Goal: Task Accomplishment & Management: Use online tool/utility

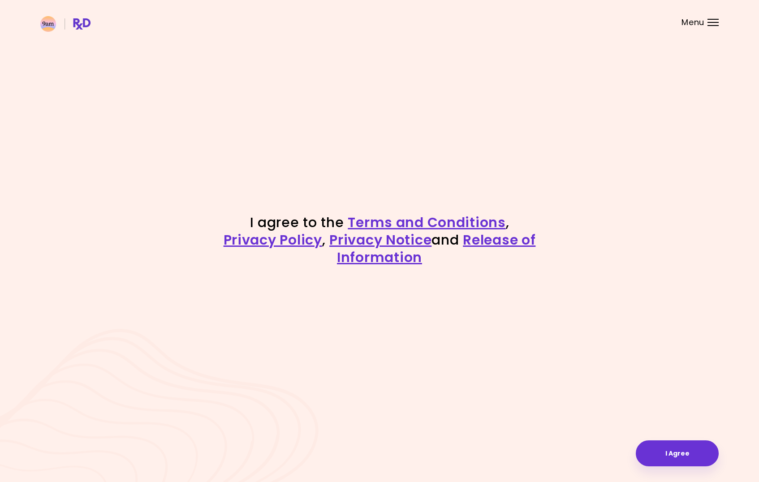
click at [477, 369] on div "I agree to the Terms and Conditions , Privacy Policy , Privacy Notice and Relea…" at bounding box center [379, 241] width 759 height 482
click at [665, 452] on button "I Agree" at bounding box center [676, 453] width 83 height 26
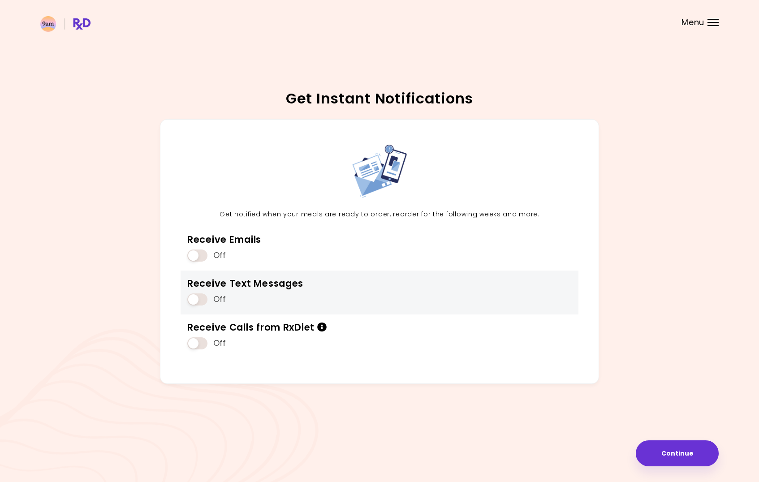
click at [202, 303] on span at bounding box center [197, 299] width 20 height 12
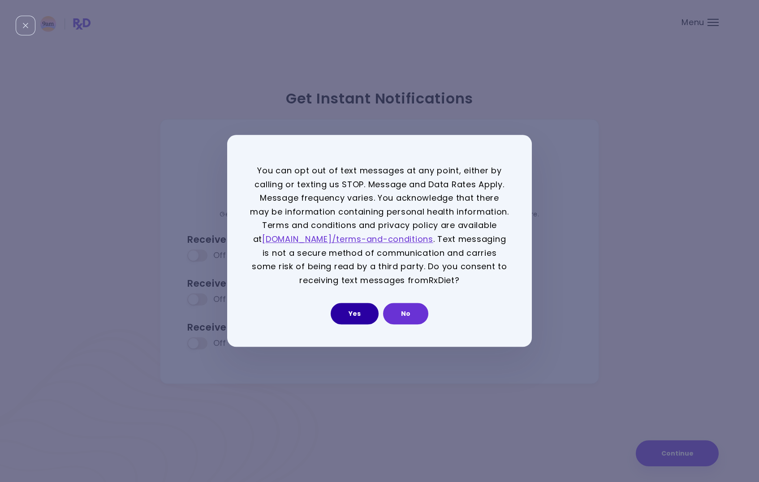
click at [352, 318] on button "Yes" at bounding box center [354, 313] width 48 height 21
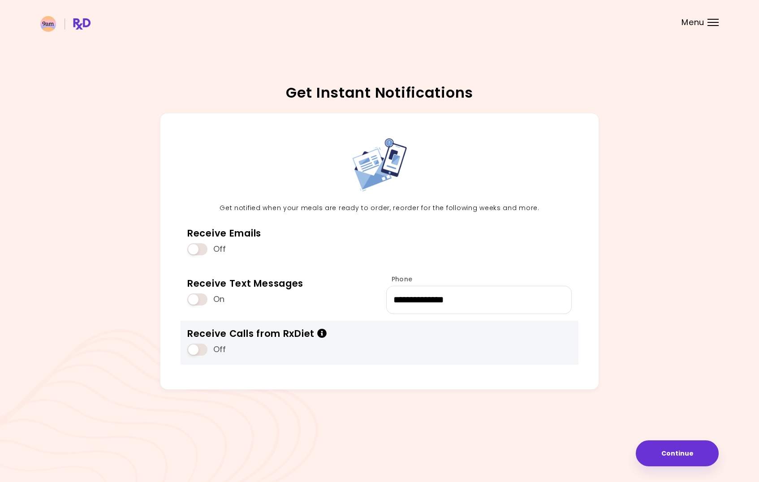
click at [203, 347] on span at bounding box center [197, 349] width 20 height 12
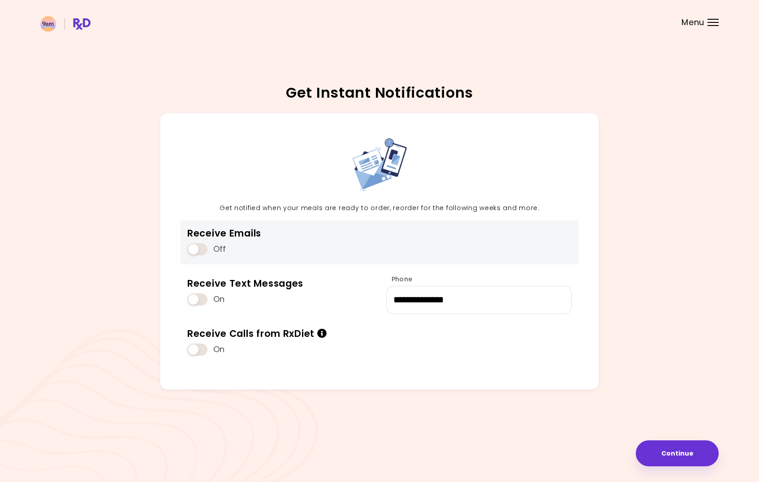
click at [202, 250] on span at bounding box center [197, 249] width 20 height 12
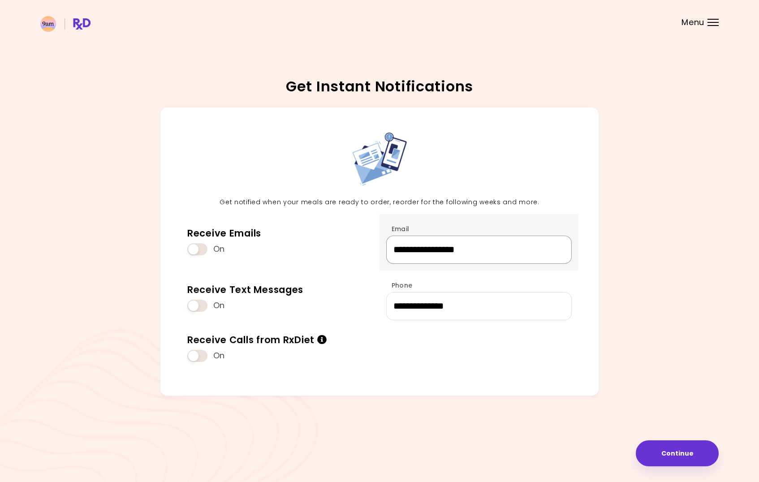
click at [423, 250] on input "**********" at bounding box center [478, 250] width 185 height 28
drag, startPoint x: 508, startPoint y: 253, endPoint x: 429, endPoint y: 254, distance: 79.7
click at [429, 254] on input "**********" at bounding box center [478, 250] width 185 height 28
type input "**********"
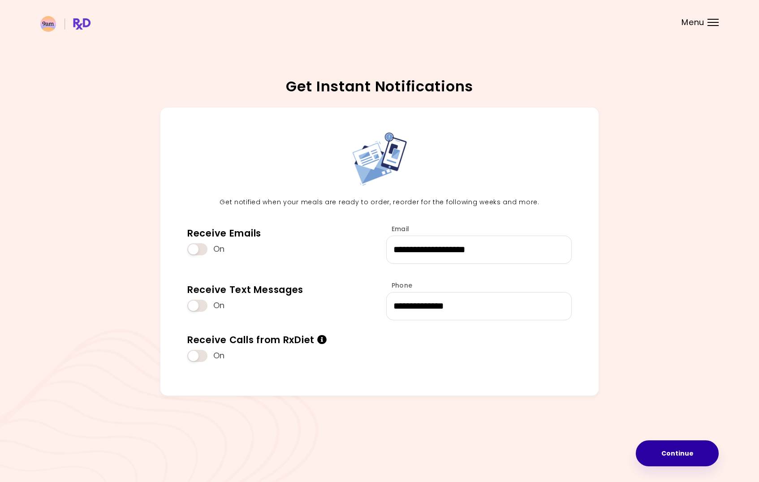
click at [661, 458] on button "Continue" at bounding box center [676, 453] width 83 height 26
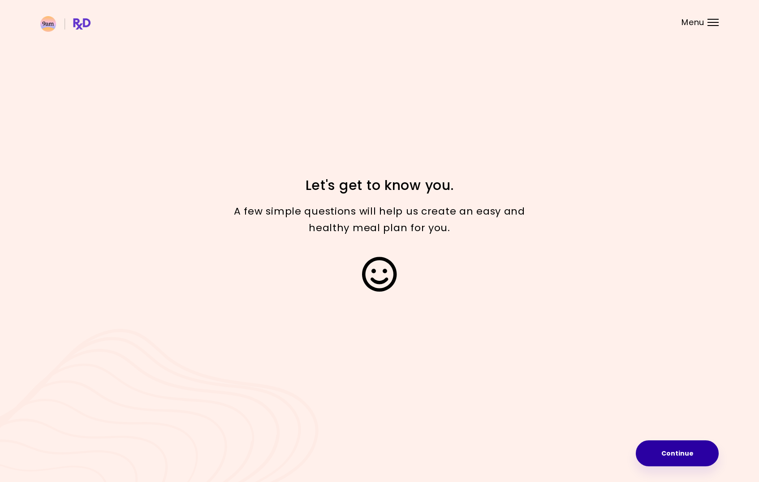
click at [673, 453] on button "Continue" at bounding box center [676, 453] width 83 height 26
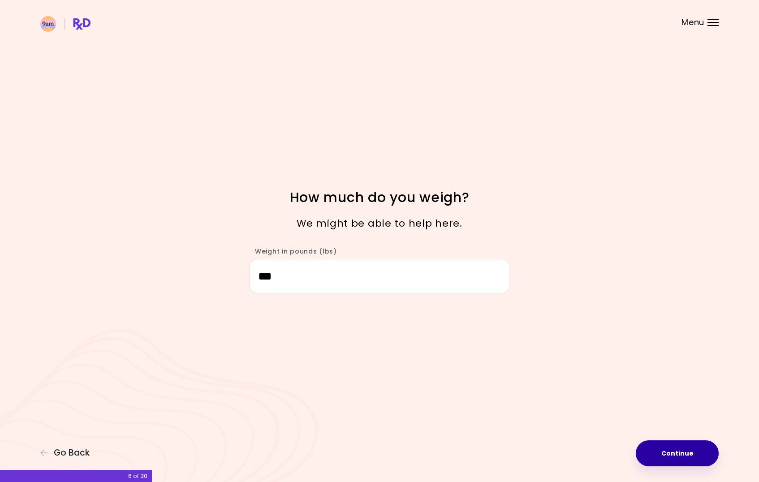
click at [676, 456] on button "Continue" at bounding box center [676, 453] width 83 height 26
select select "****"
click at [662, 453] on button "Continue" at bounding box center [676, 453] width 83 height 26
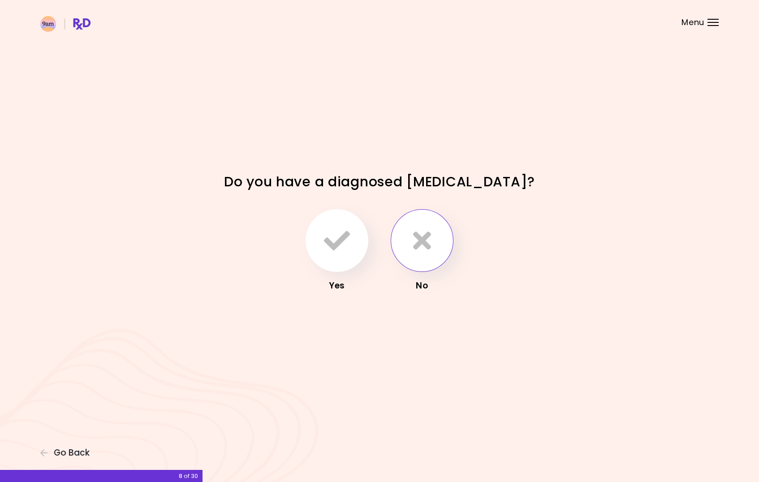
click at [425, 244] on icon "button" at bounding box center [422, 240] width 18 height 26
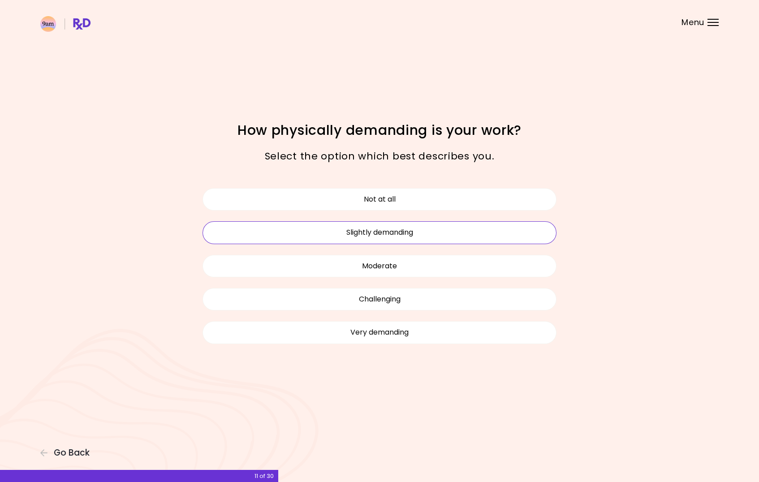
click at [393, 236] on button "Slightly demanding" at bounding box center [379, 232] width 354 height 22
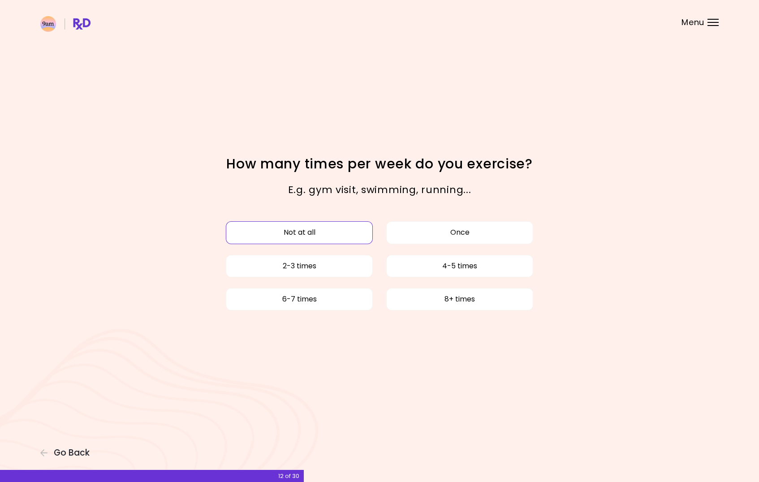
click at [316, 233] on button "Not at all" at bounding box center [299, 232] width 147 height 22
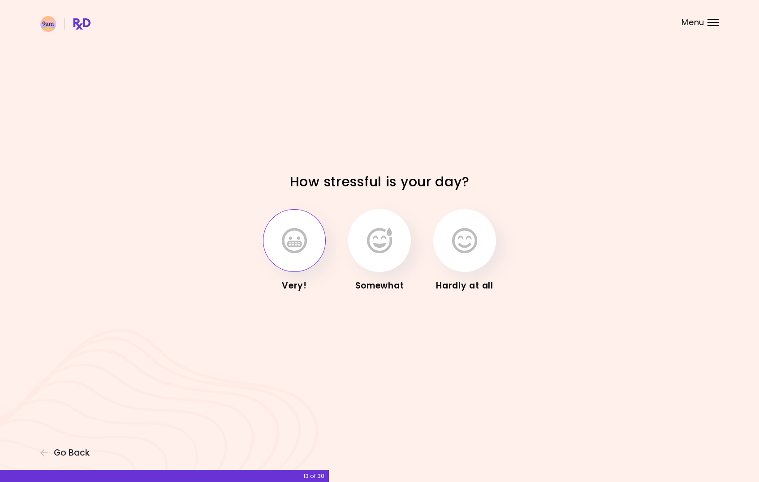
click at [305, 244] on icon "button" at bounding box center [294, 240] width 25 height 26
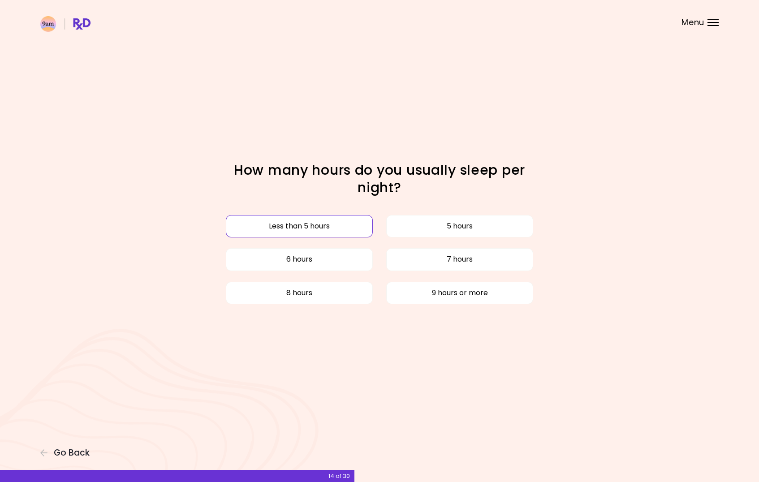
click at [322, 227] on button "Less than 5 hours" at bounding box center [299, 226] width 147 height 22
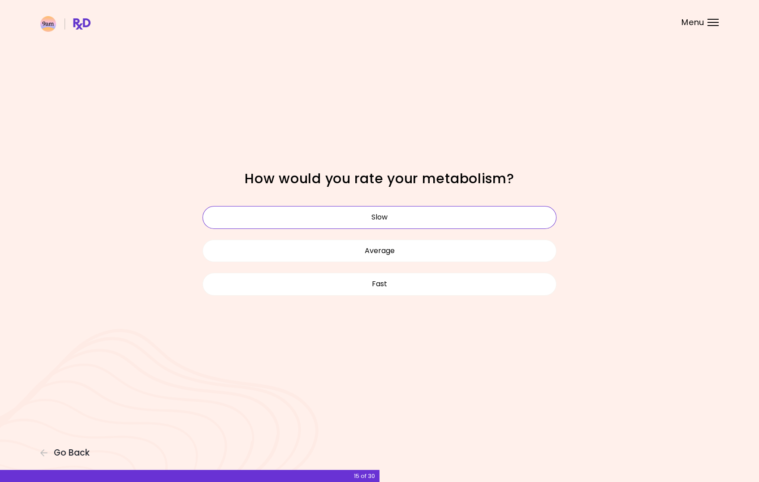
click at [323, 225] on button "Slow" at bounding box center [379, 217] width 354 height 22
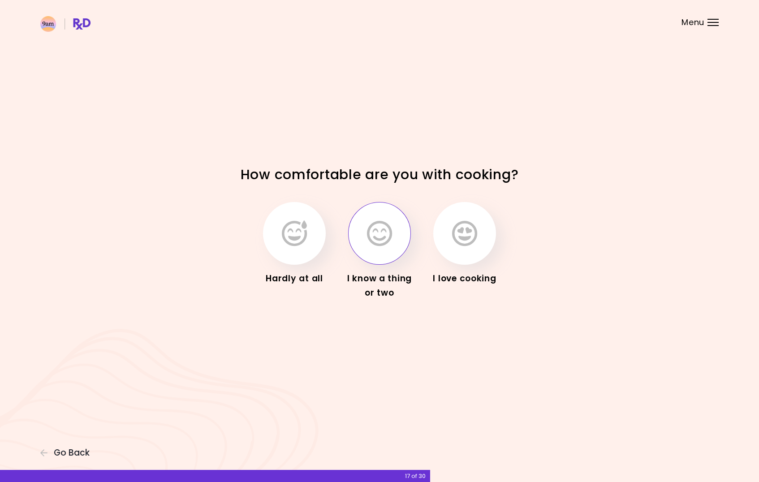
click at [382, 249] on button "button" at bounding box center [379, 233] width 63 height 63
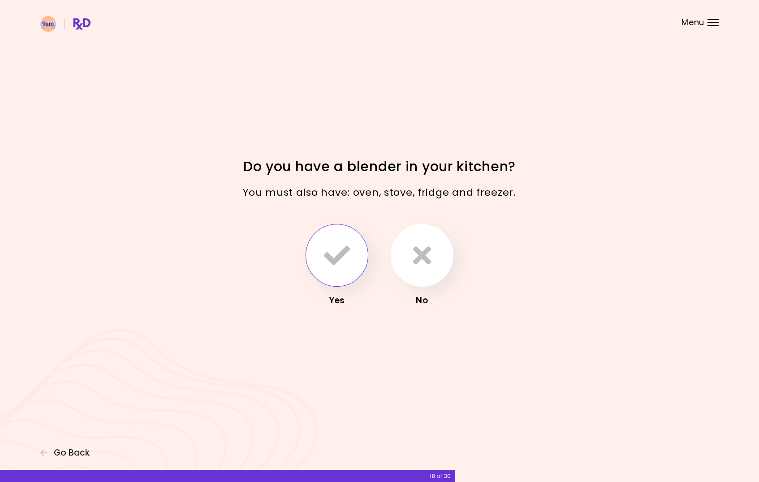
click at [331, 260] on icon "button" at bounding box center [337, 255] width 26 height 26
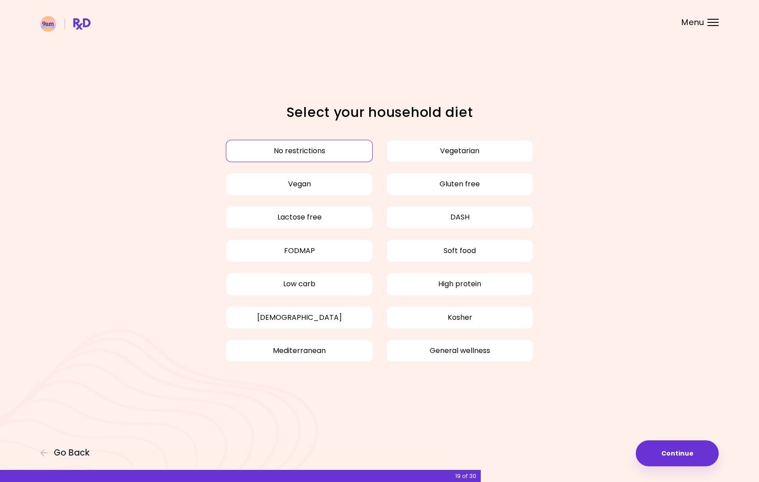
click at [297, 147] on button "No restrictions" at bounding box center [299, 151] width 147 height 22
click at [295, 153] on button "No restrictions" at bounding box center [299, 151] width 147 height 22
click at [660, 452] on button "Continue" at bounding box center [676, 453] width 83 height 26
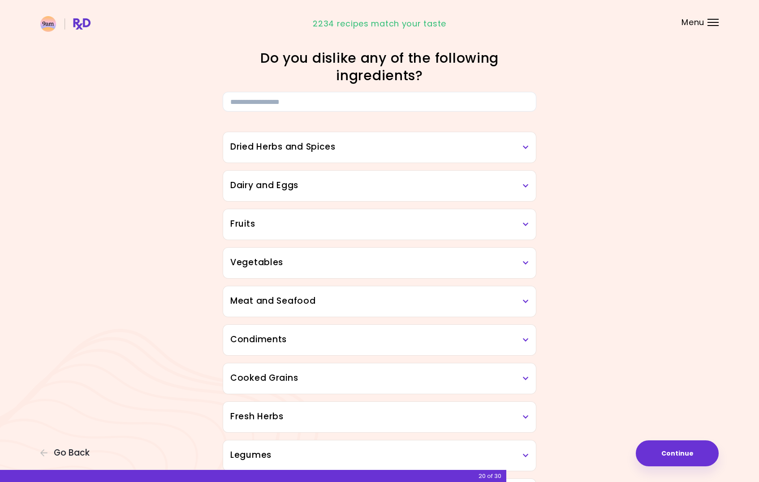
click at [531, 147] on div "Dried Herbs and Spices" at bounding box center [379, 147] width 313 height 30
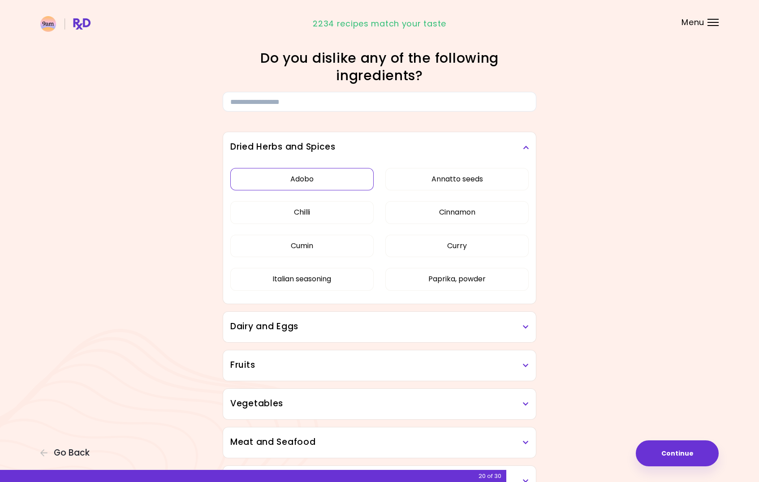
click at [296, 178] on button "Adobo" at bounding box center [301, 179] width 143 height 22
click at [313, 213] on button "Chilli" at bounding box center [301, 212] width 143 height 22
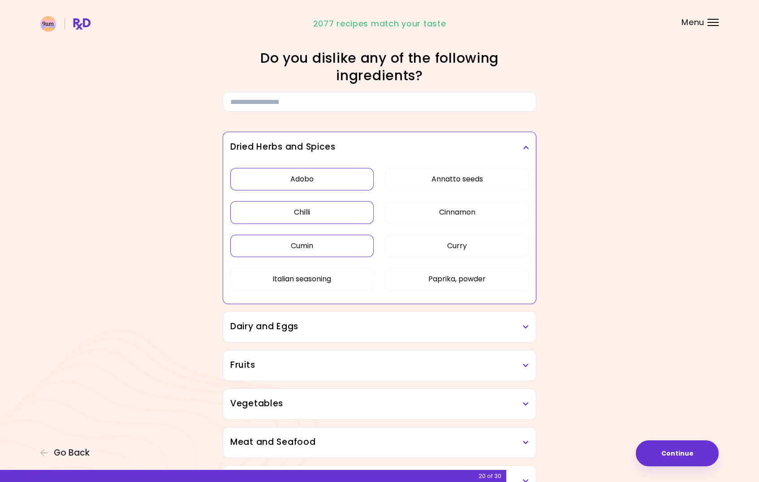
click at [323, 240] on button "Cumin" at bounding box center [301, 246] width 143 height 22
click at [325, 275] on button "Italian seasoning" at bounding box center [301, 279] width 143 height 22
click at [473, 211] on button "Cinnamon" at bounding box center [456, 212] width 143 height 22
click at [471, 278] on button "Paprika, powder" at bounding box center [456, 279] width 143 height 22
click at [524, 150] on icon at bounding box center [526, 147] width 6 height 6
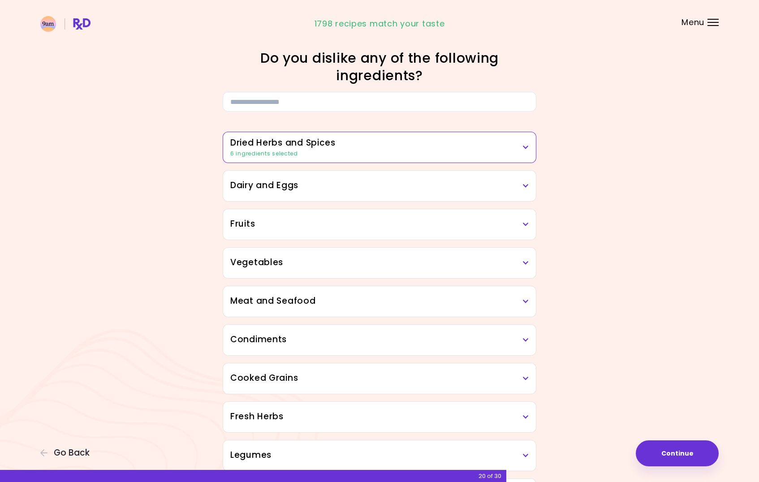
click at [523, 187] on icon at bounding box center [526, 186] width 6 height 6
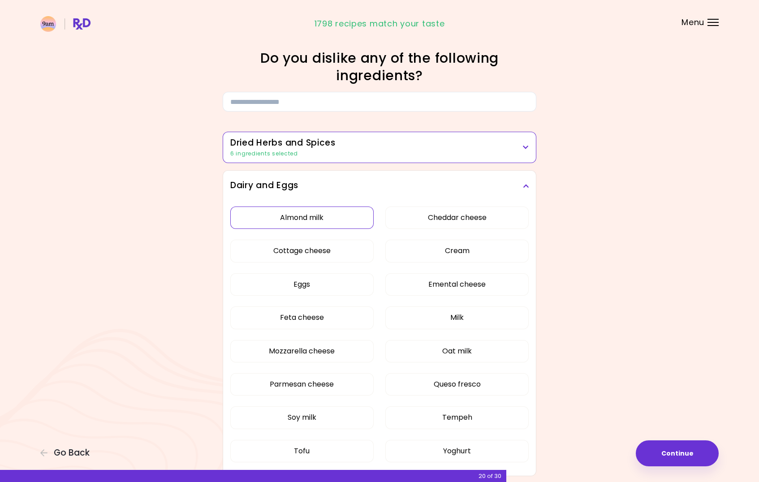
click at [313, 218] on button "Almond milk" at bounding box center [301, 217] width 143 height 22
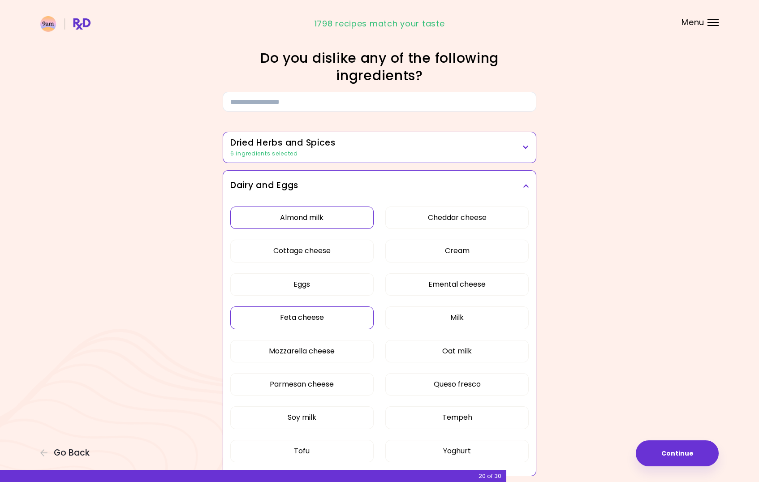
scroll to position [48, 0]
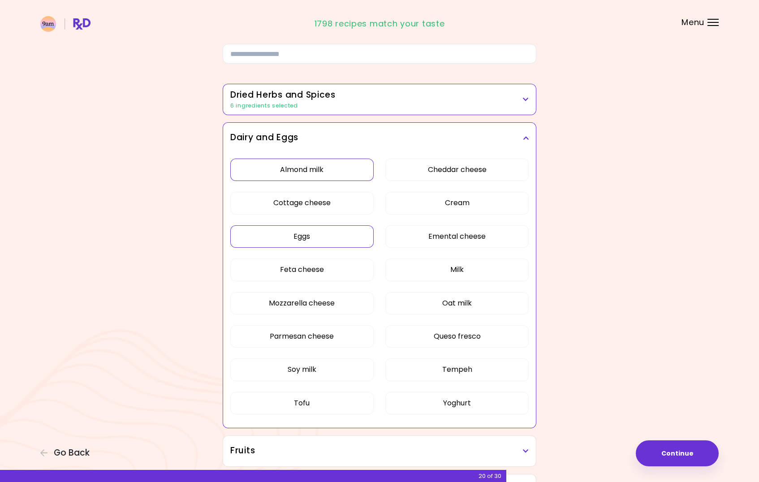
click at [323, 237] on button "Eggs" at bounding box center [301, 236] width 143 height 22
click at [306, 203] on button "Cottage cheese" at bounding box center [301, 203] width 143 height 22
click at [322, 339] on button "Parmesan cheese" at bounding box center [301, 336] width 143 height 22
click at [446, 403] on button "Yoghurt" at bounding box center [456, 403] width 143 height 22
click at [436, 341] on button "Queso fresco" at bounding box center [456, 336] width 143 height 22
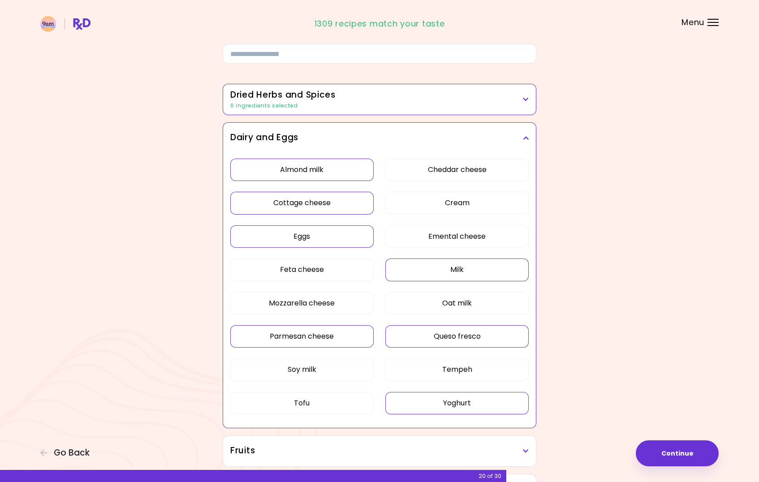
click at [456, 271] on button "Milk" at bounding box center [456, 269] width 143 height 22
click at [466, 200] on button "Cream" at bounding box center [456, 203] width 143 height 22
click at [309, 303] on button "Mozzarella cheese" at bounding box center [301, 303] width 143 height 22
click at [442, 169] on button "Cheddar cheese" at bounding box center [456, 170] width 143 height 22
click at [525, 140] on icon at bounding box center [526, 138] width 6 height 6
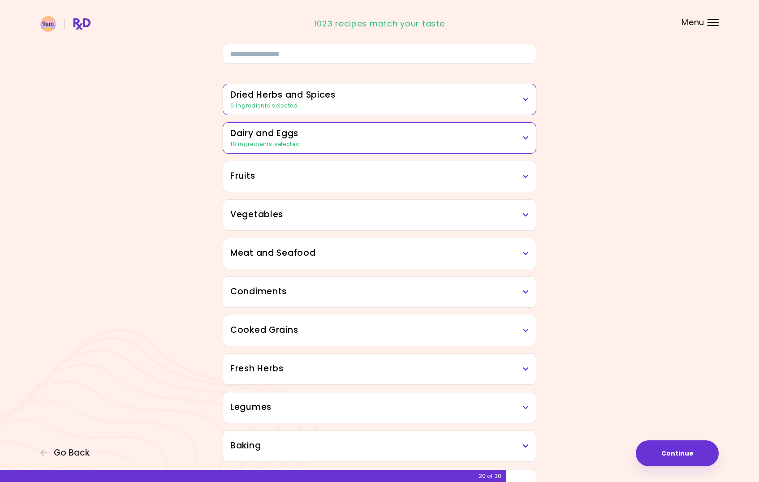
click at [524, 180] on h3 "Fruits" at bounding box center [379, 176] width 298 height 13
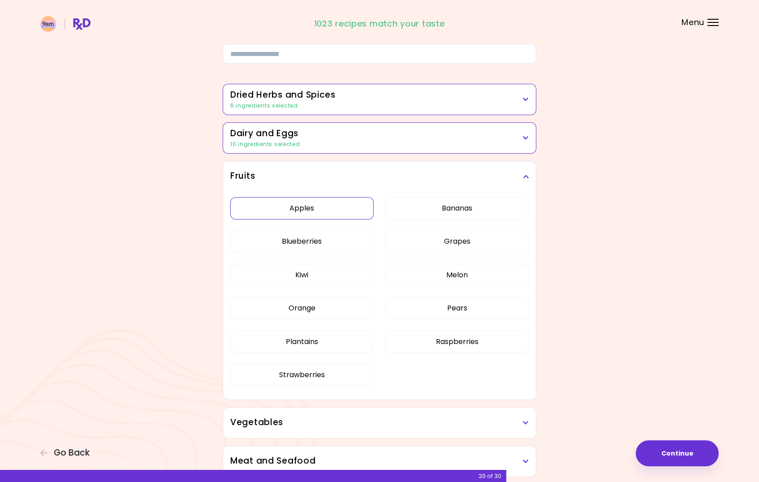
click at [284, 205] on button "Apples" at bounding box center [301, 208] width 143 height 22
click at [444, 243] on button "Grapes" at bounding box center [456, 241] width 143 height 22
click at [327, 374] on button "Strawberries" at bounding box center [301, 375] width 143 height 22
click at [452, 246] on button "Grapes" at bounding box center [456, 241] width 143 height 22
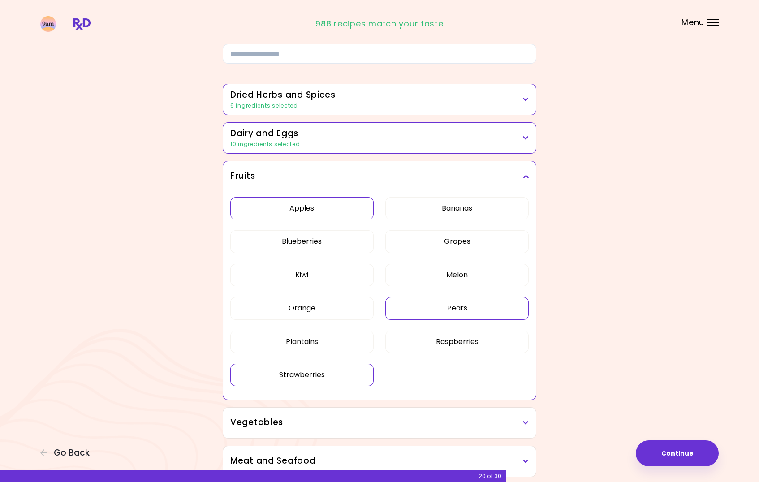
click at [451, 303] on button "Pears" at bounding box center [456, 308] width 143 height 22
click at [318, 310] on button "Orange" at bounding box center [301, 308] width 143 height 22
click at [523, 176] on icon at bounding box center [526, 176] width 6 height 6
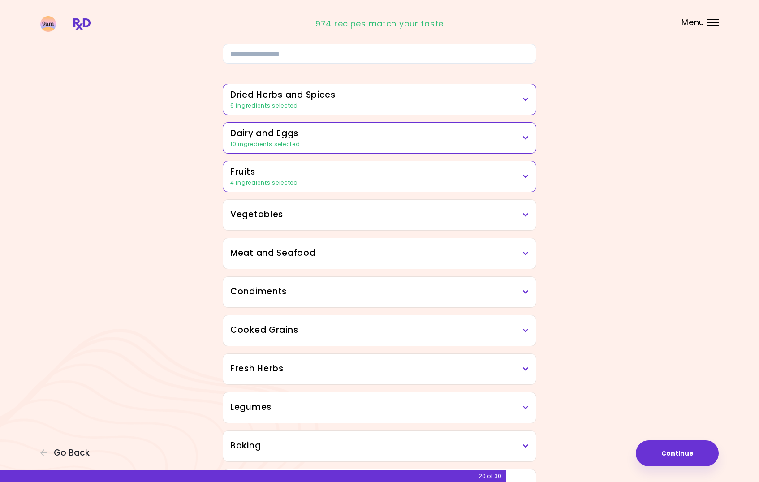
click at [527, 139] on icon at bounding box center [526, 138] width 6 height 6
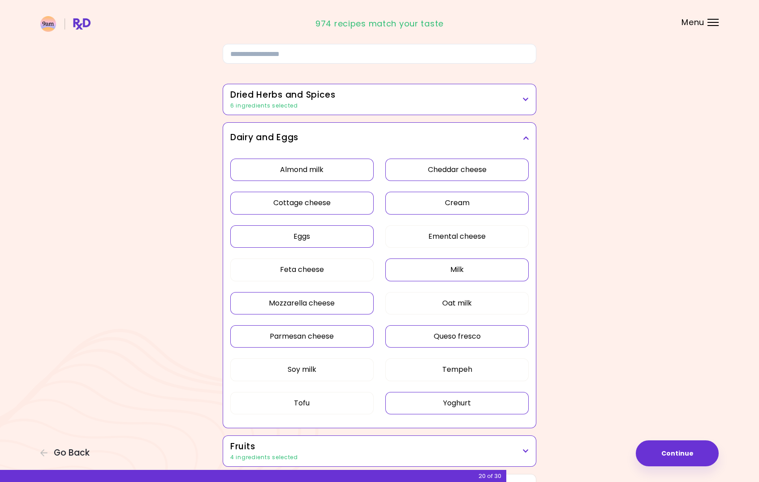
click at [337, 173] on button "Almond milk" at bounding box center [301, 170] width 143 height 22
click at [326, 204] on button "Cottage cheese" at bounding box center [301, 203] width 143 height 22
click at [442, 197] on button "Cream" at bounding box center [456, 203] width 143 height 22
click at [443, 170] on button "Cheddar cheese" at bounding box center [456, 170] width 143 height 22
click at [352, 300] on button "Mozzarella cheese" at bounding box center [301, 303] width 143 height 22
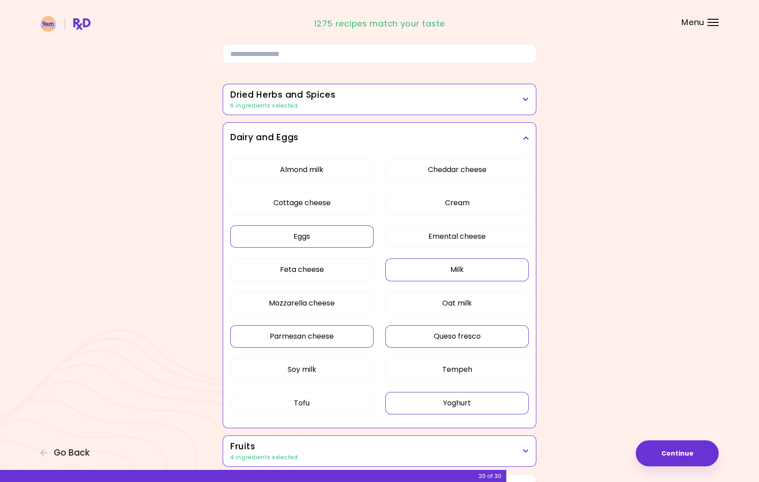
click at [349, 336] on button "Parmesan cheese" at bounding box center [301, 336] width 143 height 22
click at [428, 331] on button "Queso fresco" at bounding box center [456, 336] width 143 height 22
click at [432, 402] on button "Yoghurt" at bounding box center [456, 403] width 143 height 22
click at [528, 136] on div "Dairy and Eggs" at bounding box center [379, 138] width 313 height 30
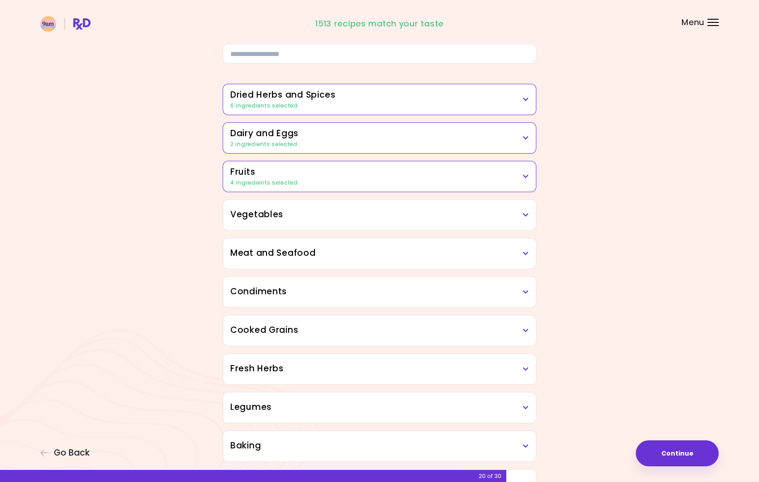
click at [527, 218] on icon at bounding box center [526, 215] width 6 height 6
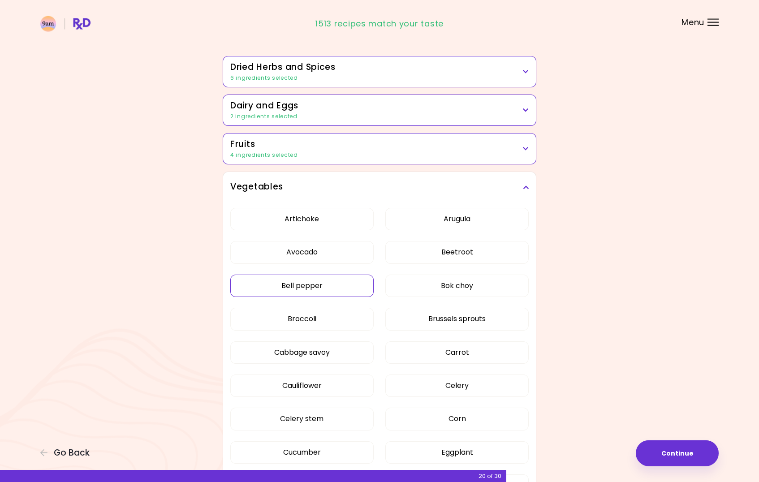
scroll to position [96, 0]
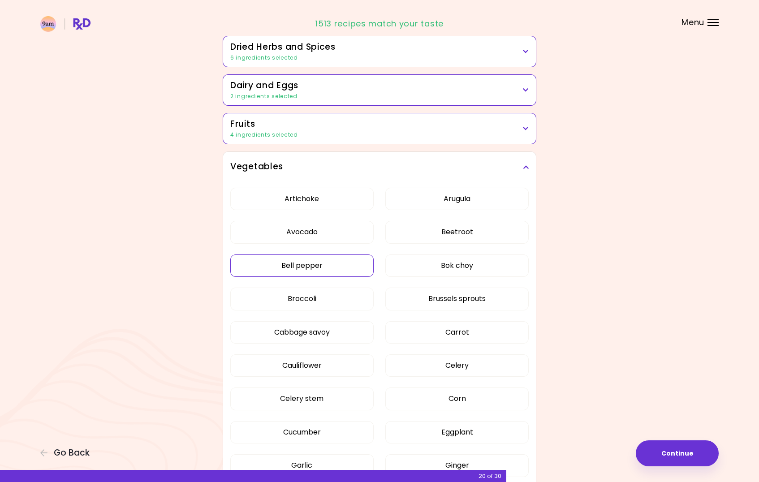
click at [321, 267] on button "Bell pepper" at bounding box center [301, 265] width 143 height 22
click at [325, 301] on button "Broccoli" at bounding box center [301, 298] width 143 height 22
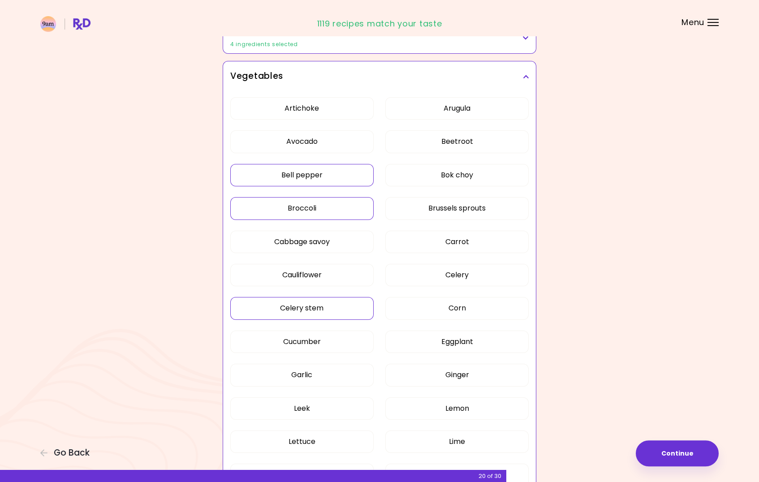
scroll to position [192, 0]
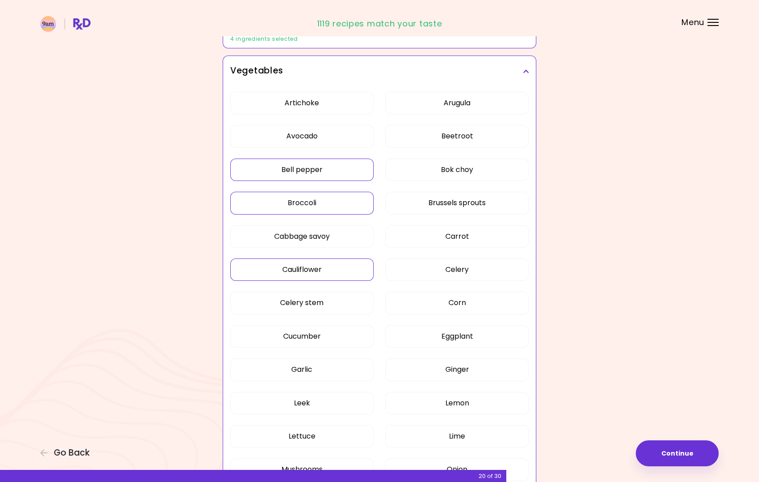
click at [315, 273] on button "Cauliflower" at bounding box center [301, 269] width 143 height 22
click at [314, 336] on button "Cucumber" at bounding box center [301, 336] width 143 height 22
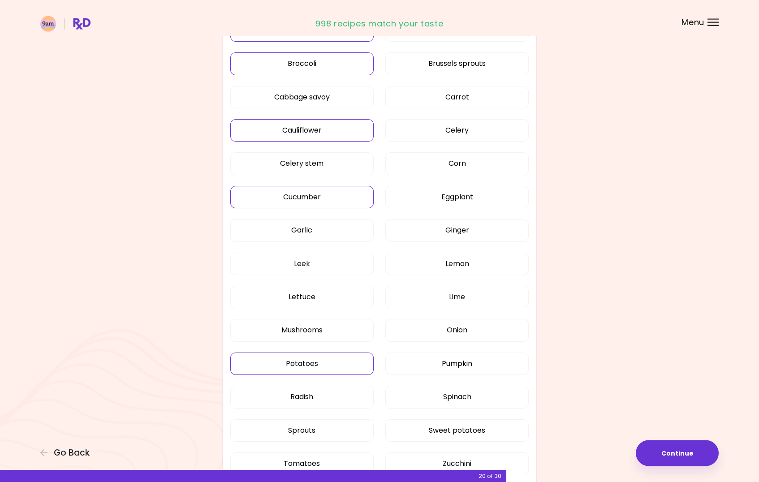
scroll to position [336, 0]
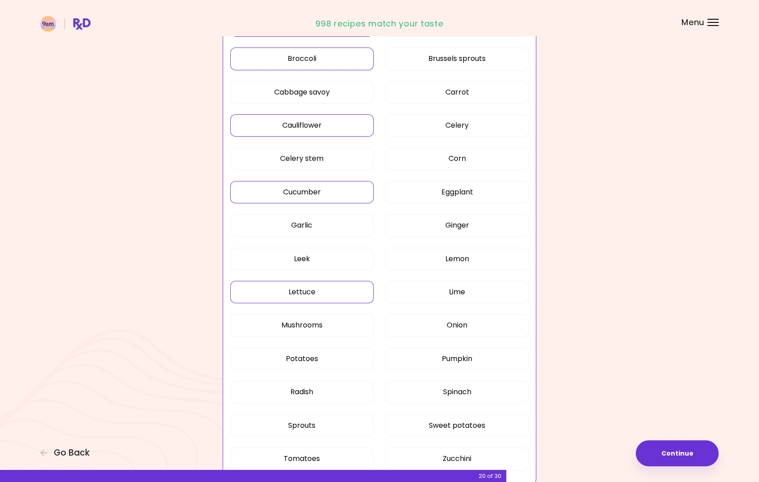
click at [317, 293] on button "Lettuce" at bounding box center [301, 292] width 143 height 22
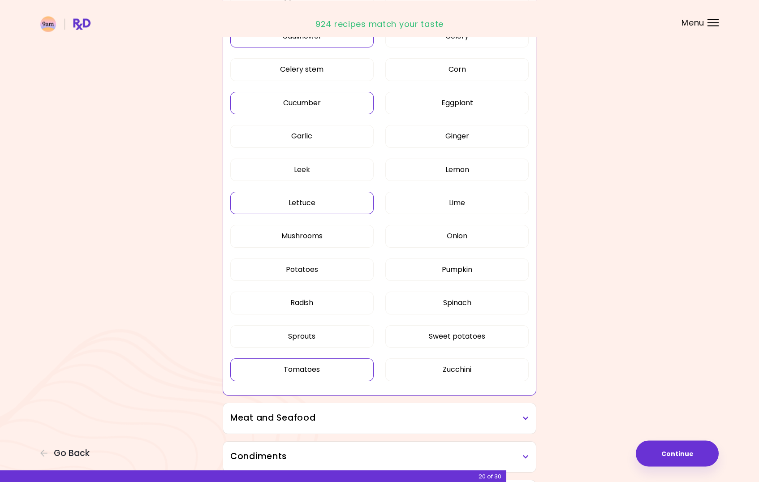
scroll to position [432, 0]
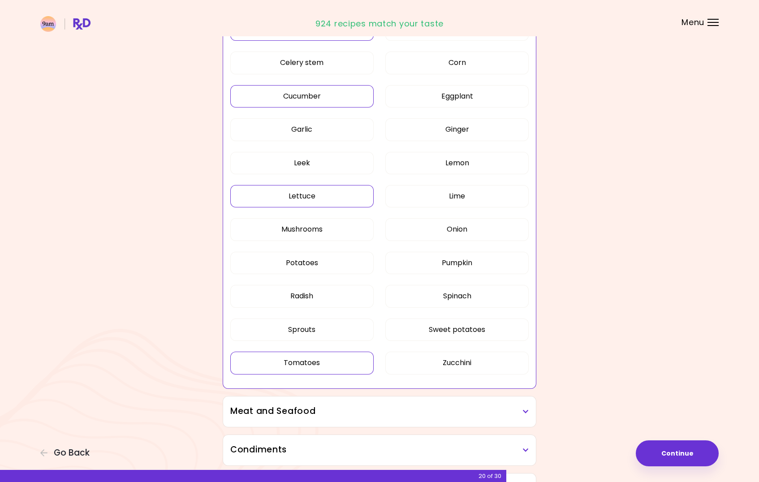
click at [321, 365] on button "Tomatoes" at bounding box center [301, 363] width 143 height 22
click at [424, 365] on button "Zucchini" at bounding box center [456, 363] width 143 height 22
click at [459, 299] on button "Spinach" at bounding box center [456, 296] width 143 height 22
drag, startPoint x: 460, startPoint y: 226, endPoint x: 450, endPoint y: 210, distance: 19.4
click at [458, 226] on button "Onion" at bounding box center [456, 229] width 143 height 22
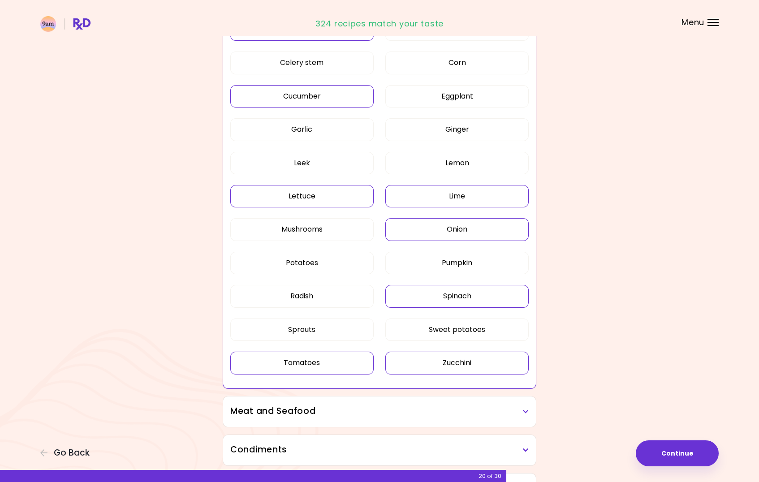
click at [447, 201] on button "Lime" at bounding box center [456, 196] width 143 height 22
click at [447, 162] on button "Lemon" at bounding box center [456, 163] width 143 height 22
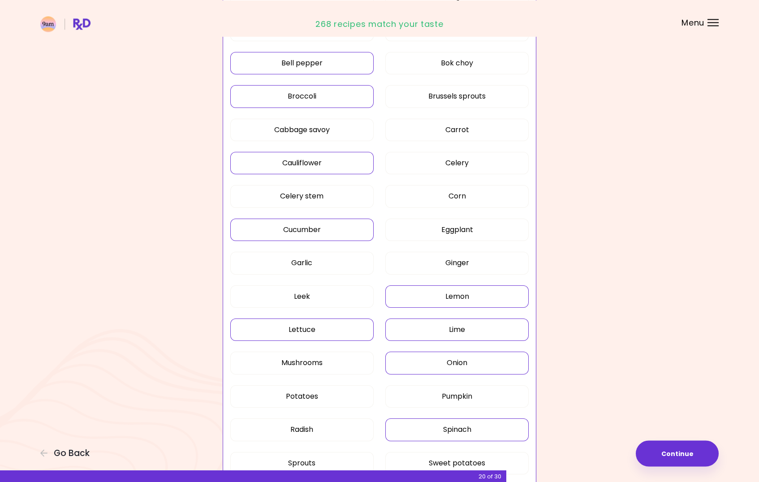
scroll to position [288, 0]
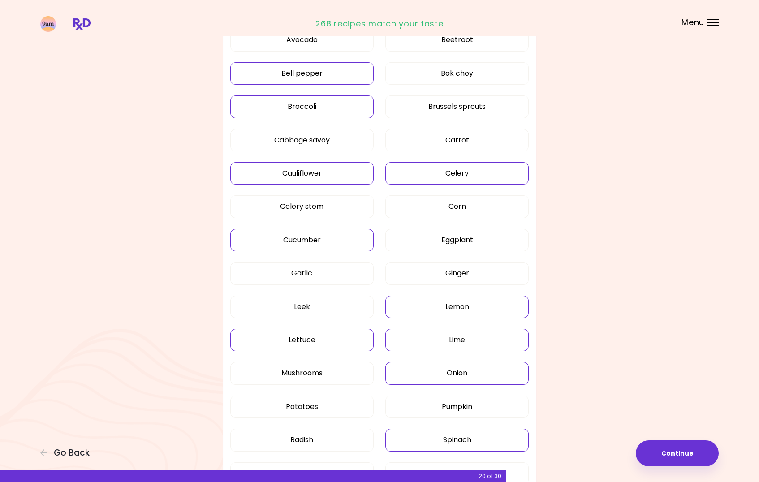
click at [457, 178] on button "Celery" at bounding box center [456, 173] width 143 height 22
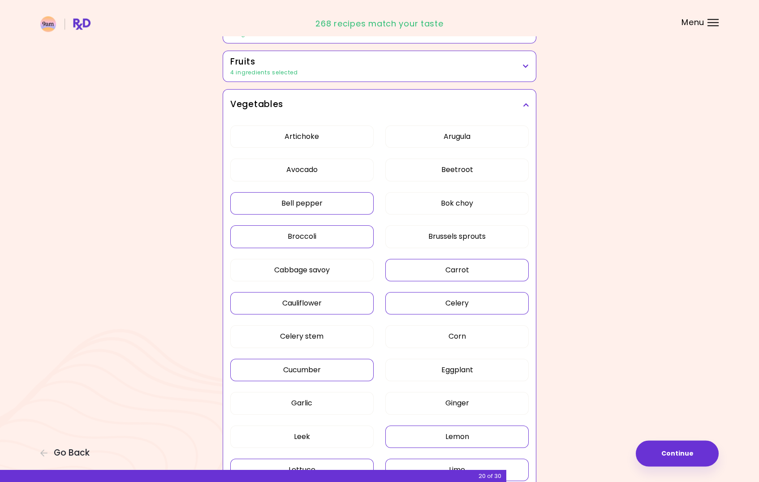
scroll to position [144, 0]
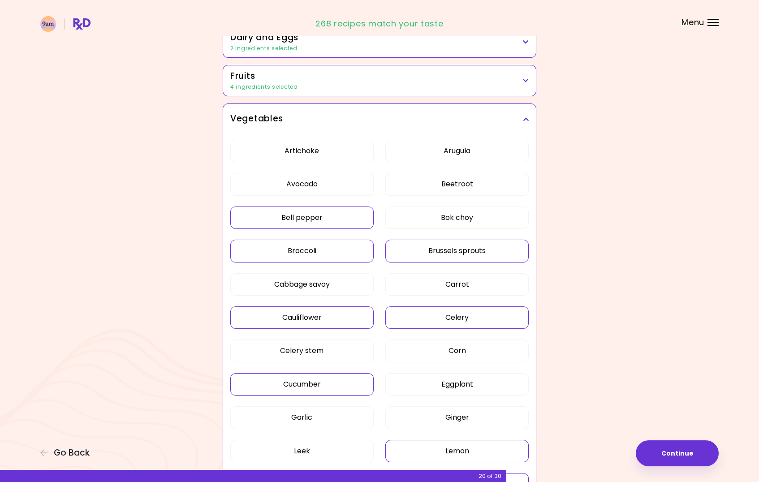
click at [488, 250] on button "Brussels sprouts" at bounding box center [456, 251] width 143 height 22
click at [527, 116] on icon at bounding box center [526, 119] width 6 height 6
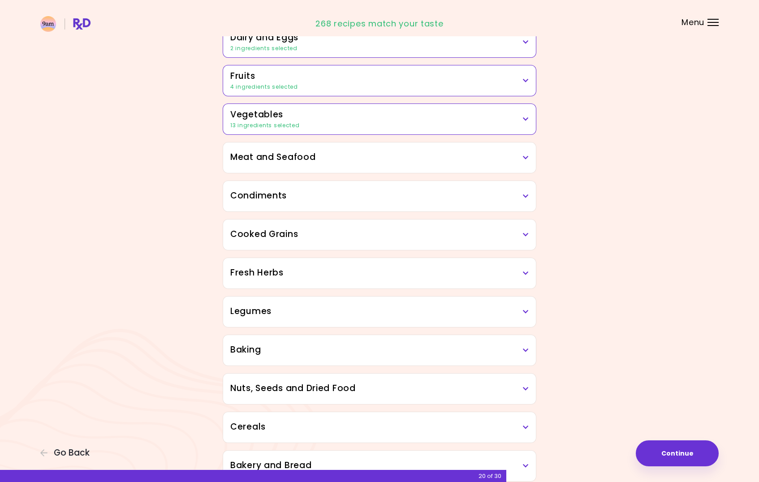
click at [522, 159] on h3 "Meat and Seafood" at bounding box center [379, 157] width 298 height 13
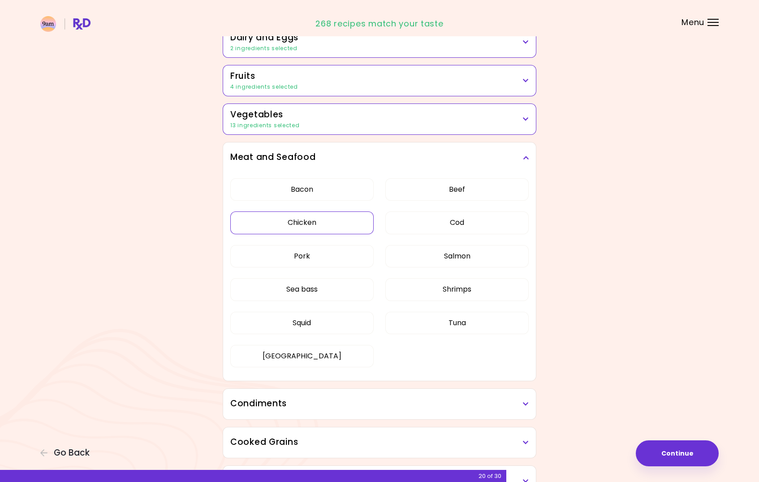
click at [300, 222] on button "Chicken" at bounding box center [301, 222] width 143 height 22
click at [459, 317] on button "Tuna" at bounding box center [456, 323] width 143 height 22
click at [459, 287] on button "Shrimps" at bounding box center [456, 289] width 143 height 22
click at [459, 255] on button "Salmon" at bounding box center [456, 256] width 143 height 22
click at [455, 220] on button "Cod" at bounding box center [456, 222] width 143 height 22
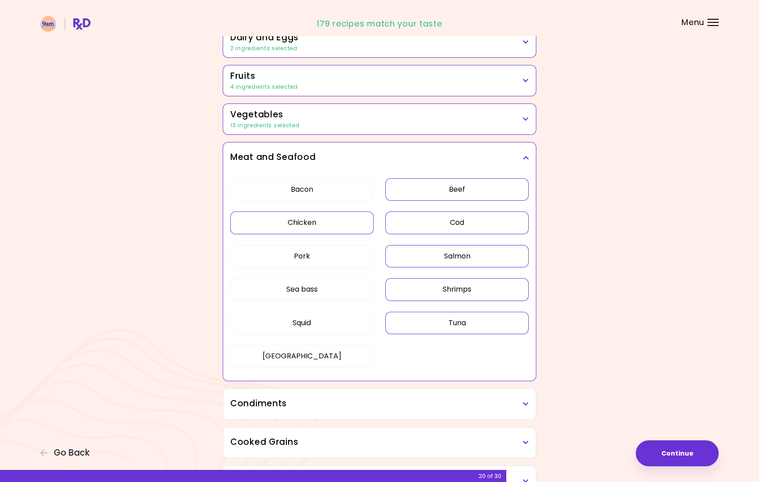
click at [449, 194] on button "Beef" at bounding box center [456, 189] width 143 height 22
click at [312, 262] on button "Pork" at bounding box center [301, 256] width 143 height 22
click at [318, 362] on button "Turkey" at bounding box center [301, 356] width 143 height 22
click at [524, 159] on icon at bounding box center [526, 157] width 6 height 6
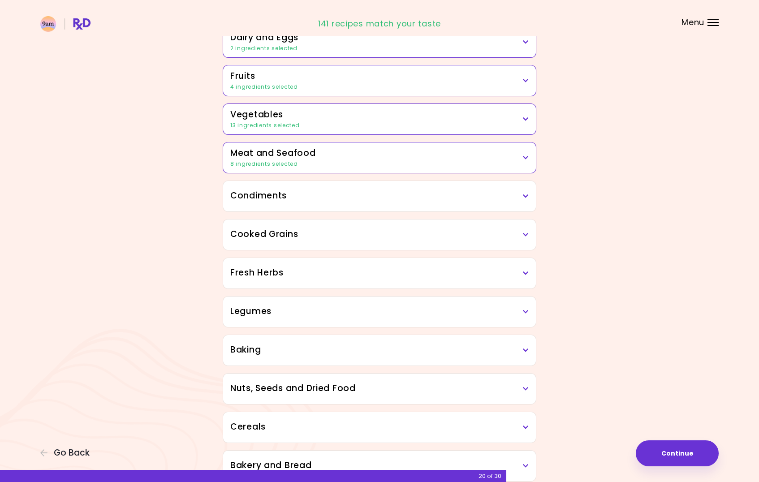
click at [522, 194] on h3 "Condiments" at bounding box center [379, 195] width 298 height 13
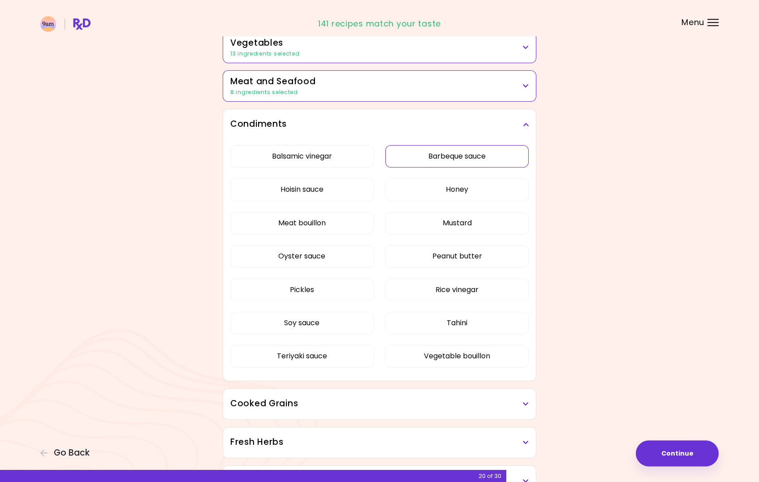
scroll to position [240, 0]
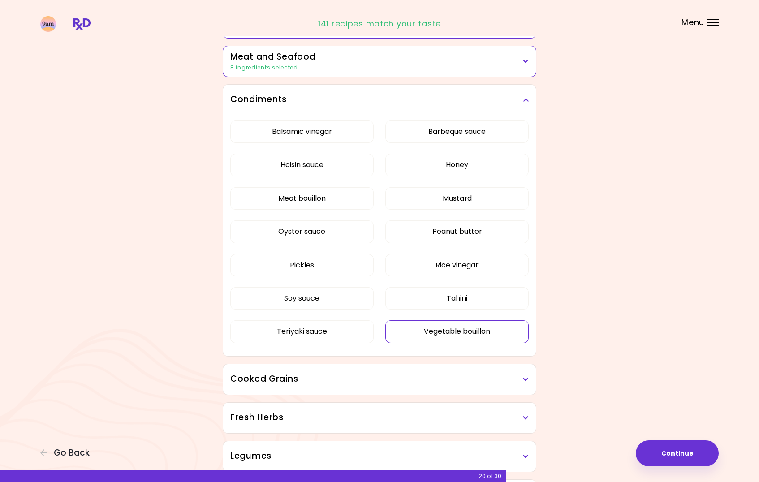
click at [496, 330] on button "Vegetable bouillon" at bounding box center [456, 331] width 143 height 22
click at [527, 99] on icon at bounding box center [526, 100] width 6 height 6
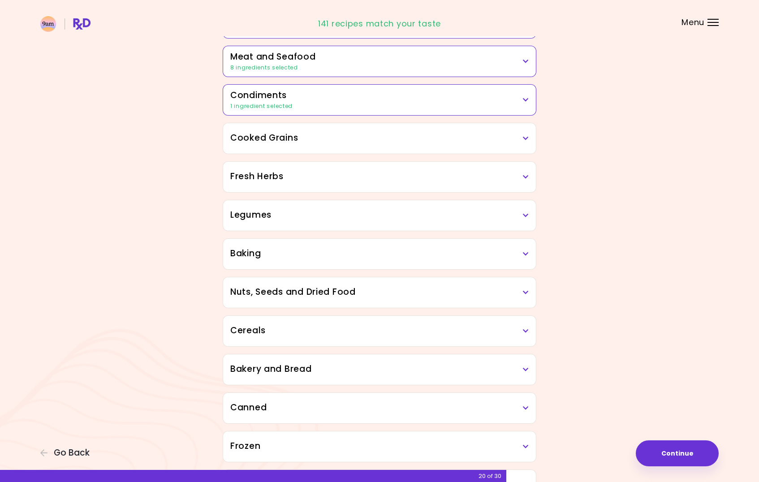
click at [521, 138] on h3 "Cooked Grains" at bounding box center [379, 138] width 298 height 13
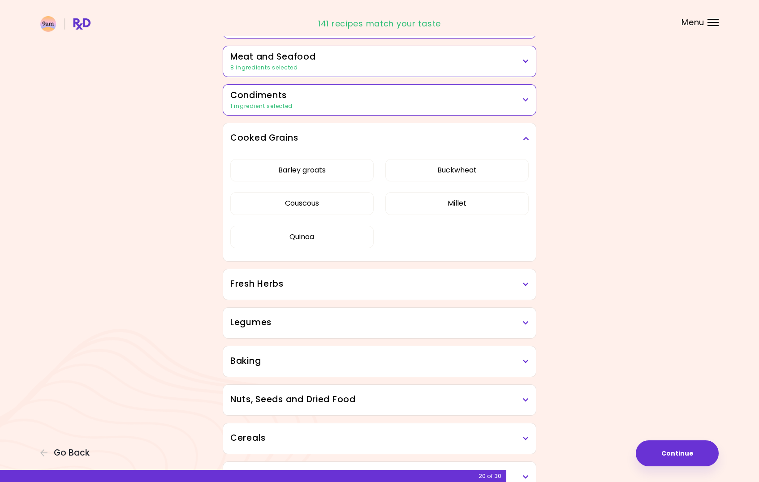
click at [522, 138] on h3 "Cooked Grains" at bounding box center [379, 138] width 298 height 13
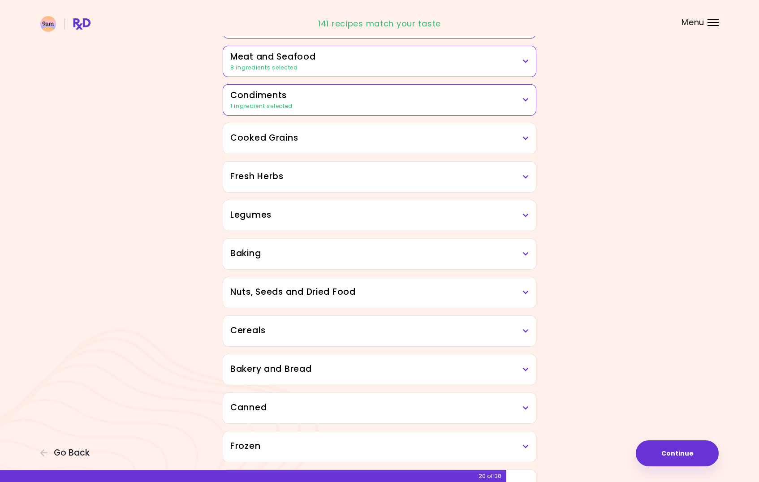
click at [525, 179] on icon at bounding box center [526, 177] width 6 height 6
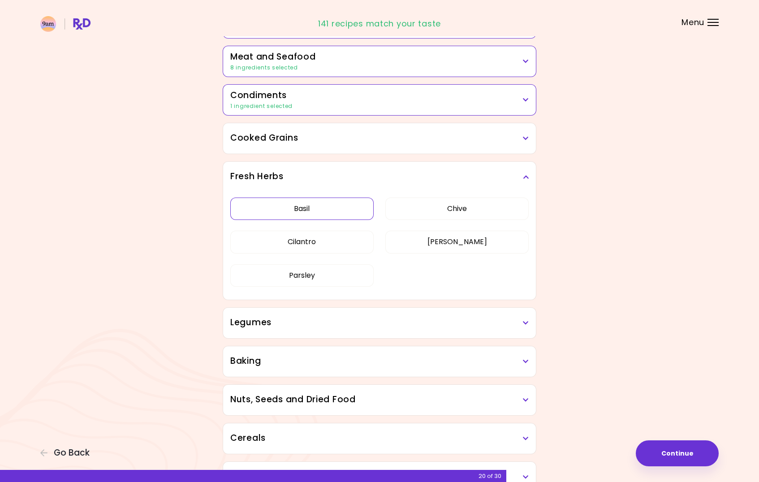
click at [338, 214] on button "Basil" at bounding box center [301, 208] width 143 height 22
click at [330, 242] on button "Cilantro" at bounding box center [301, 242] width 143 height 22
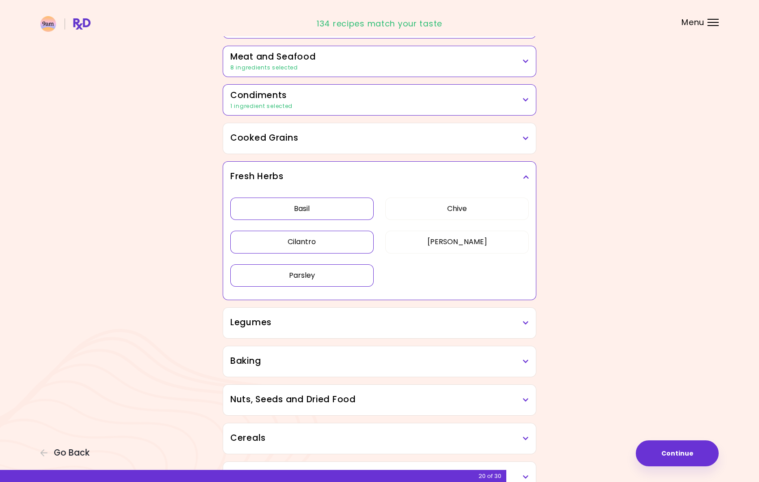
click at [329, 276] on button "Parsley" at bounding box center [301, 275] width 143 height 22
click at [441, 247] on button "Dill" at bounding box center [456, 242] width 143 height 22
click at [449, 210] on button "Chive" at bounding box center [456, 208] width 143 height 22
click at [528, 177] on div "Fresh Herbs" at bounding box center [379, 177] width 313 height 30
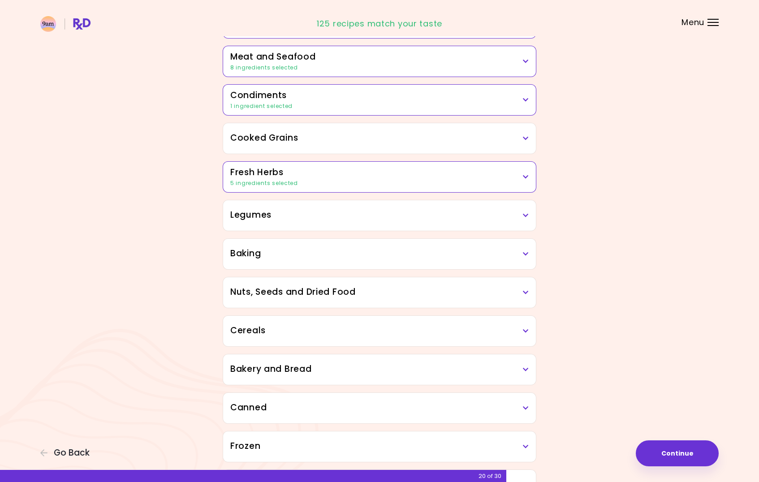
click at [529, 213] on div "Legumes" at bounding box center [379, 215] width 313 height 30
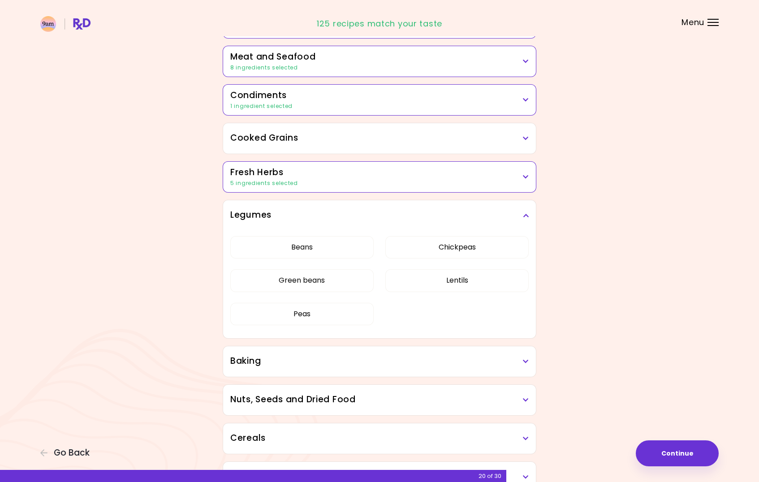
click at [524, 215] on icon at bounding box center [526, 215] width 6 height 6
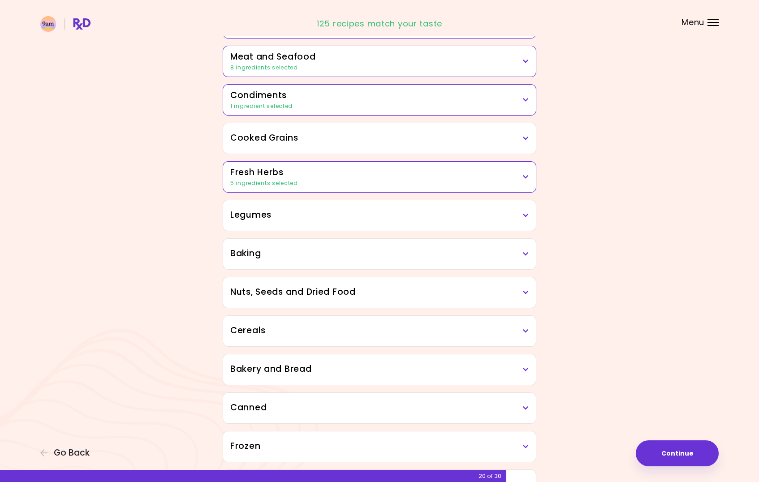
click at [523, 254] on icon at bounding box center [526, 254] width 6 height 6
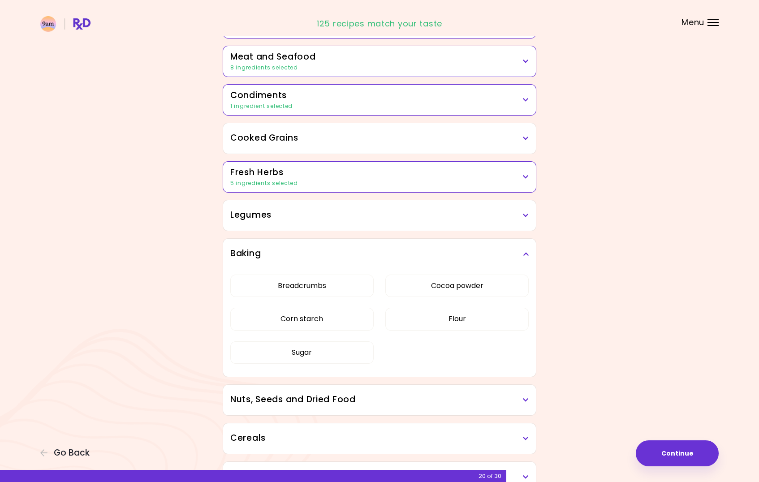
click at [528, 254] on div "Baking" at bounding box center [379, 254] width 313 height 30
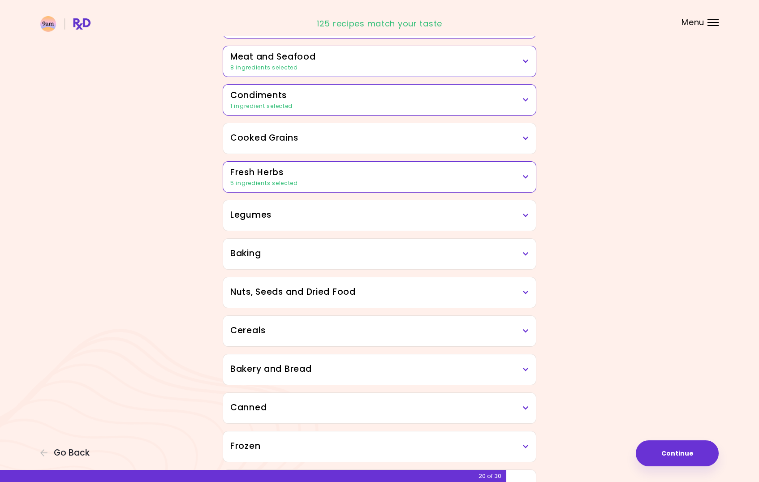
click at [522, 296] on h3 "Nuts, Seeds and Dried Food" at bounding box center [379, 292] width 298 height 13
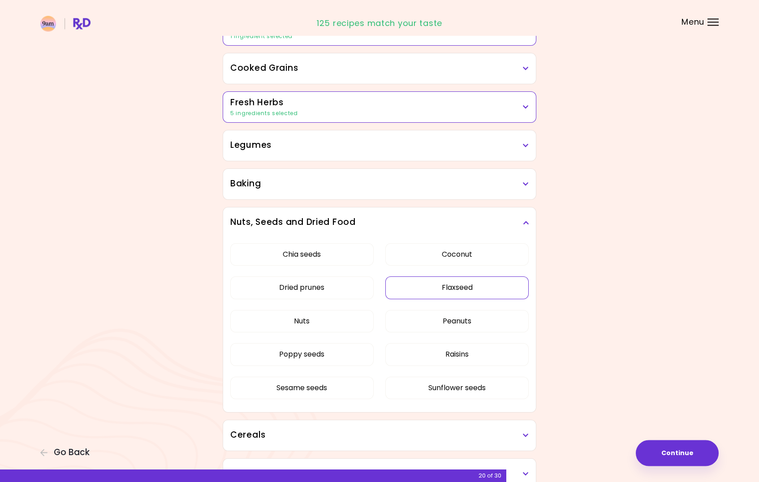
scroll to position [336, 0]
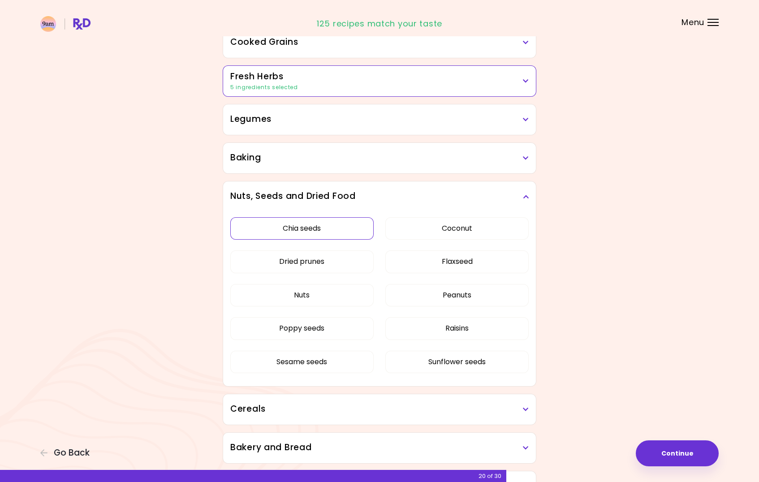
click at [322, 232] on button "Chia seeds" at bounding box center [301, 228] width 143 height 22
click at [526, 196] on icon at bounding box center [526, 196] width 6 height 6
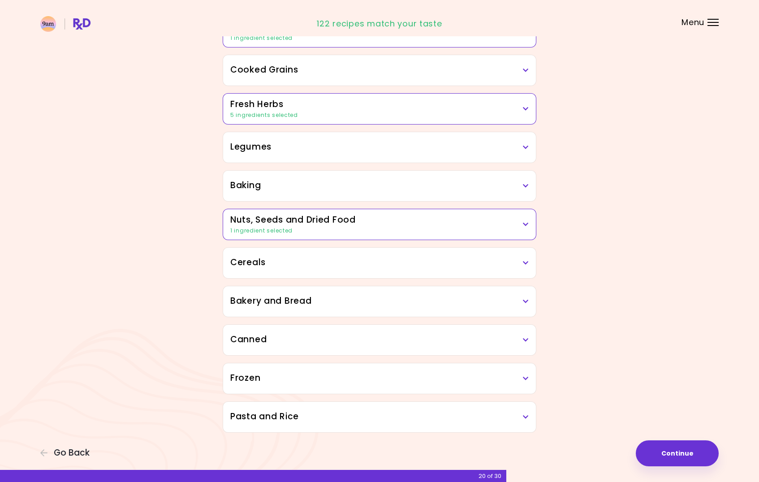
scroll to position [309, 0]
click at [528, 269] on h3 "Cereals" at bounding box center [379, 262] width 298 height 13
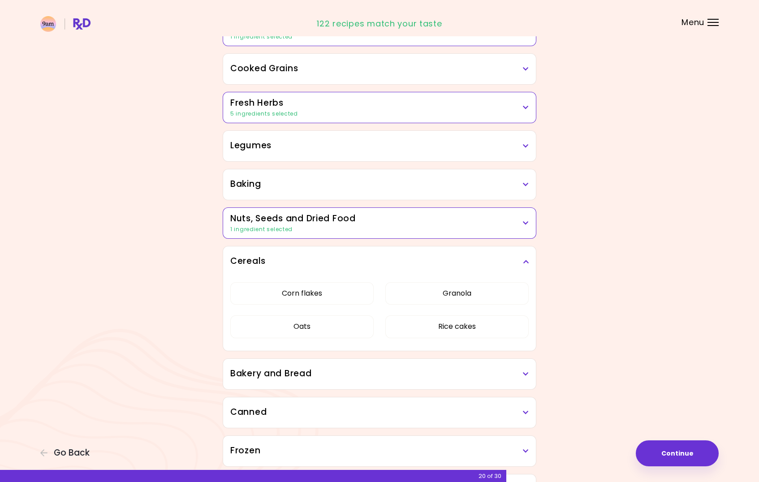
click at [527, 260] on icon at bounding box center [526, 261] width 6 height 6
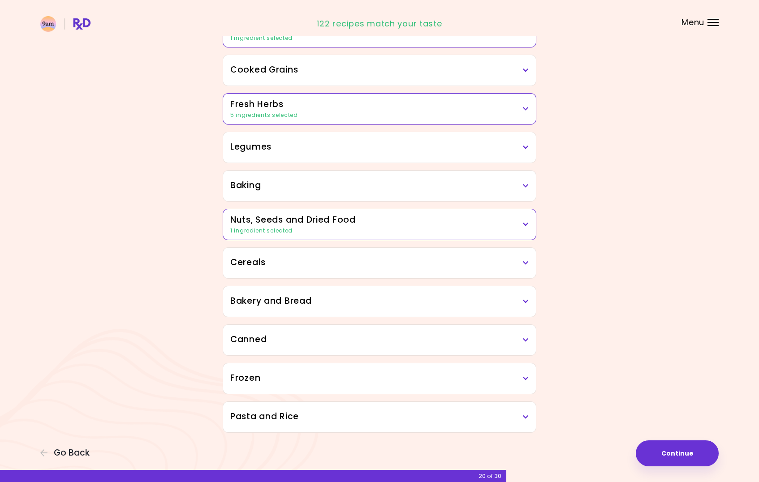
click at [524, 299] on icon at bounding box center [526, 301] width 6 height 6
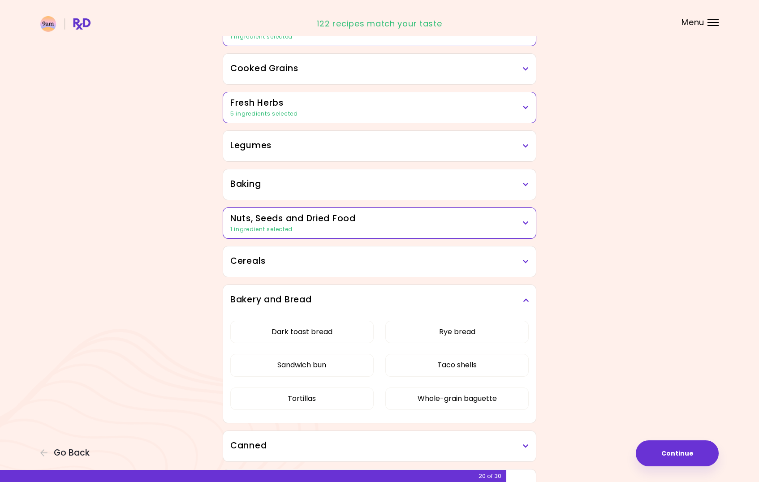
click at [522, 300] on h3 "Bakery and Bread" at bounding box center [379, 299] width 298 height 13
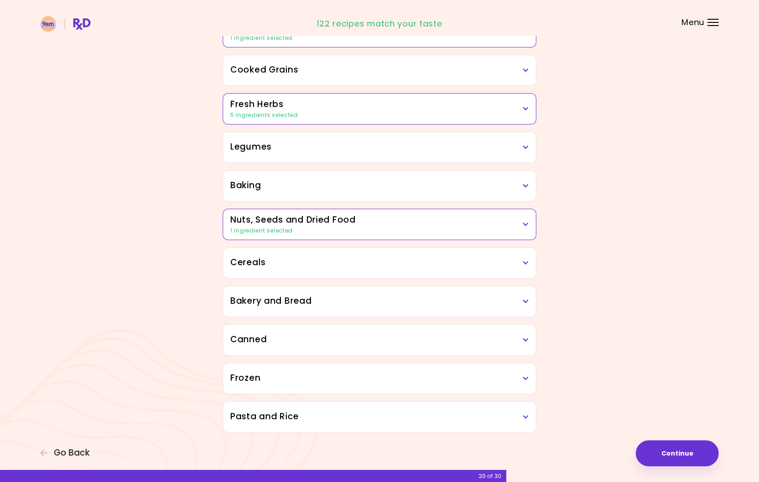
click at [520, 340] on h3 "Canned" at bounding box center [379, 339] width 298 height 13
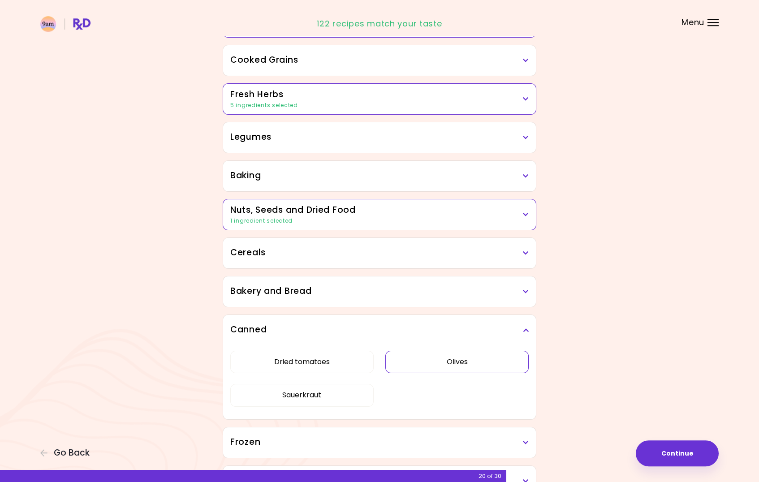
scroll to position [383, 0]
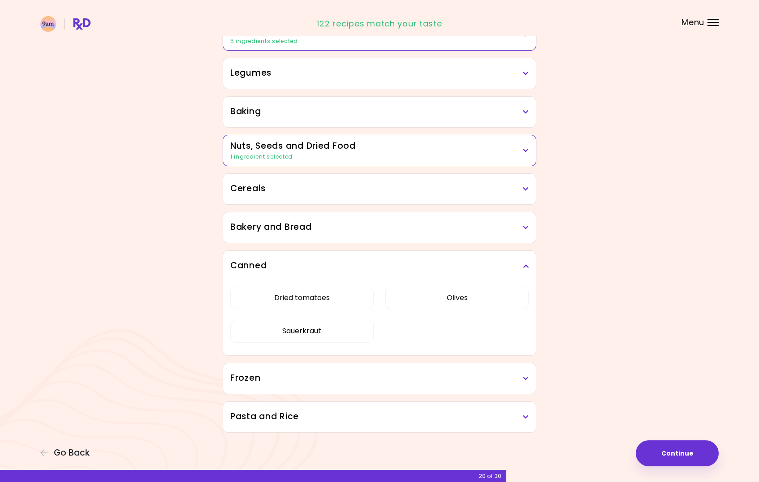
click at [528, 265] on div "Canned" at bounding box center [379, 266] width 313 height 30
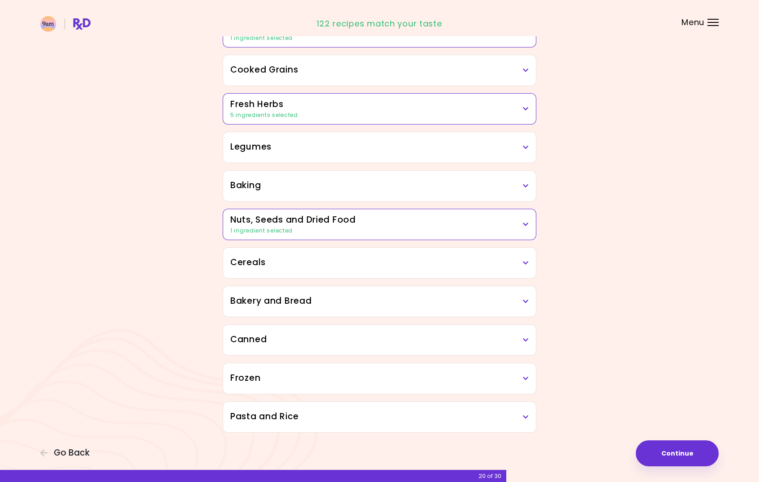
scroll to position [309, 0]
click at [527, 379] on icon at bounding box center [526, 378] width 6 height 6
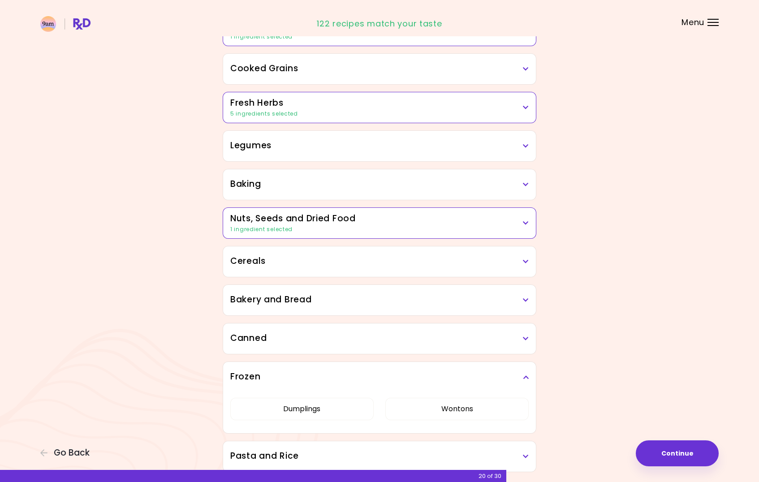
scroll to position [350, 0]
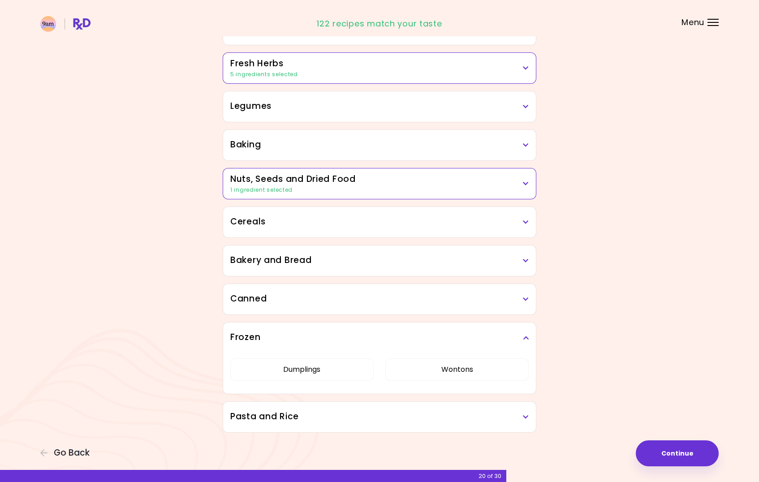
click at [526, 339] on icon at bounding box center [526, 338] width 6 height 6
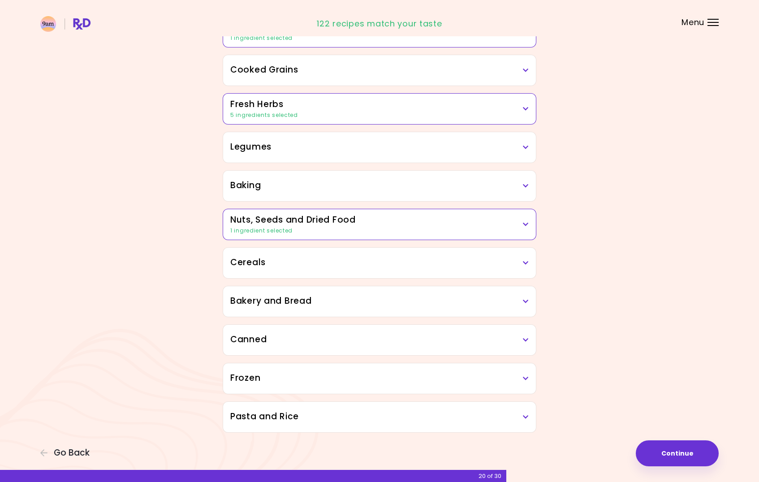
scroll to position [309, 0]
click at [528, 416] on div "Pasta and Rice" at bounding box center [379, 417] width 313 height 30
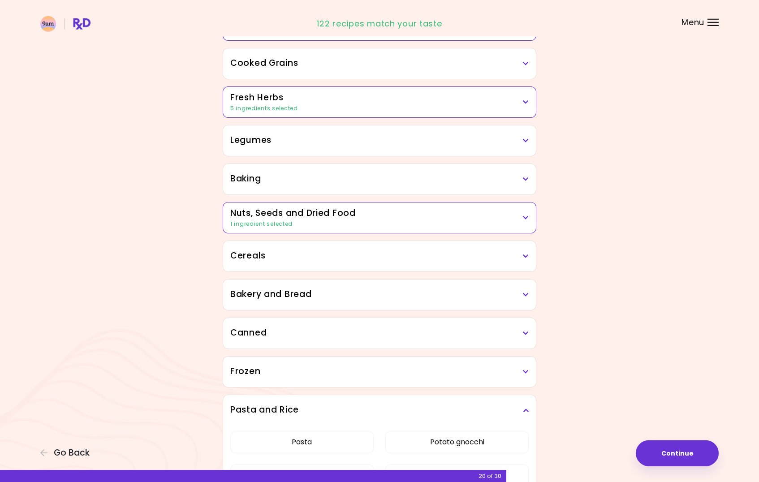
scroll to position [383, 0]
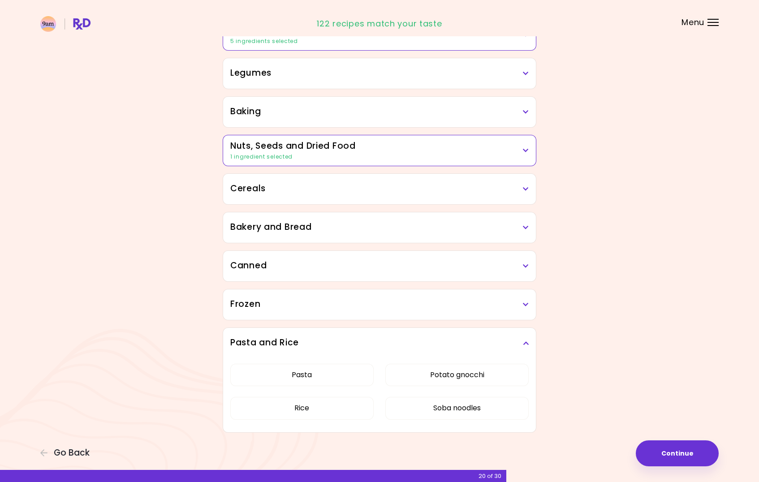
click at [523, 344] on icon at bounding box center [526, 343] width 6 height 6
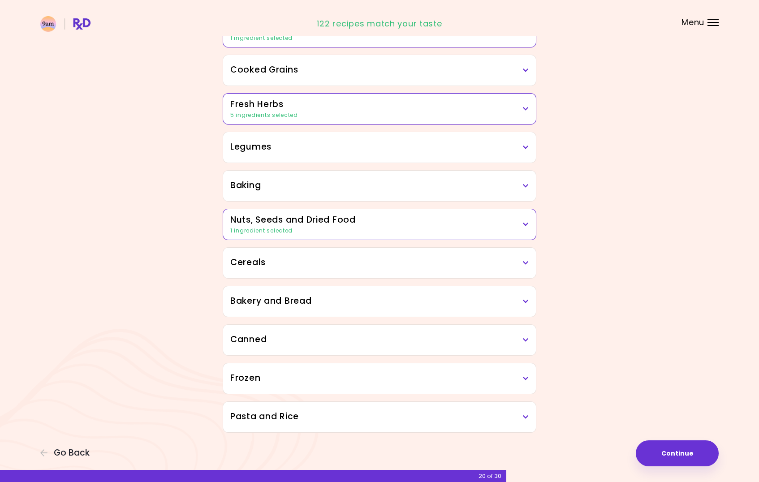
scroll to position [309, 0]
click at [684, 451] on button "Continue" at bounding box center [676, 453] width 83 height 26
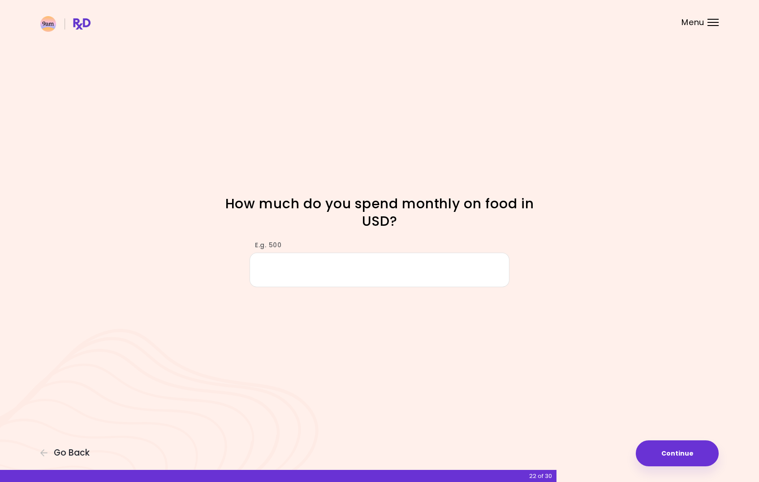
click at [317, 272] on input "E.g. 500" at bounding box center [379, 270] width 260 height 34
type input "***"
click at [671, 453] on button "Continue" at bounding box center [676, 453] width 83 height 26
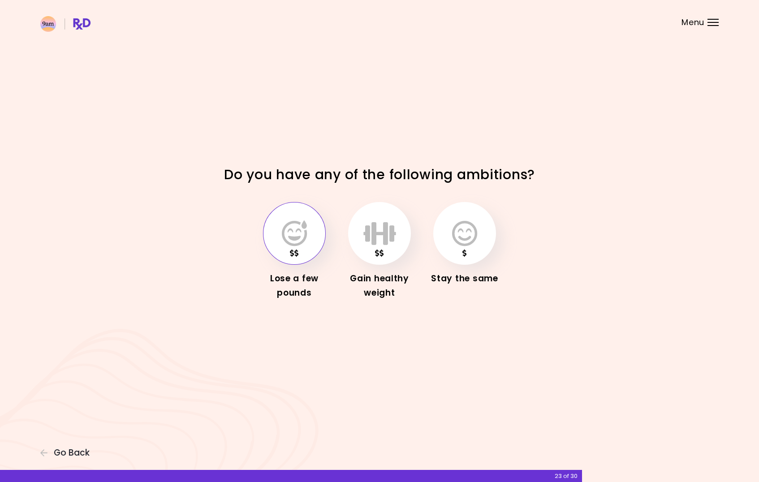
click at [292, 235] on icon "button" at bounding box center [294, 233] width 25 height 26
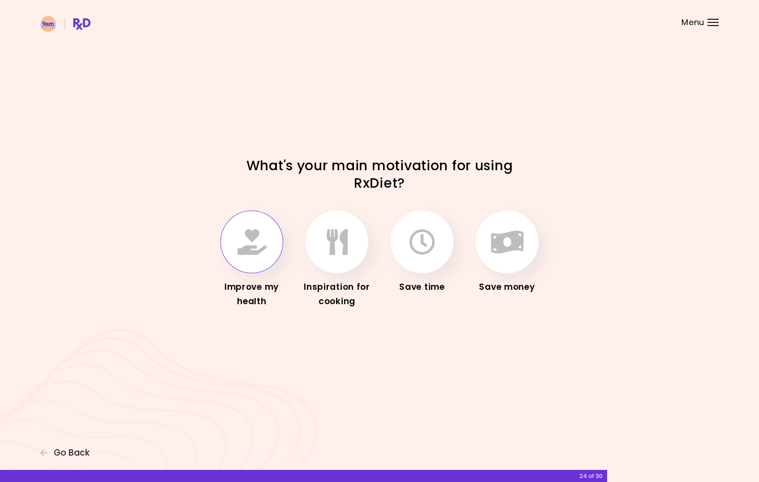
click at [254, 240] on icon "button" at bounding box center [251, 242] width 29 height 26
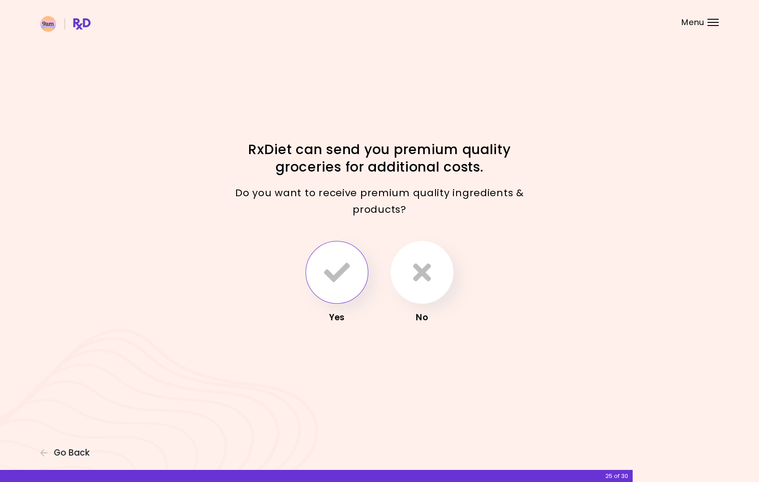
click at [344, 296] on button "button" at bounding box center [336, 272] width 63 height 63
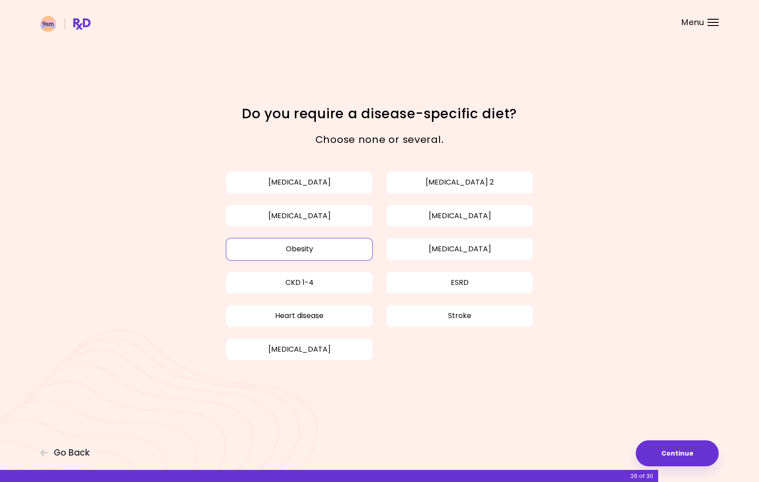
click at [299, 248] on button "Obesity" at bounding box center [299, 249] width 147 height 22
click at [691, 454] on button "Continue" at bounding box center [676, 453] width 83 height 26
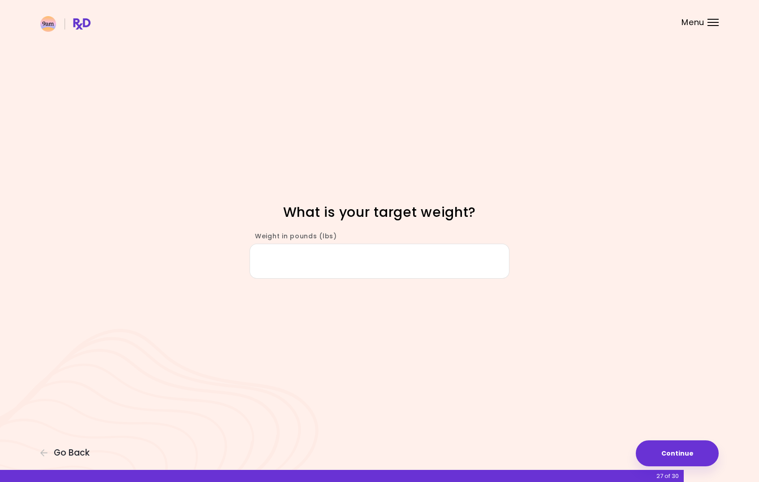
click at [368, 263] on input "Weight in pounds (lbs)" at bounding box center [379, 261] width 260 height 34
type input "***"
click at [660, 450] on button "Continue" at bounding box center [676, 453] width 83 height 26
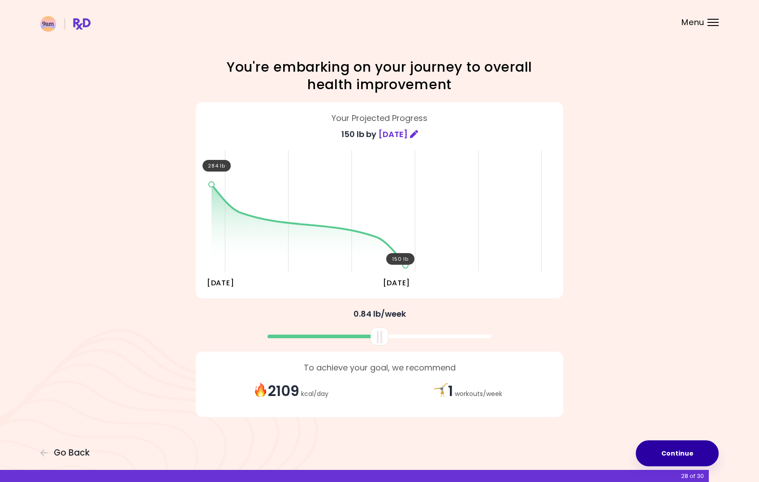
click at [657, 450] on button "Continue" at bounding box center [676, 453] width 83 height 26
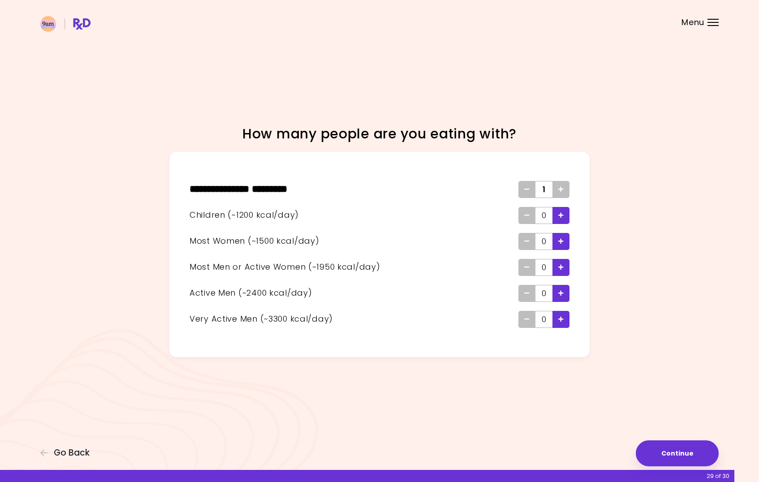
click at [558, 216] on icon "Add - Child" at bounding box center [560, 215] width 5 height 6
click at [558, 267] on div "Add - Man or Active Woman" at bounding box center [560, 267] width 17 height 17
click at [669, 446] on button "Continue" at bounding box center [676, 453] width 83 height 26
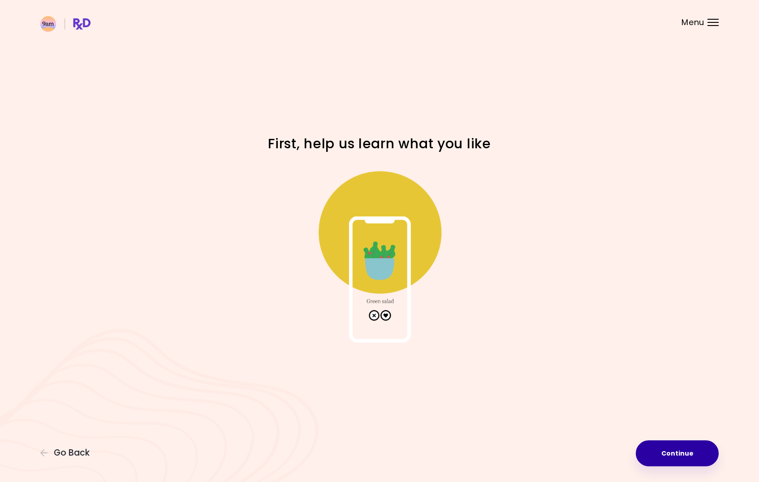
click at [680, 454] on button "Continue" at bounding box center [676, 453] width 83 height 26
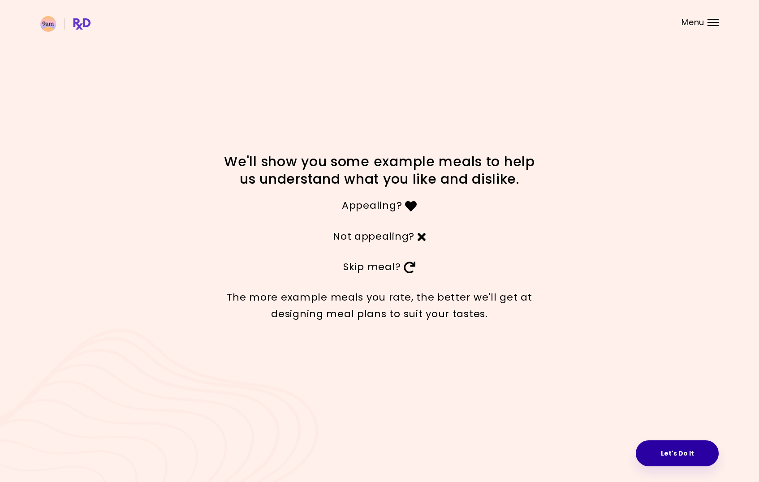
click at [680, 454] on button "Let's Do It" at bounding box center [676, 453] width 83 height 26
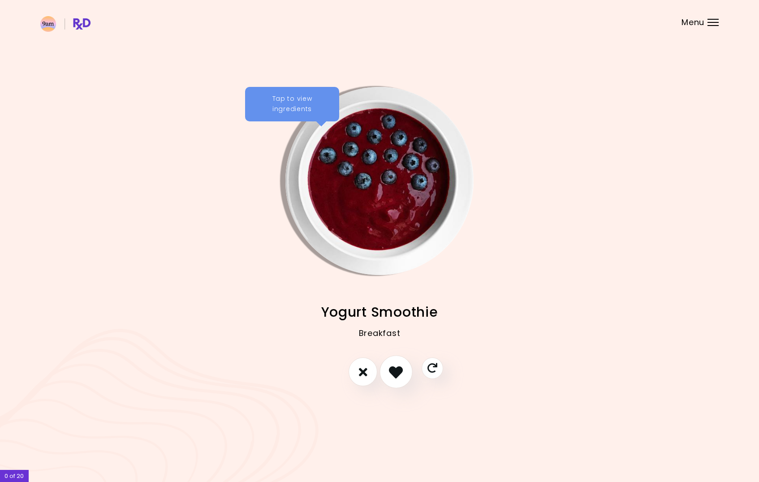
click at [395, 369] on icon "I like this recipe" at bounding box center [396, 372] width 14 height 14
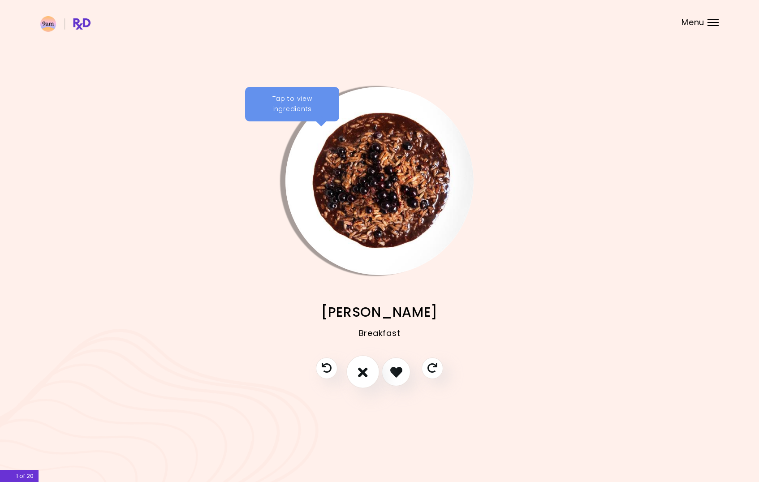
click at [356, 372] on button "I don't like this recipe" at bounding box center [362, 372] width 33 height 33
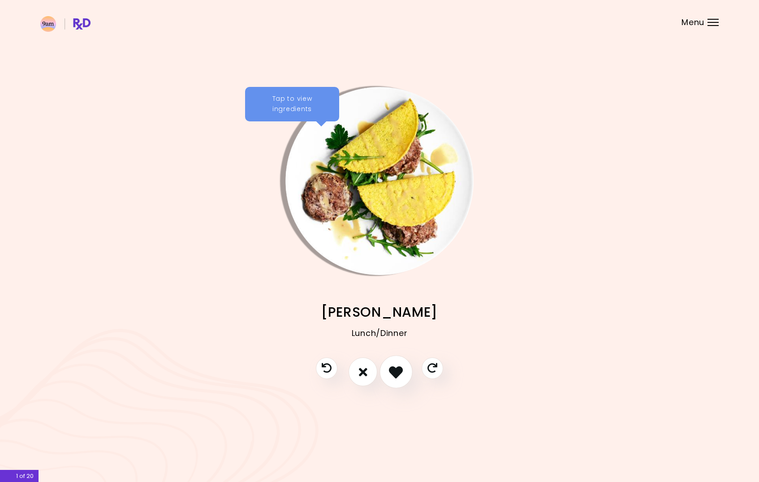
click at [391, 368] on icon "I like this recipe" at bounding box center [396, 372] width 14 height 14
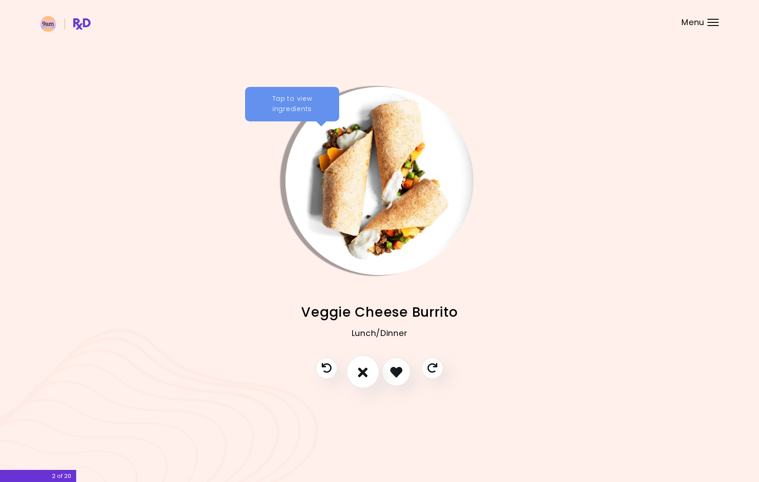
click at [369, 370] on button "I don't like this recipe" at bounding box center [362, 372] width 33 height 33
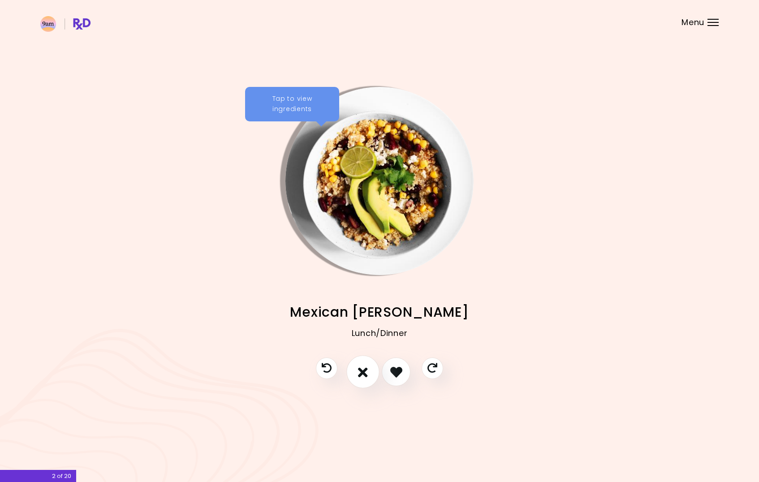
click at [369, 370] on button "I don't like this recipe" at bounding box center [362, 372] width 33 height 33
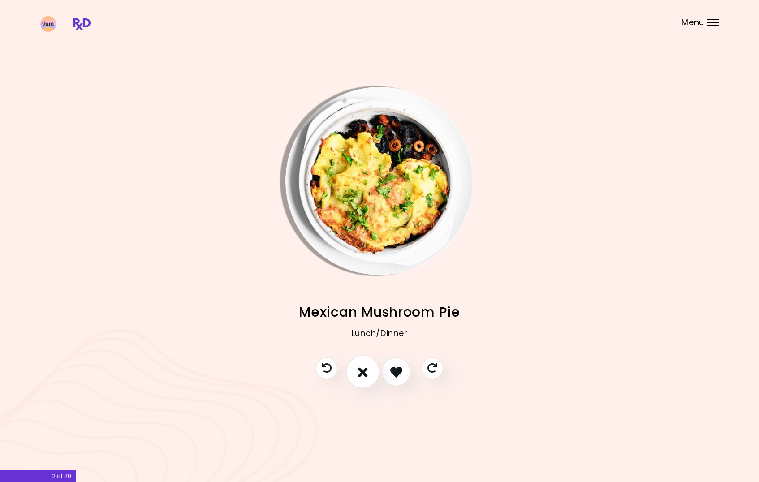
click at [369, 370] on button "I don't like this recipe" at bounding box center [362, 372] width 33 height 33
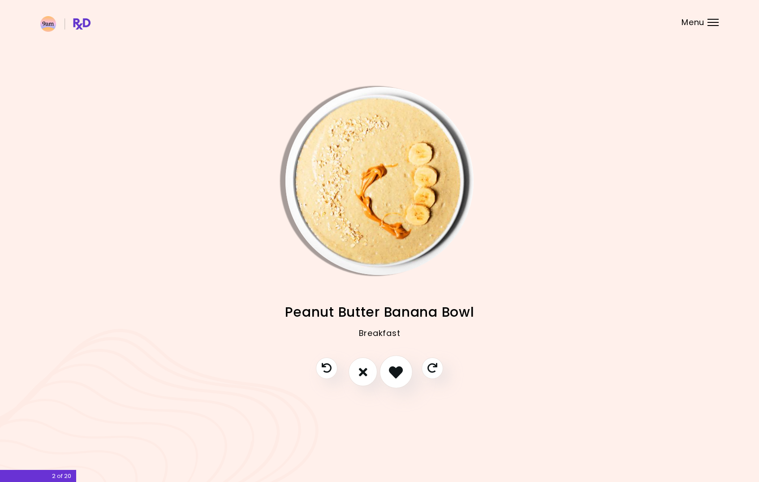
click at [394, 373] on icon "I like this recipe" at bounding box center [396, 372] width 14 height 14
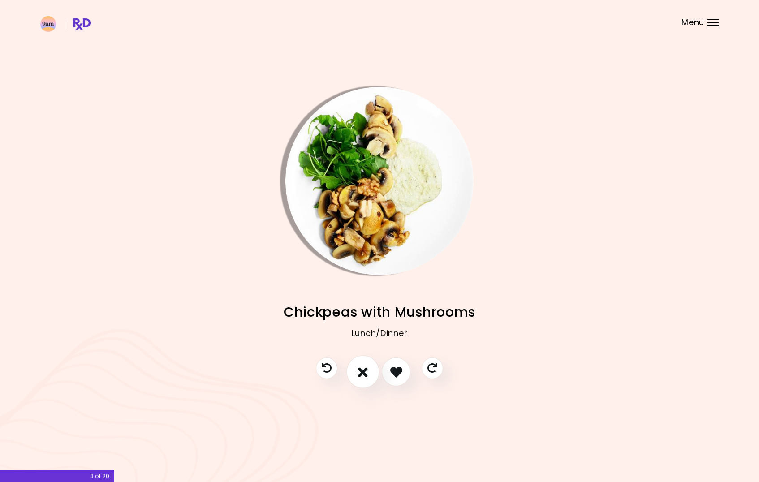
click at [363, 373] on icon "I don't like this recipe" at bounding box center [363, 372] width 10 height 14
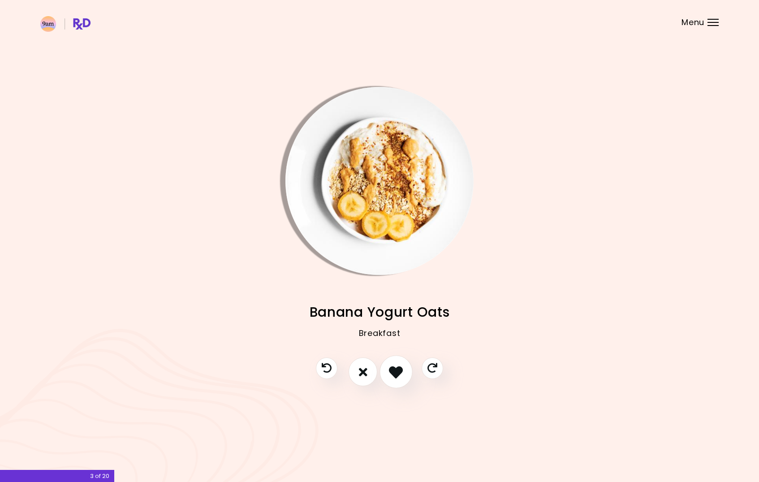
click at [396, 373] on icon "I like this recipe" at bounding box center [396, 372] width 14 height 14
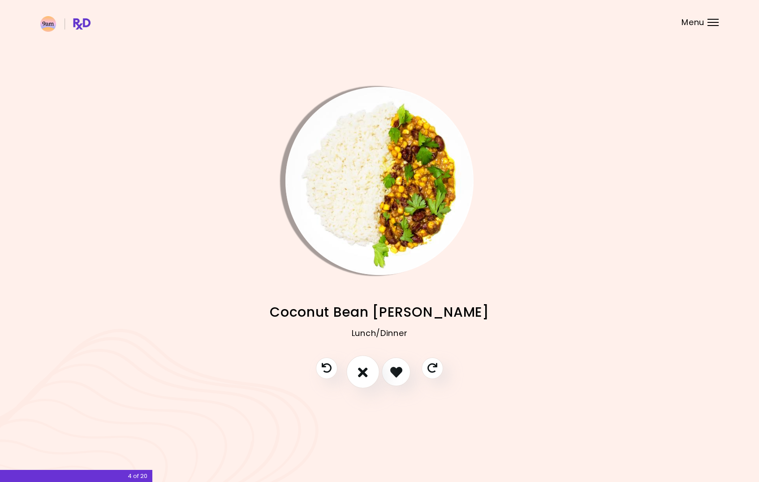
click at [362, 369] on icon "I don't like this recipe" at bounding box center [363, 372] width 10 height 14
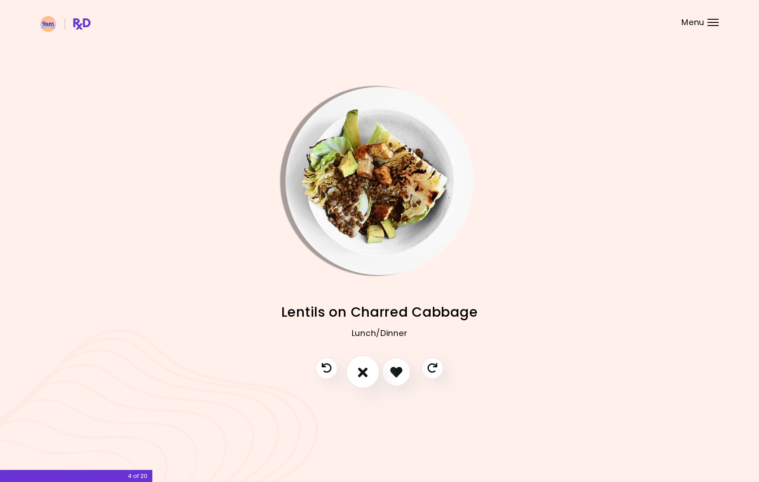
click at [362, 369] on icon "I don't like this recipe" at bounding box center [363, 372] width 10 height 14
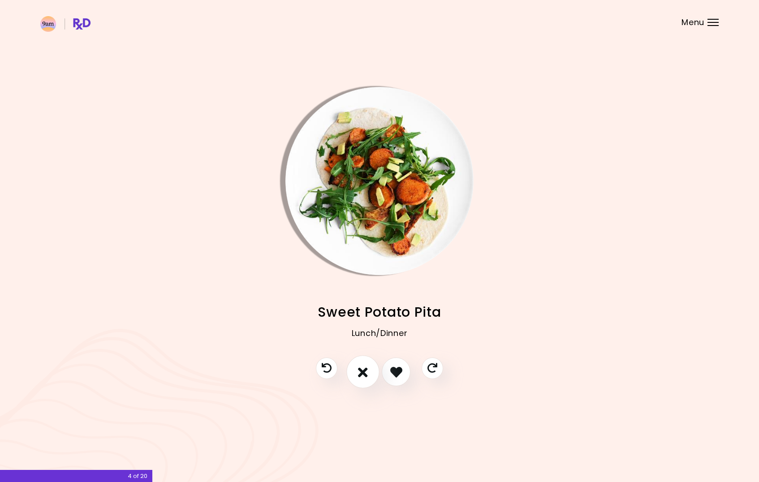
click at [362, 369] on icon "I don't like this recipe" at bounding box center [363, 372] width 10 height 14
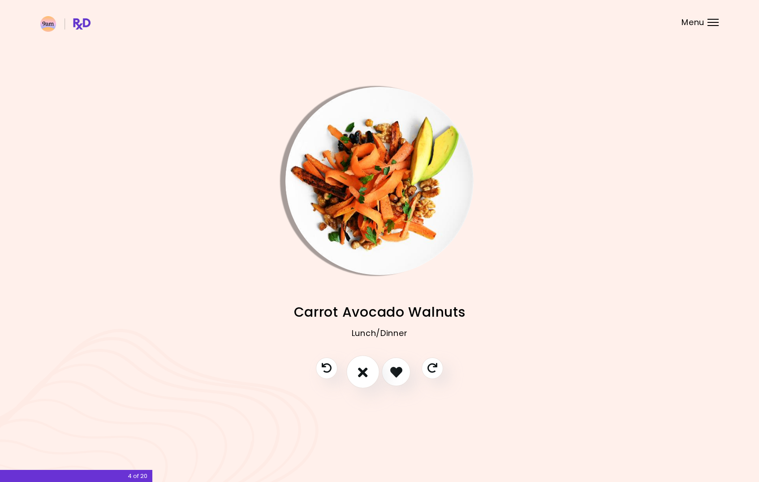
click at [362, 369] on icon "I don't like this recipe" at bounding box center [363, 372] width 10 height 14
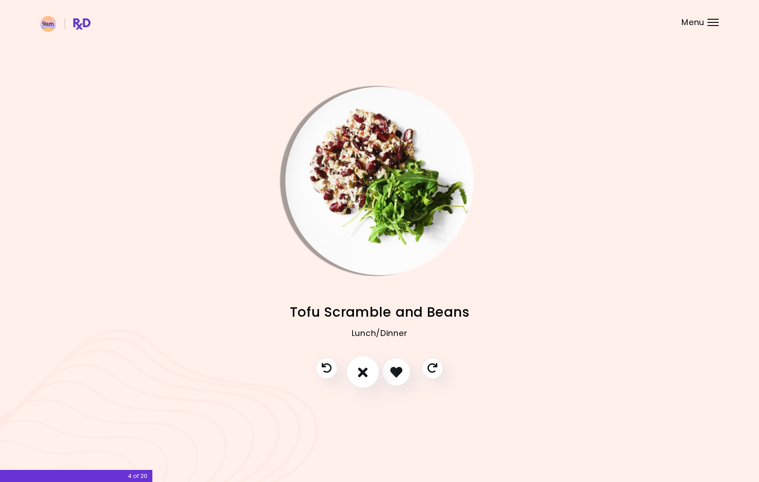
click at [362, 369] on icon "I don't like this recipe" at bounding box center [363, 372] width 10 height 14
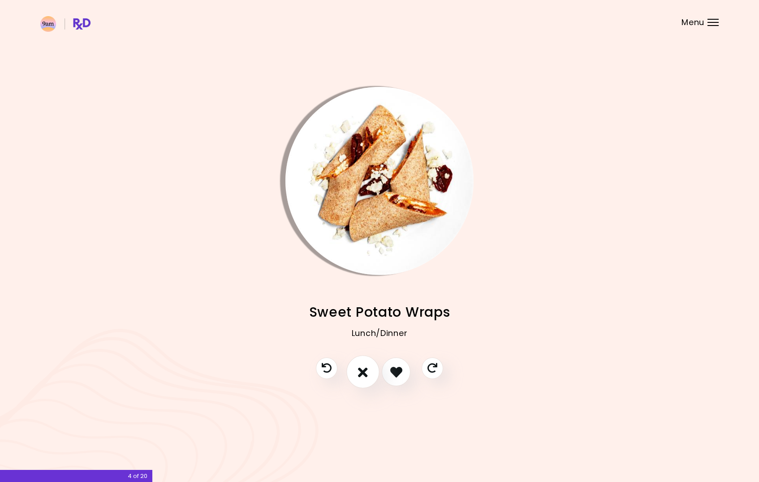
click at [362, 369] on icon "I don't like this recipe" at bounding box center [363, 372] width 10 height 14
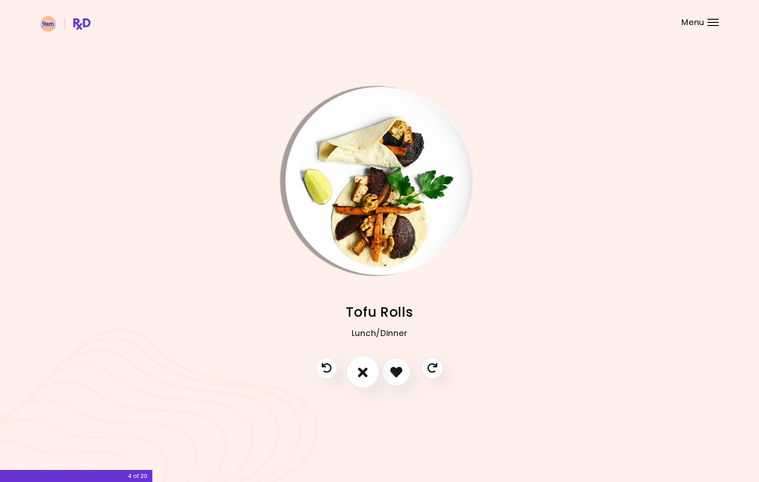
click at [359, 368] on icon "I don't like this recipe" at bounding box center [363, 372] width 10 height 14
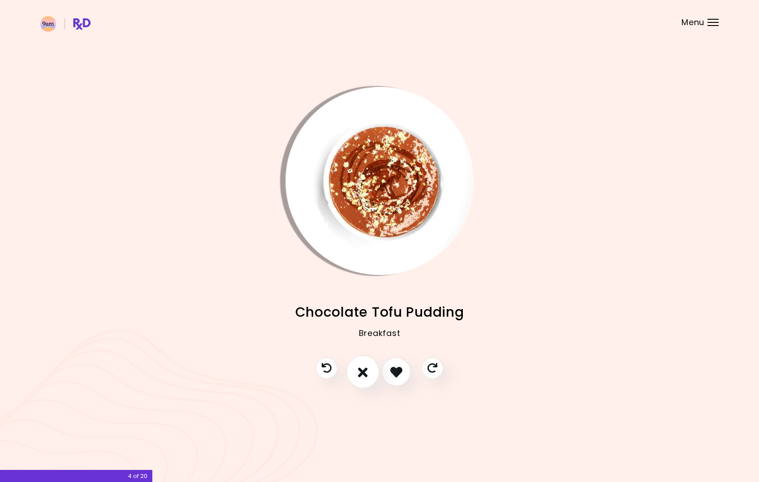
click at [359, 368] on icon "I don't like this recipe" at bounding box center [363, 372] width 10 height 14
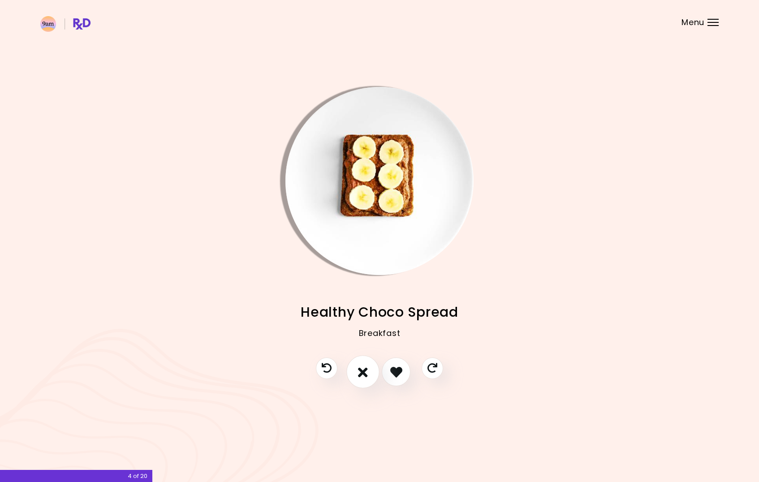
click at [359, 368] on icon "I don't like this recipe" at bounding box center [363, 372] width 10 height 14
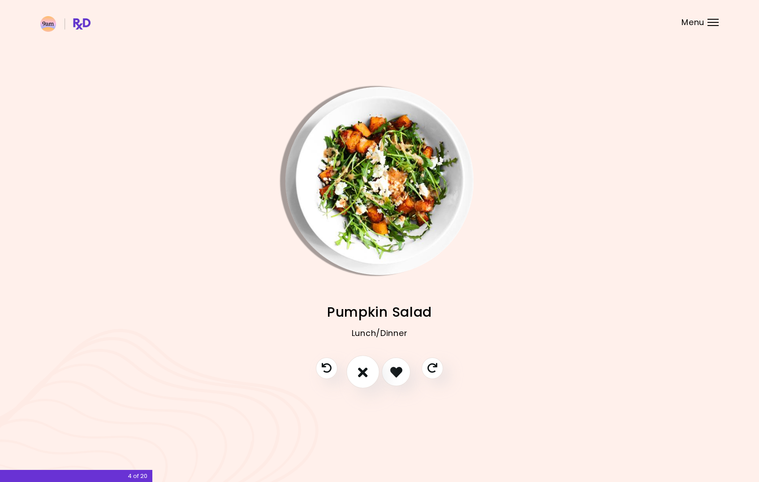
click at [359, 368] on icon "I don't like this recipe" at bounding box center [363, 372] width 10 height 14
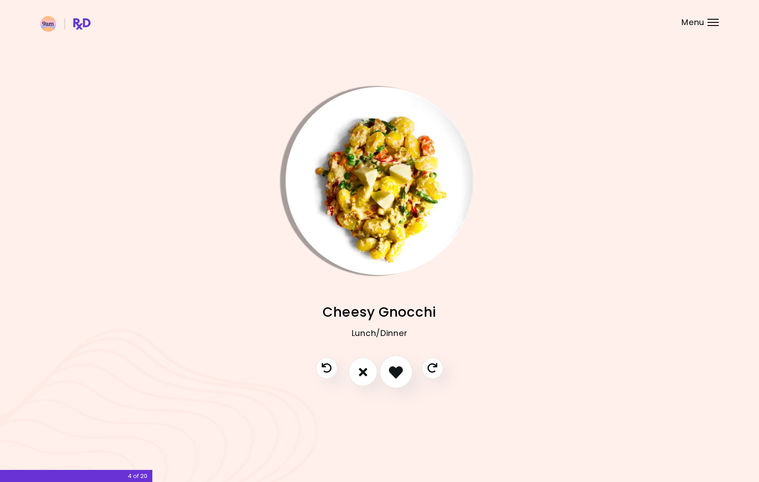
click at [397, 370] on icon "I like this recipe" at bounding box center [396, 372] width 14 height 14
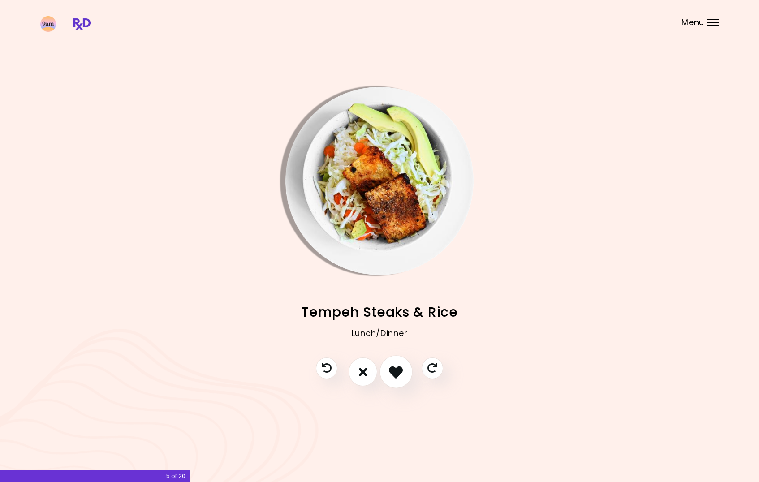
click at [390, 370] on icon "I like this recipe" at bounding box center [396, 372] width 14 height 14
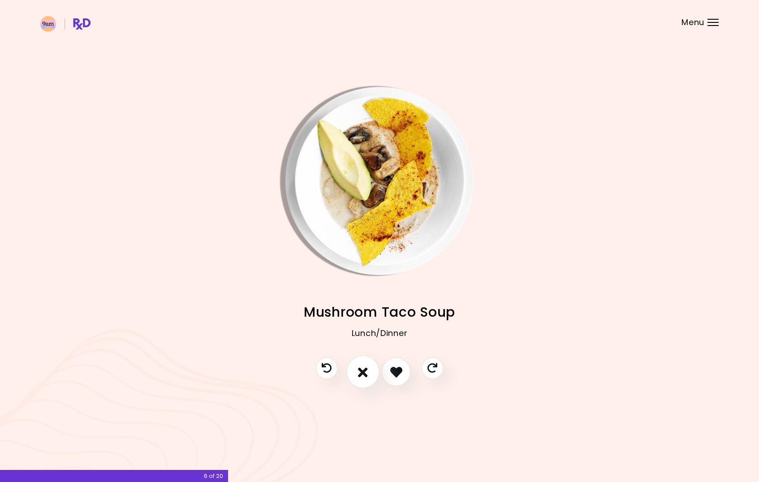
click at [357, 369] on button "I don't like this recipe" at bounding box center [362, 372] width 33 height 33
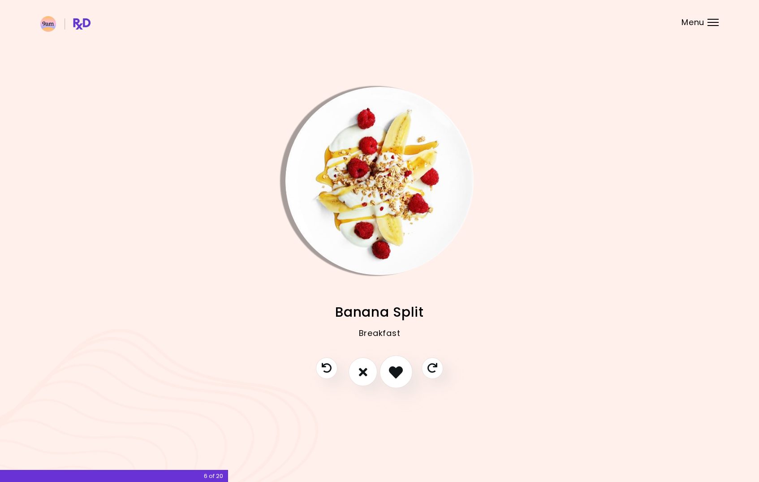
click at [393, 372] on icon "I like this recipe" at bounding box center [396, 372] width 14 height 14
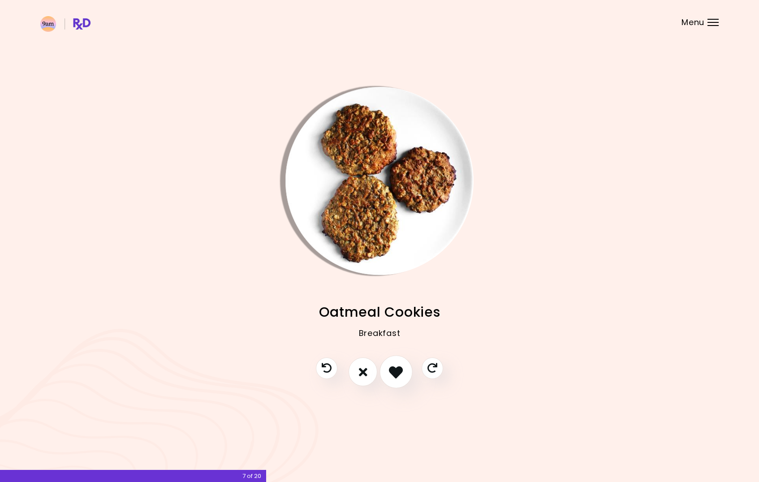
click at [393, 371] on icon "I like this recipe" at bounding box center [396, 372] width 14 height 14
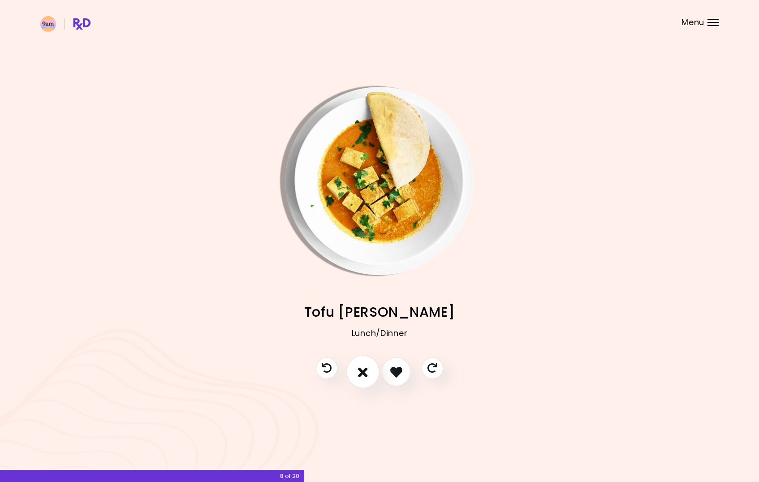
click at [365, 373] on icon "I don't like this recipe" at bounding box center [363, 372] width 10 height 14
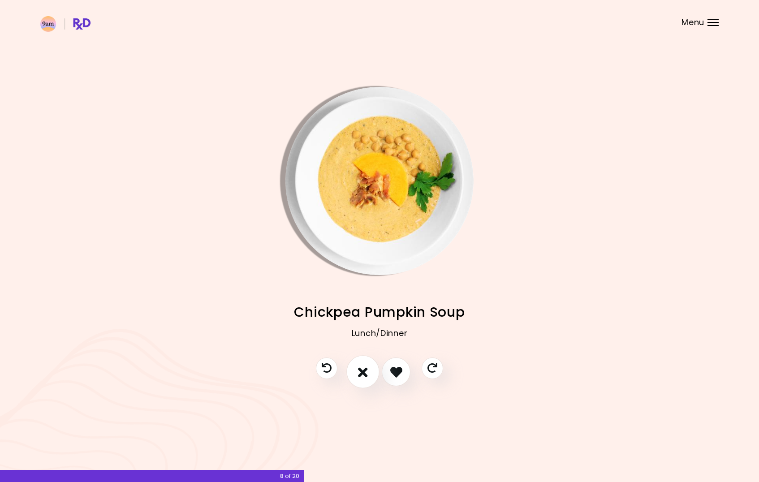
click at [364, 373] on icon "I don't like this recipe" at bounding box center [363, 372] width 10 height 14
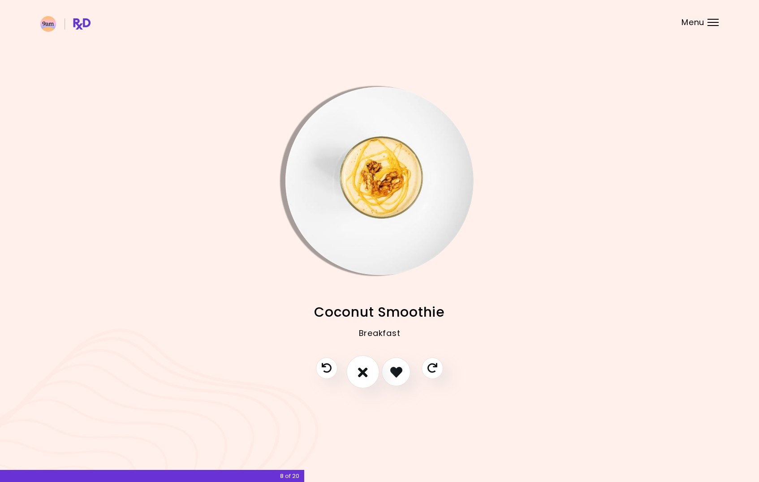
click at [364, 373] on icon "I don't like this recipe" at bounding box center [363, 372] width 10 height 14
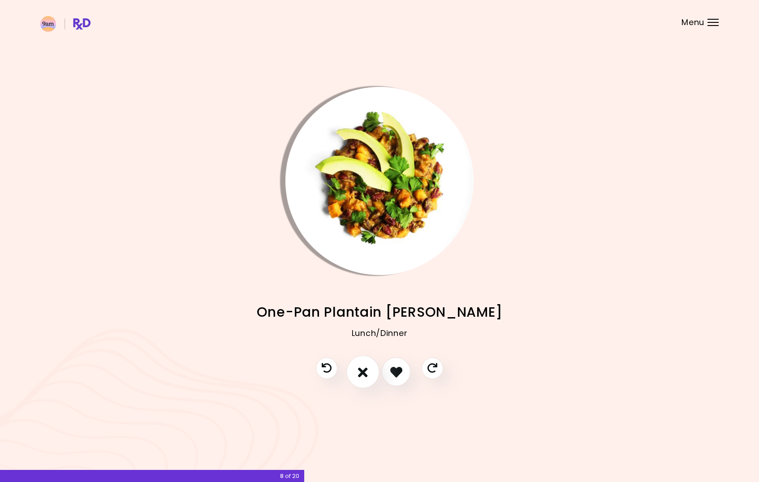
click at [364, 373] on icon "I don't like this recipe" at bounding box center [363, 372] width 10 height 14
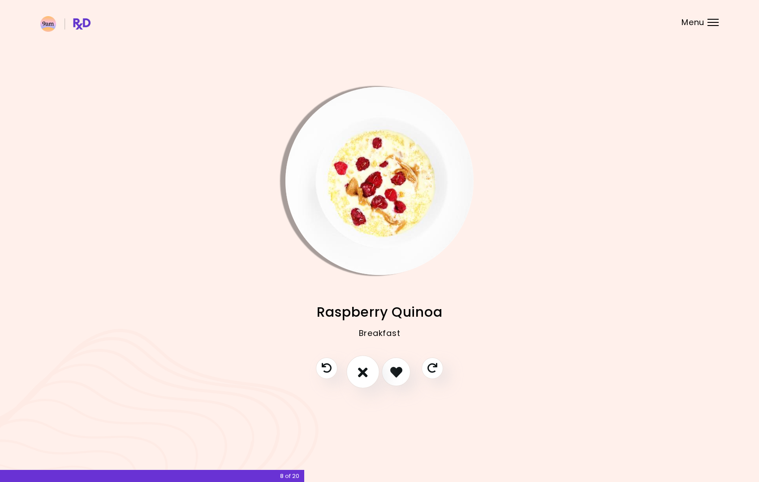
click at [364, 373] on icon "I don't like this recipe" at bounding box center [363, 372] width 10 height 14
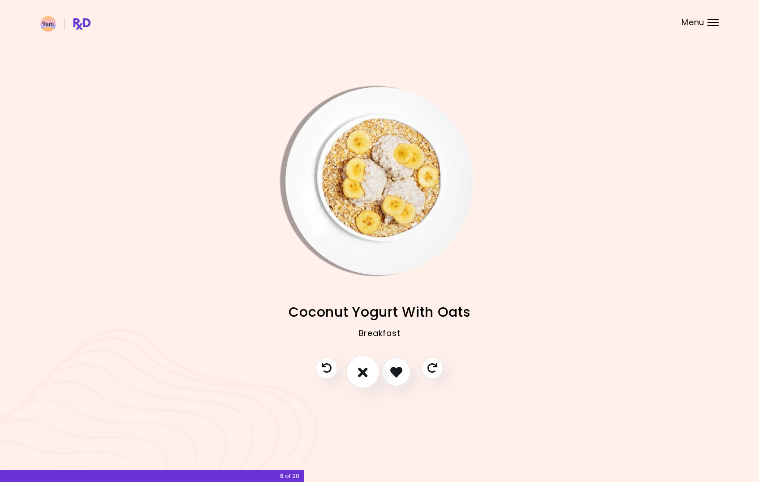
click at [364, 373] on icon "I don't like this recipe" at bounding box center [363, 372] width 10 height 14
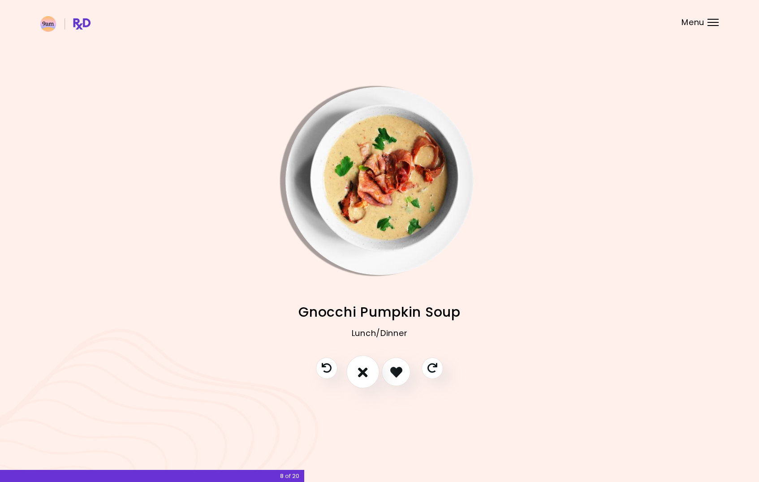
click at [364, 373] on icon "I don't like this recipe" at bounding box center [363, 372] width 10 height 14
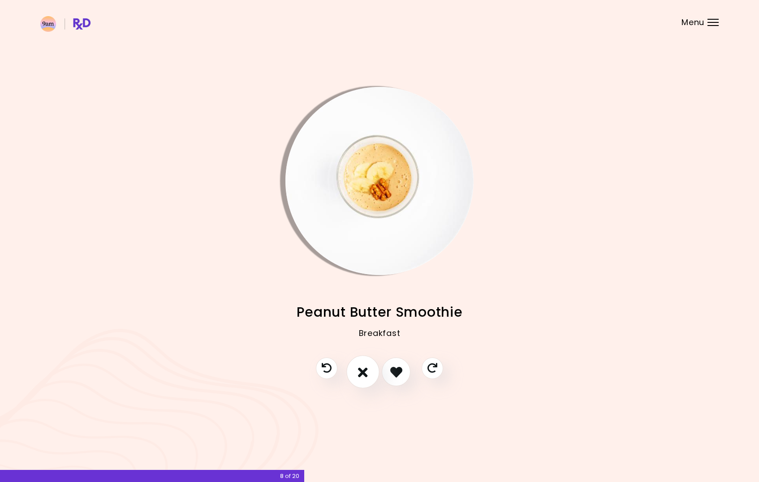
click at [364, 373] on icon "I don't like this recipe" at bounding box center [363, 372] width 10 height 14
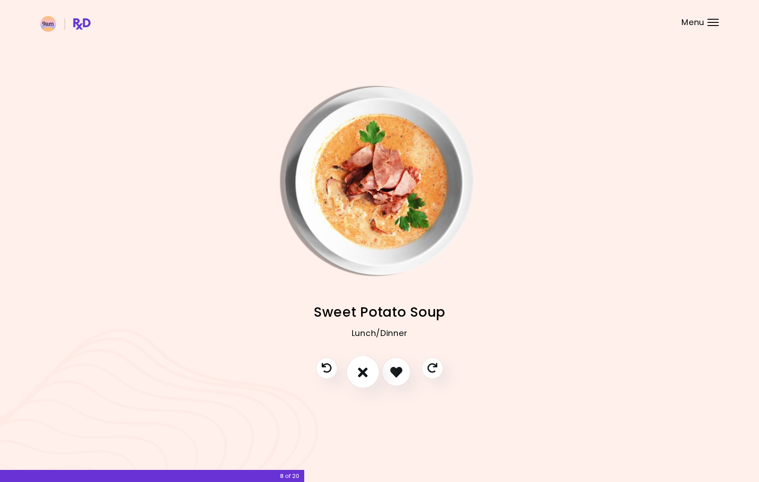
click at [364, 373] on icon "I don't like this recipe" at bounding box center [363, 372] width 10 height 14
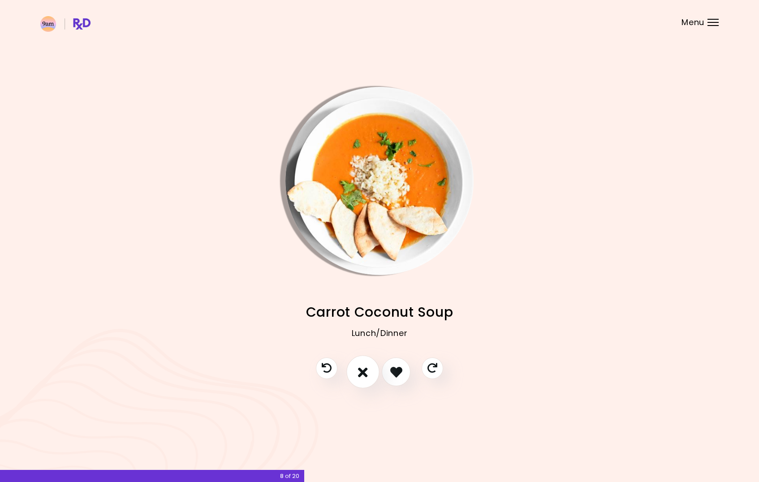
click at [364, 373] on icon "I don't like this recipe" at bounding box center [363, 372] width 10 height 14
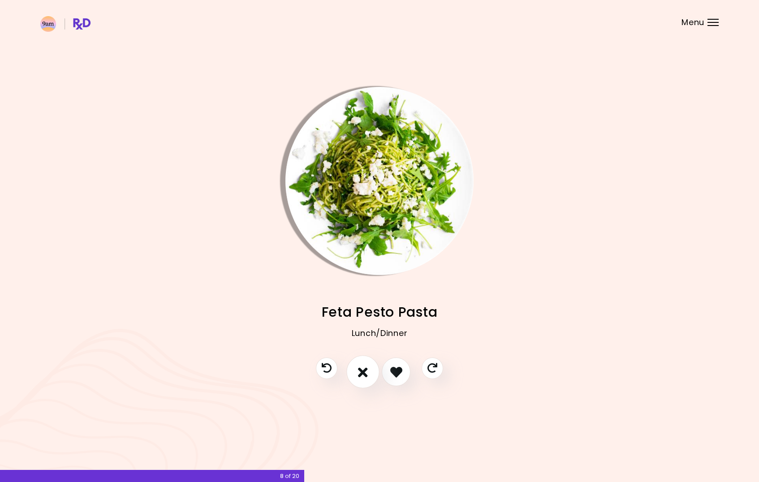
click at [363, 373] on icon "I don't like this recipe" at bounding box center [363, 372] width 10 height 14
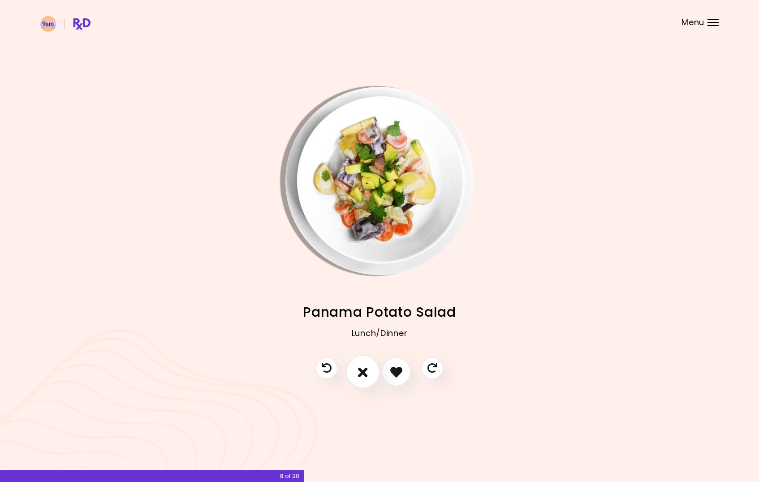
click at [363, 373] on icon "I don't like this recipe" at bounding box center [363, 372] width 10 height 14
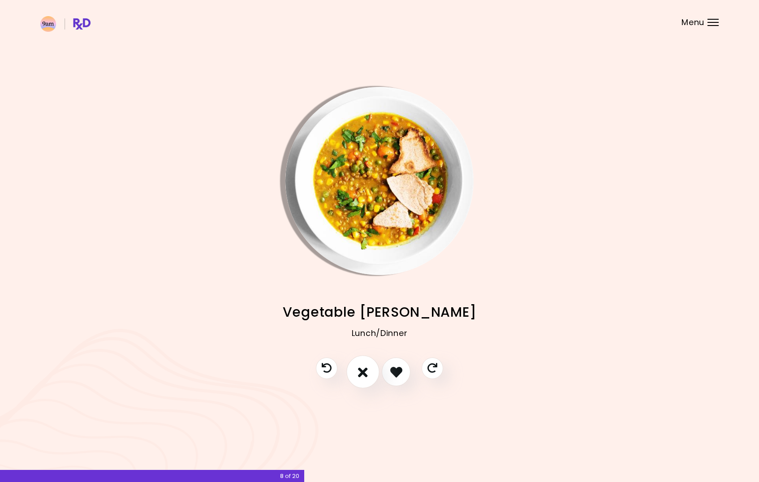
click at [363, 373] on icon "I don't like this recipe" at bounding box center [363, 372] width 10 height 14
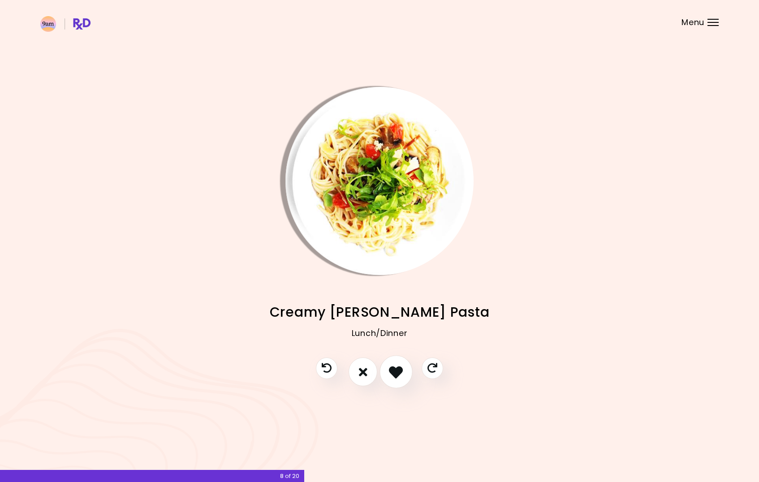
click at [397, 370] on icon "I like this recipe" at bounding box center [396, 372] width 14 height 14
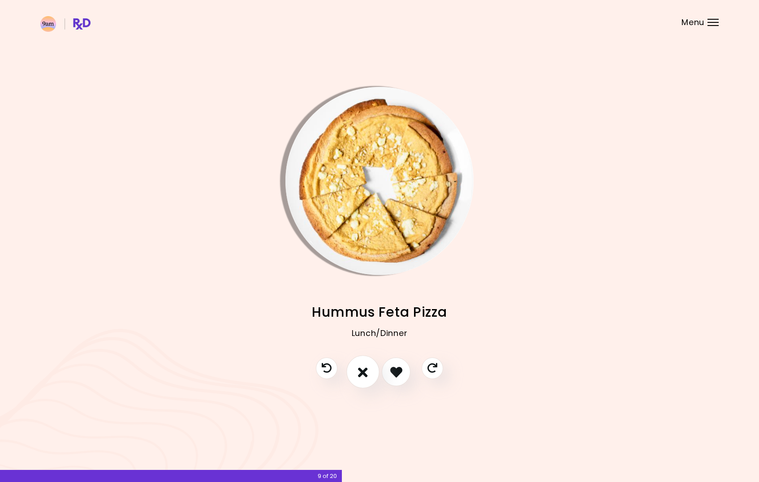
click at [362, 373] on icon "I don't like this recipe" at bounding box center [363, 372] width 10 height 14
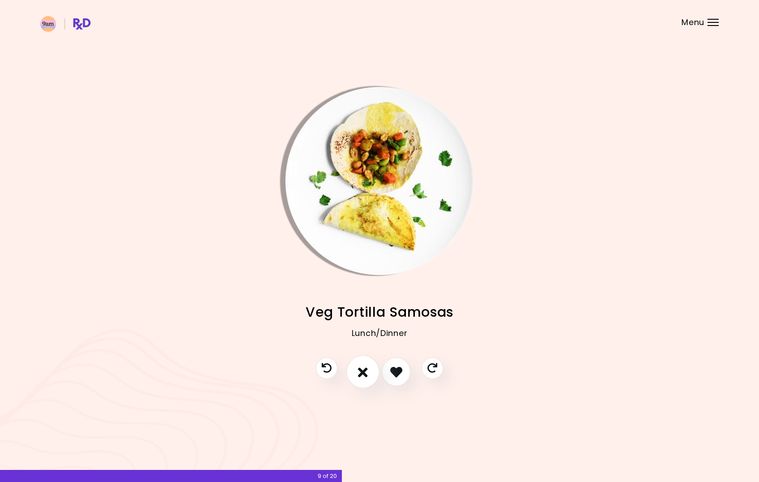
click at [368, 368] on button "I don't like this recipe" at bounding box center [362, 372] width 33 height 33
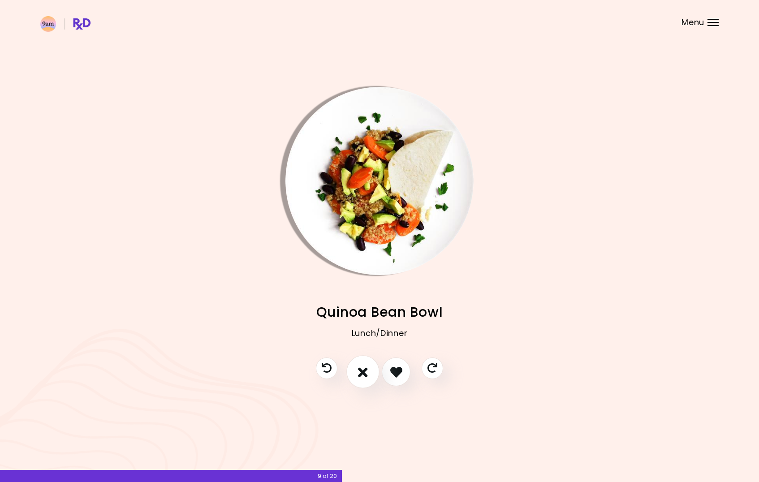
click at [368, 368] on button "I don't like this recipe" at bounding box center [362, 372] width 33 height 33
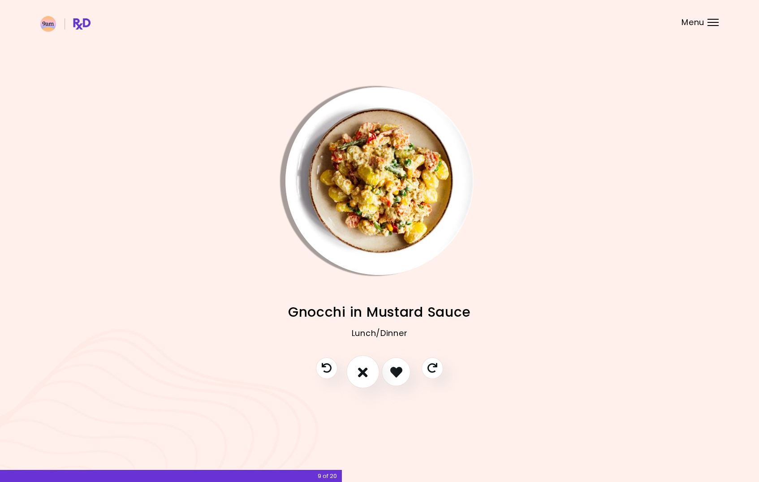
click at [368, 368] on button "I don't like this recipe" at bounding box center [362, 372] width 33 height 33
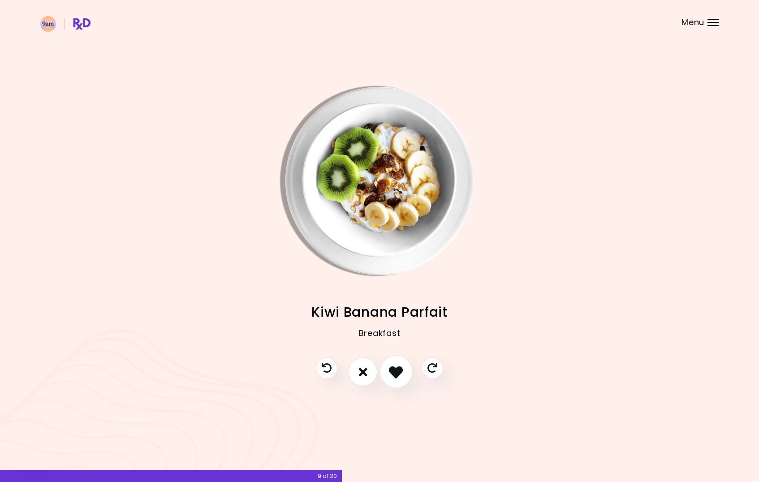
click at [395, 367] on icon "I like this recipe" at bounding box center [396, 372] width 14 height 14
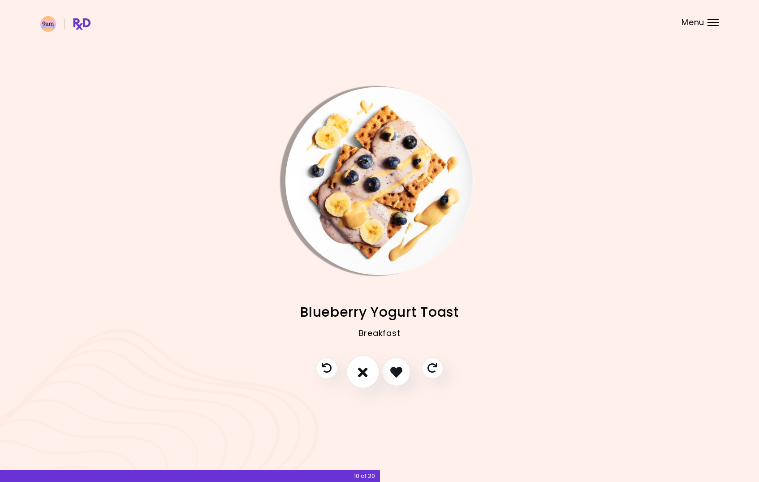
click at [365, 370] on icon "I don't like this recipe" at bounding box center [363, 372] width 10 height 14
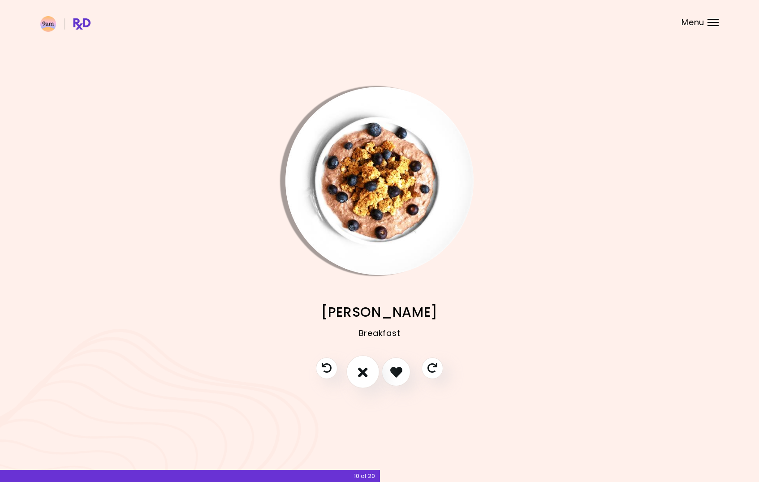
click at [365, 370] on icon "I don't like this recipe" at bounding box center [363, 372] width 10 height 14
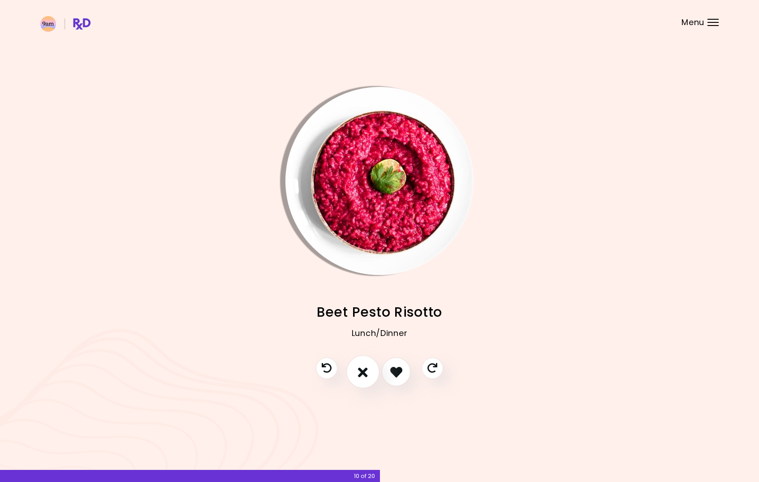
click at [363, 370] on icon "I don't like this recipe" at bounding box center [363, 372] width 10 height 14
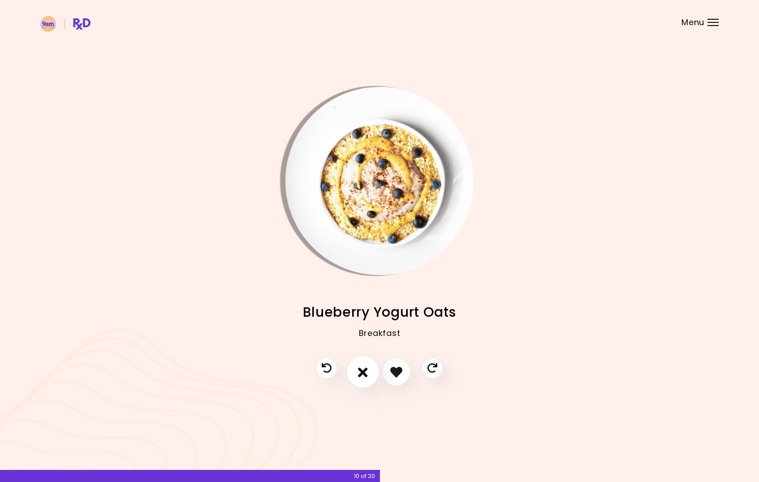
click at [363, 370] on icon "I don't like this recipe" at bounding box center [363, 372] width 10 height 14
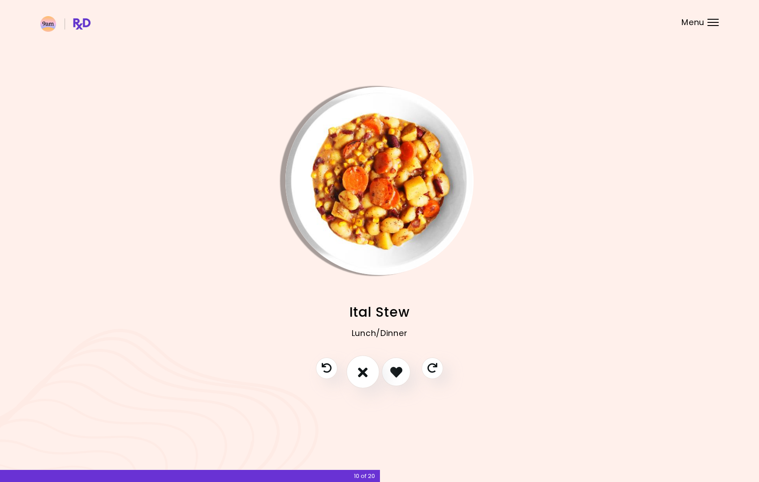
click at [363, 370] on icon "I don't like this recipe" at bounding box center [363, 372] width 10 height 14
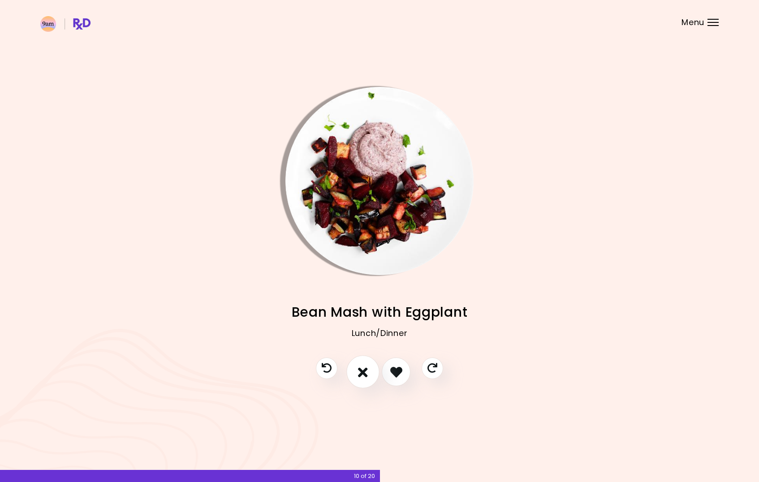
click at [363, 370] on icon "I don't like this recipe" at bounding box center [363, 372] width 10 height 14
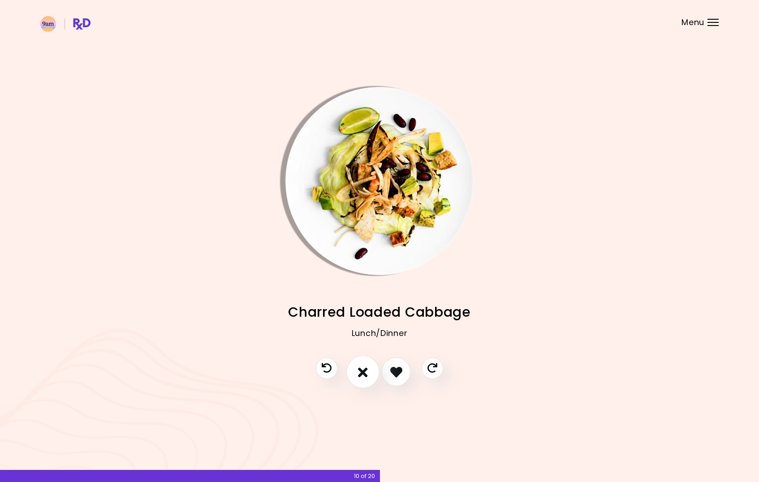
click at [363, 370] on icon "I don't like this recipe" at bounding box center [363, 372] width 10 height 14
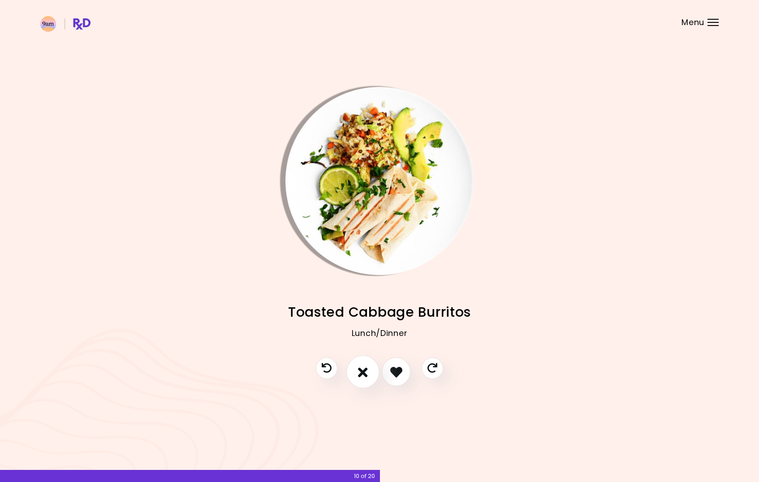
click at [364, 370] on icon "I don't like this recipe" at bounding box center [363, 372] width 10 height 14
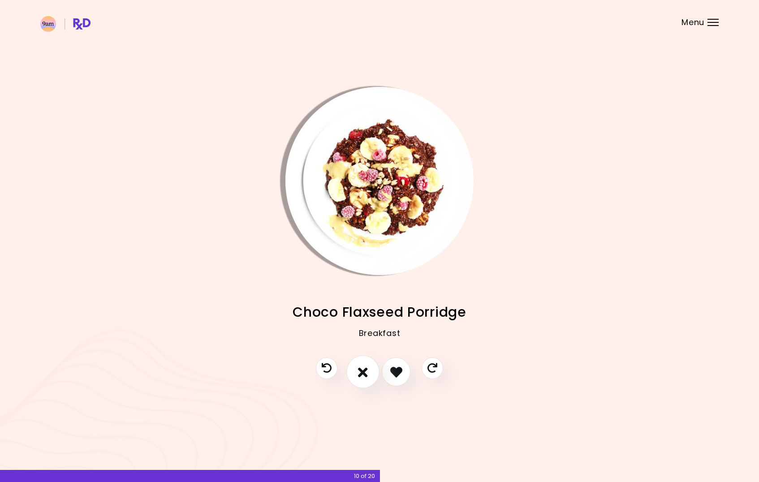
click at [360, 366] on icon "I don't like this recipe" at bounding box center [363, 372] width 10 height 14
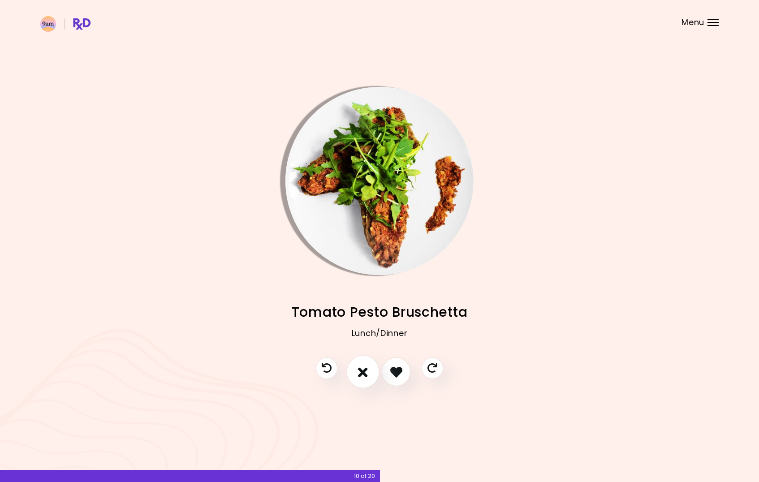
click at [357, 365] on button "I don't like this recipe" at bounding box center [362, 372] width 33 height 33
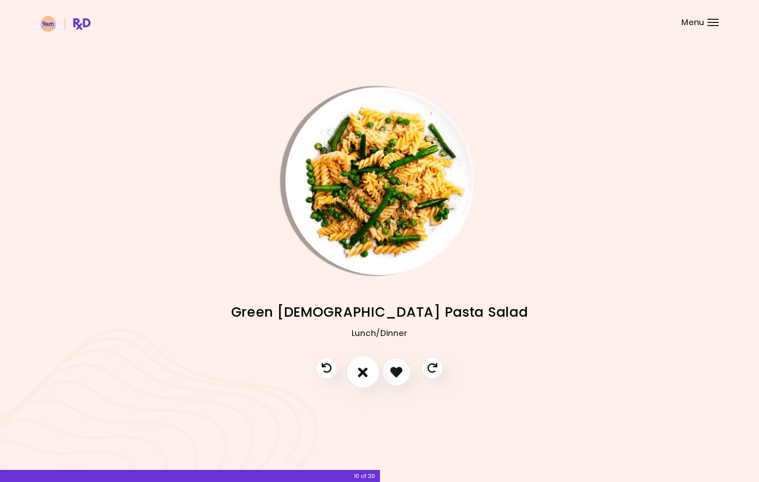
click at [357, 365] on button "I don't like this recipe" at bounding box center [362, 372] width 33 height 33
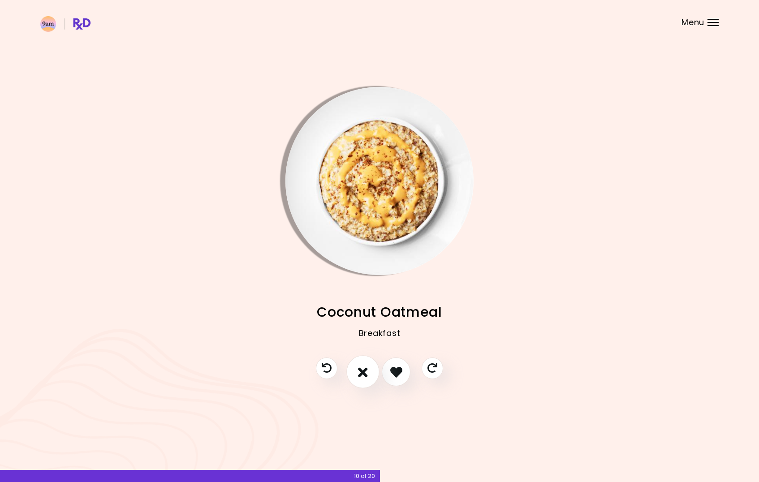
click at [357, 365] on button "I don't like this recipe" at bounding box center [362, 372] width 33 height 33
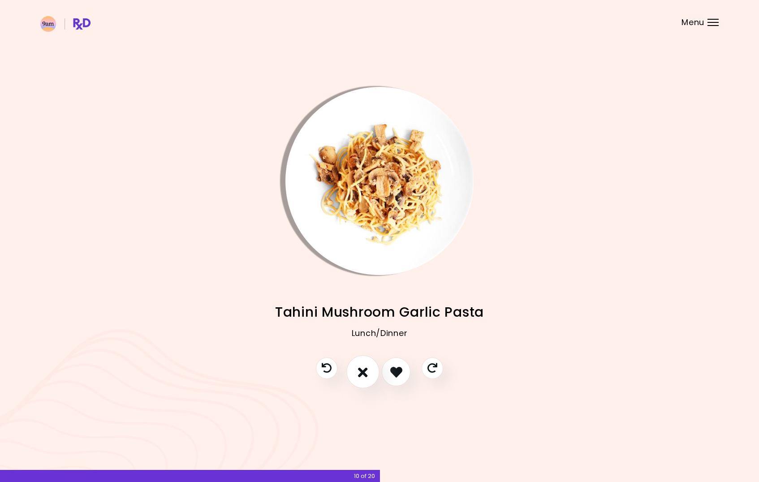
click at [357, 365] on button "I don't like this recipe" at bounding box center [362, 372] width 33 height 33
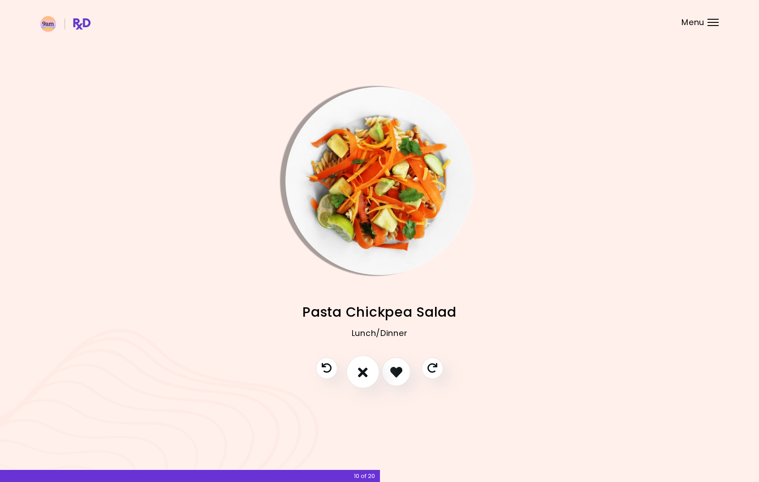
click at [357, 365] on button "I don't like this recipe" at bounding box center [362, 372] width 33 height 33
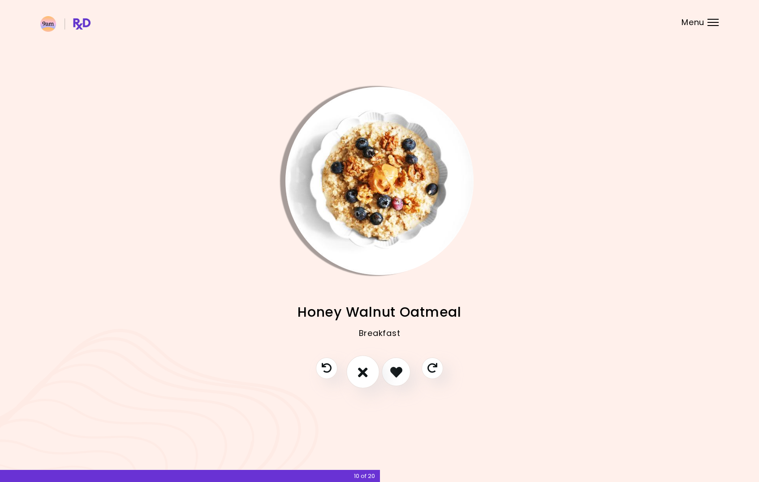
click at [356, 365] on button "I don't like this recipe" at bounding box center [362, 372] width 33 height 33
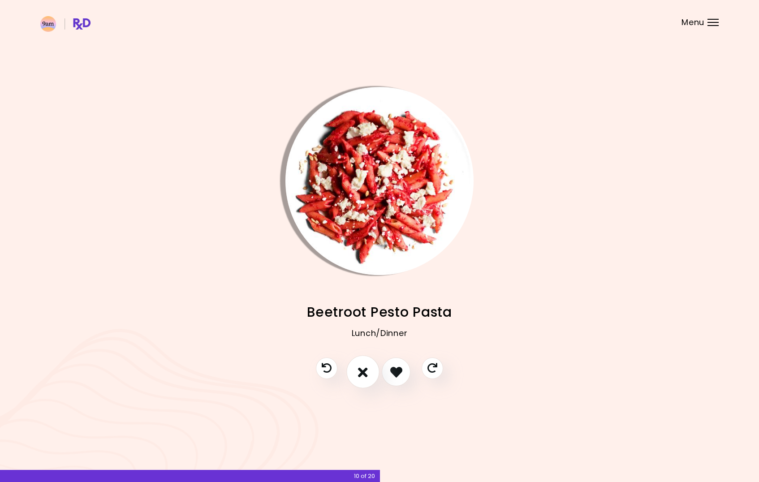
click at [351, 360] on button "I don't like this recipe" at bounding box center [362, 372] width 33 height 33
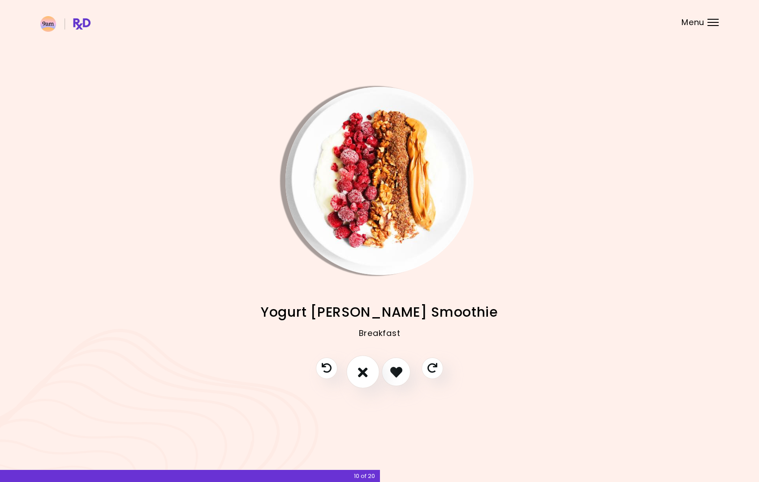
click at [359, 370] on icon "I don't like this recipe" at bounding box center [363, 372] width 10 height 14
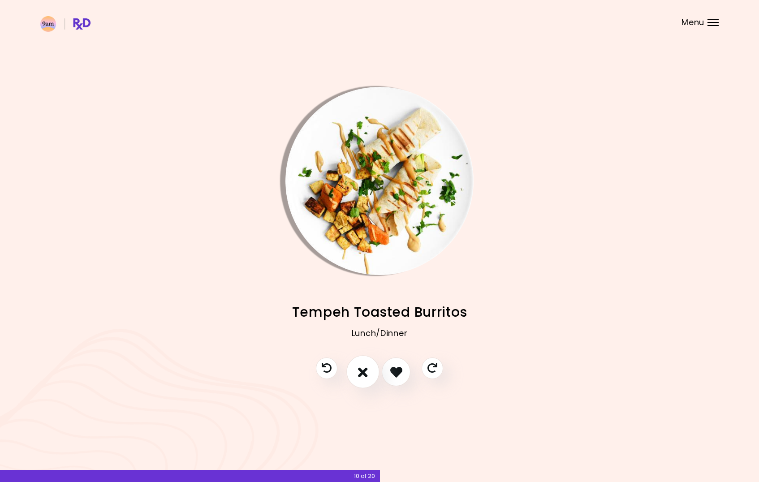
click at [359, 370] on icon "I don't like this recipe" at bounding box center [363, 372] width 10 height 14
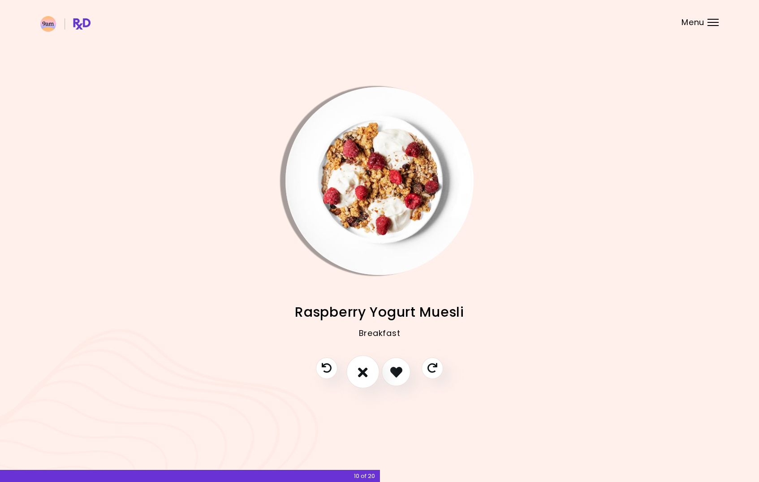
click at [359, 370] on icon "I don't like this recipe" at bounding box center [363, 372] width 10 height 14
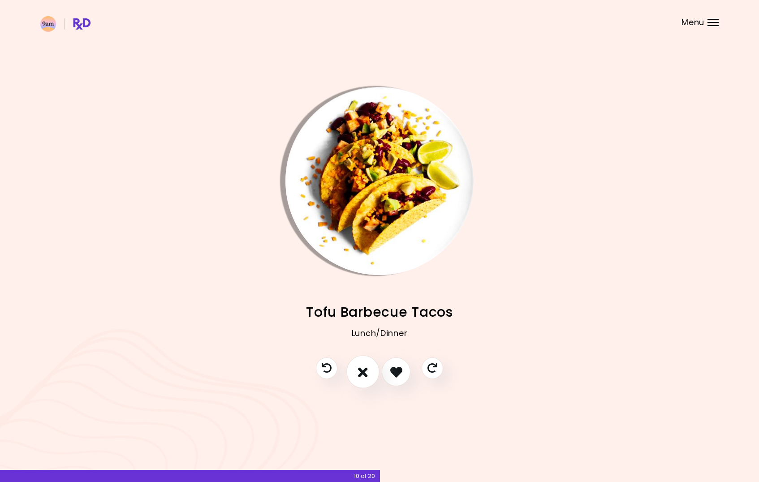
click at [359, 370] on icon "I don't like this recipe" at bounding box center [363, 372] width 10 height 14
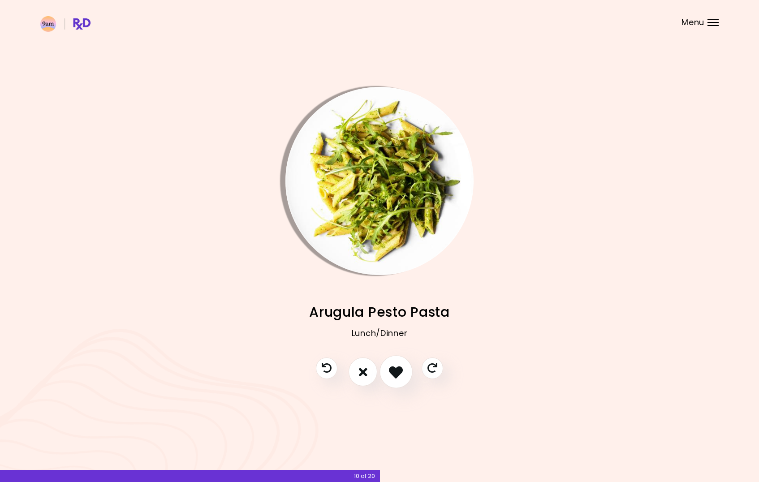
click at [390, 372] on icon "I like this recipe" at bounding box center [396, 372] width 14 height 14
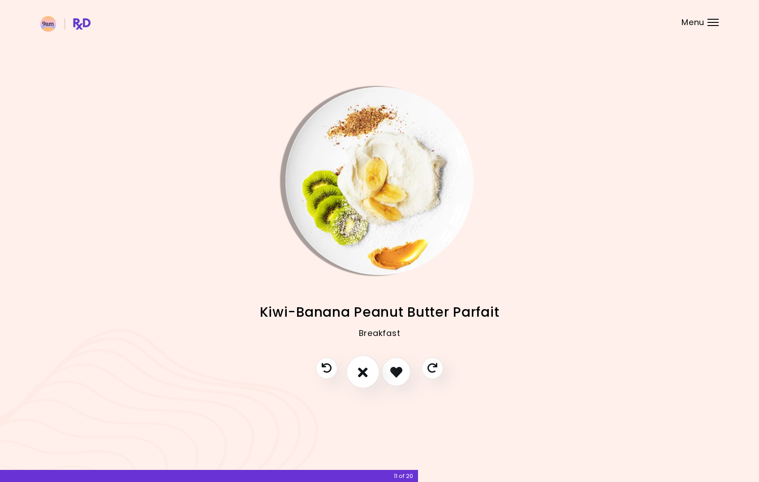
click at [356, 372] on button "I don't like this recipe" at bounding box center [362, 372] width 33 height 33
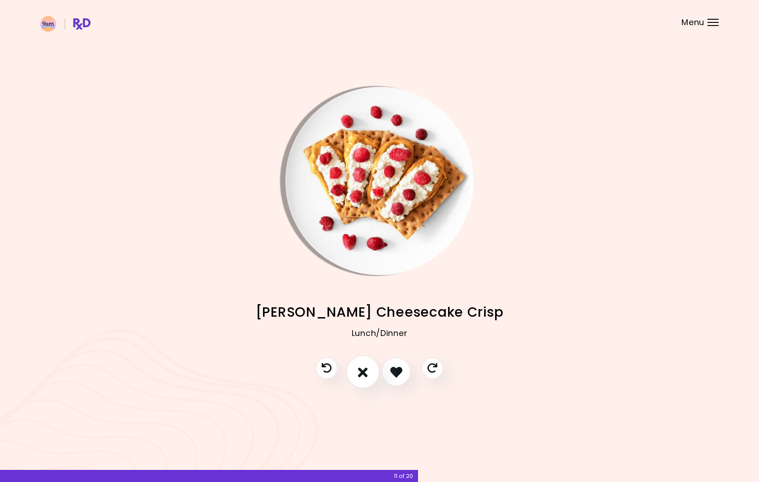
click at [356, 372] on button "I don't like this recipe" at bounding box center [362, 372] width 33 height 33
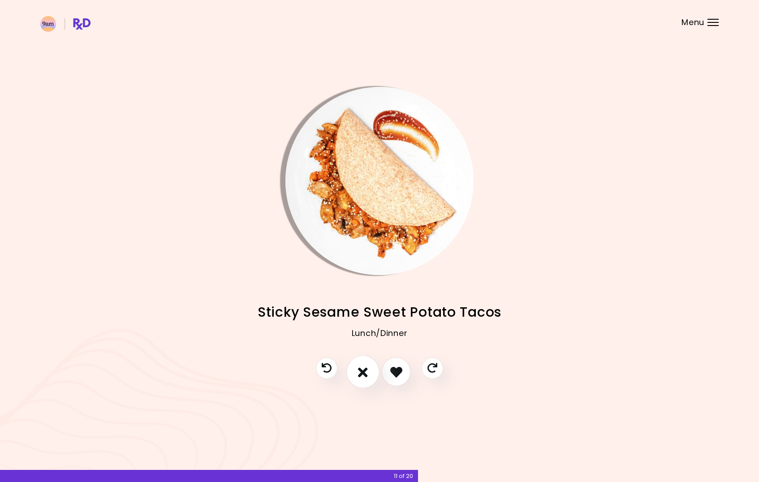
click at [356, 370] on button "I don't like this recipe" at bounding box center [362, 372] width 33 height 33
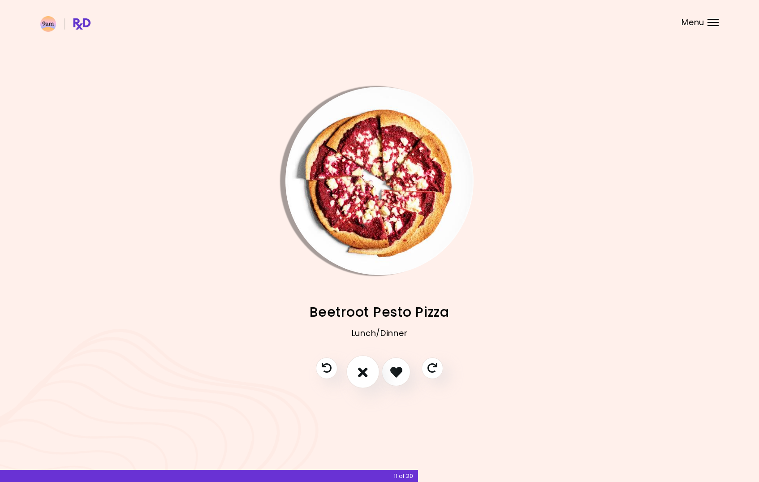
click at [356, 370] on button "I don't like this recipe" at bounding box center [362, 372] width 33 height 33
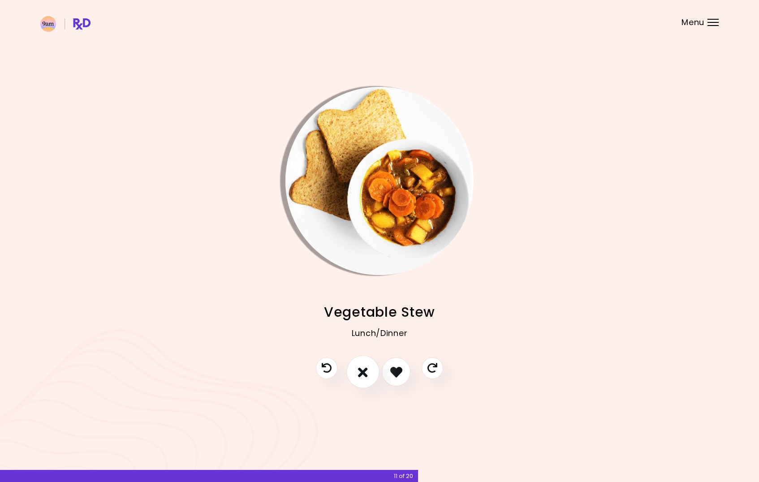
click at [356, 370] on button "I don't like this recipe" at bounding box center [362, 372] width 33 height 33
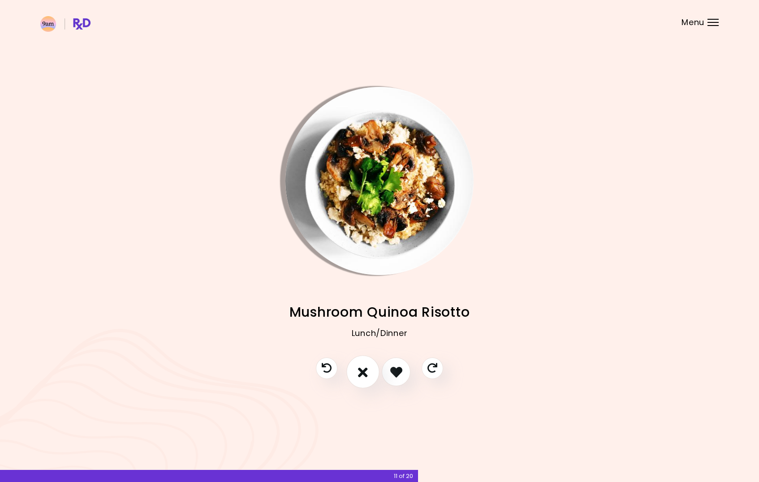
click at [356, 370] on button "I don't like this recipe" at bounding box center [362, 372] width 33 height 33
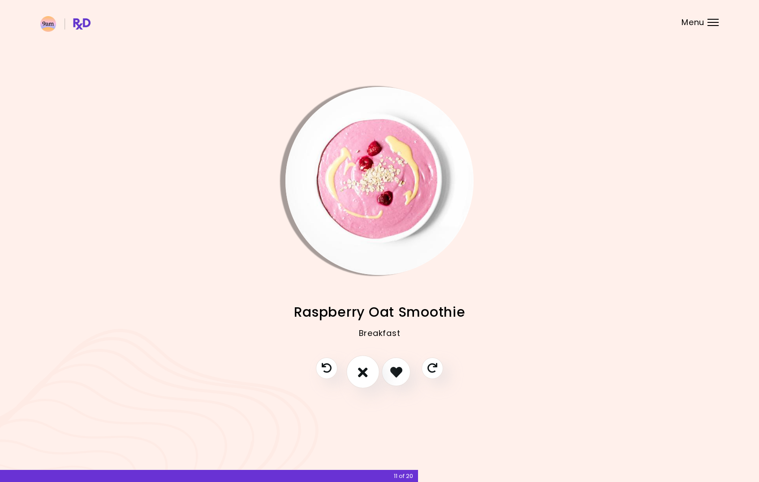
click at [356, 370] on button "I don't like this recipe" at bounding box center [362, 372] width 33 height 33
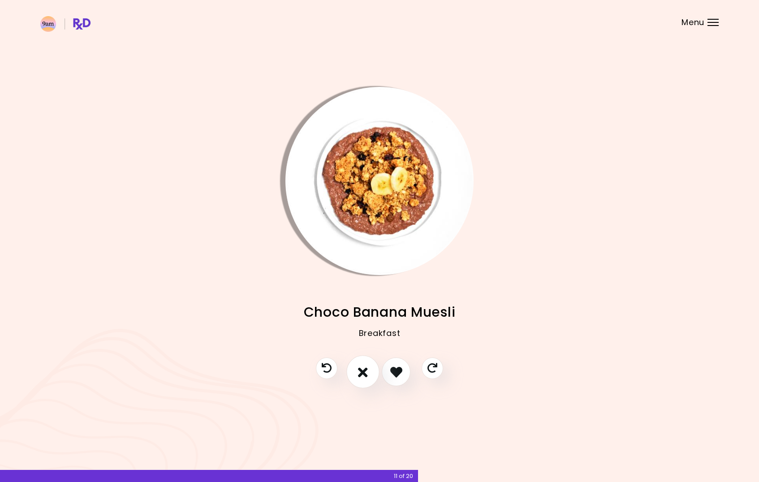
click at [356, 370] on button "I don't like this recipe" at bounding box center [362, 372] width 33 height 33
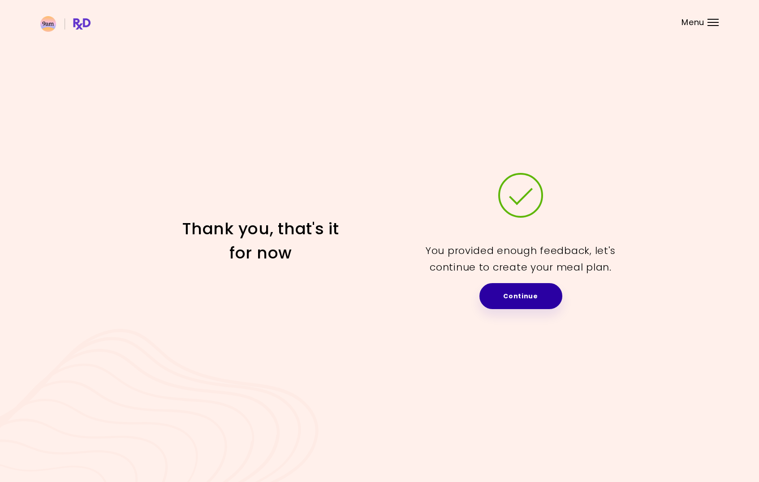
click at [513, 296] on link "Continue" at bounding box center [520, 296] width 83 height 26
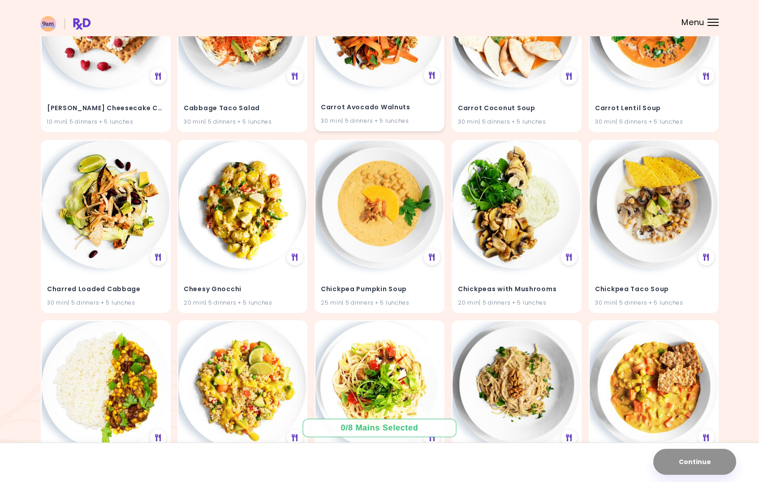
scroll to position [768, 0]
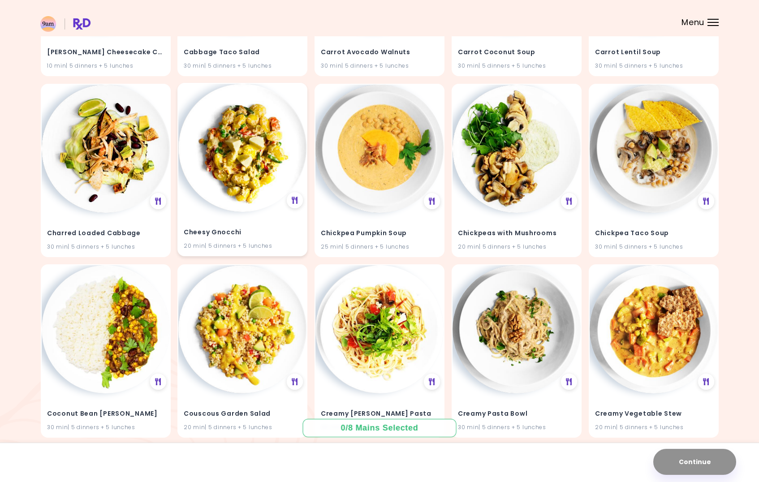
click at [253, 187] on img at bounding box center [242, 148] width 128 height 128
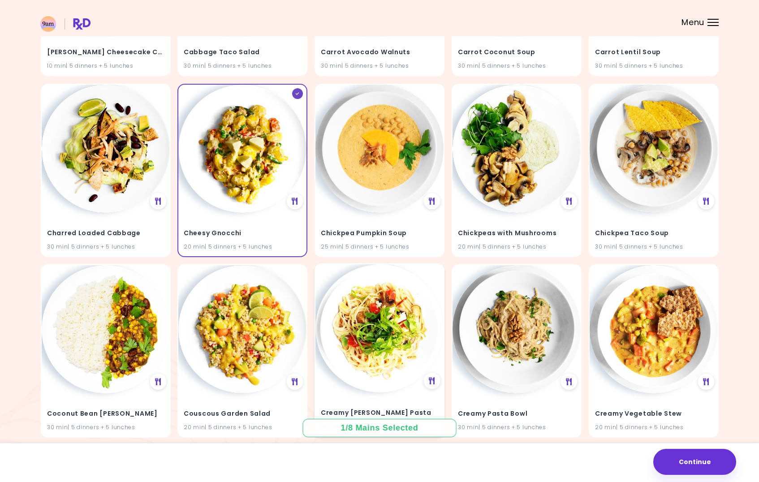
click at [374, 330] on img at bounding box center [379, 328] width 128 height 128
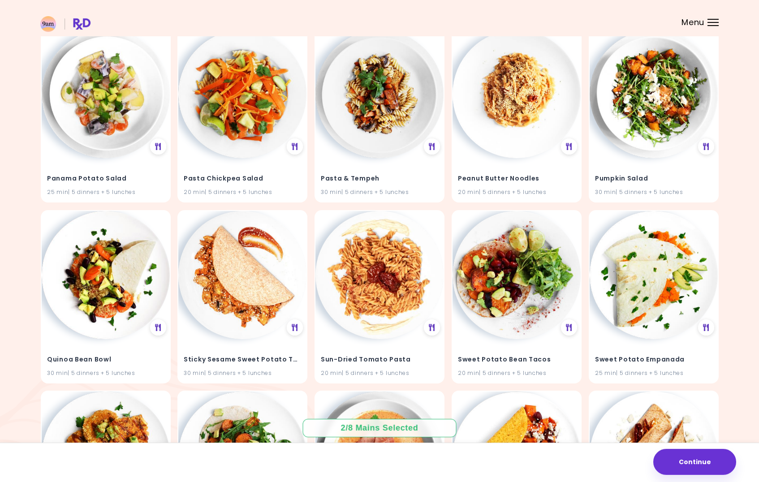
scroll to position [1920, 0]
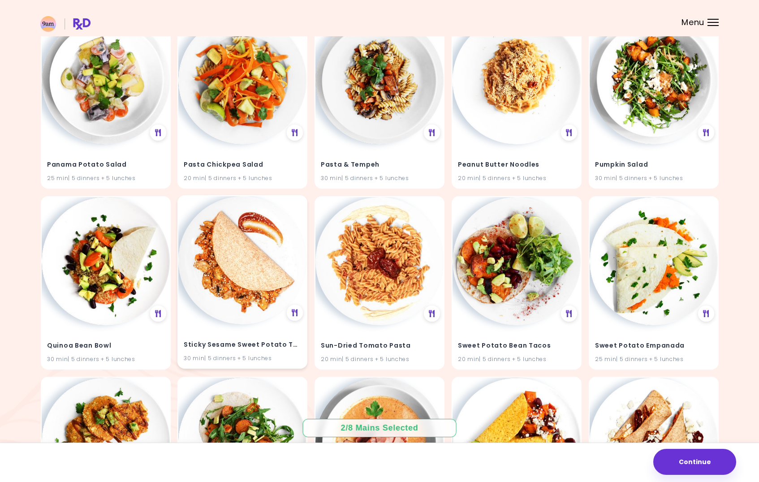
click at [236, 296] on img at bounding box center [242, 260] width 128 height 128
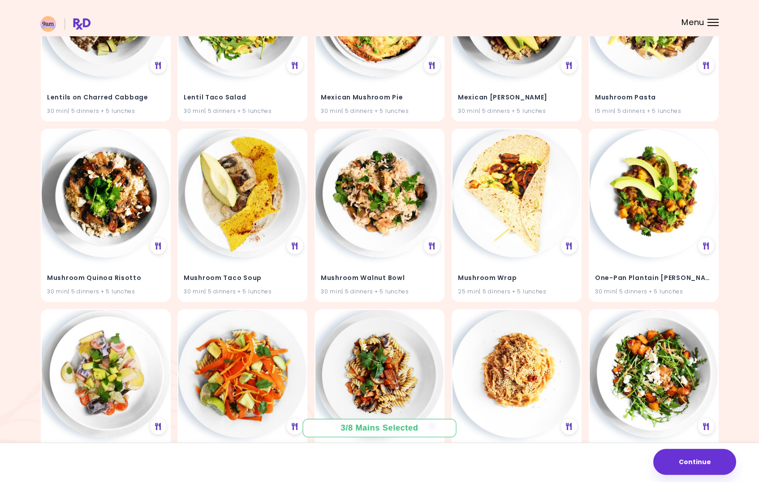
scroll to position [1379, 0]
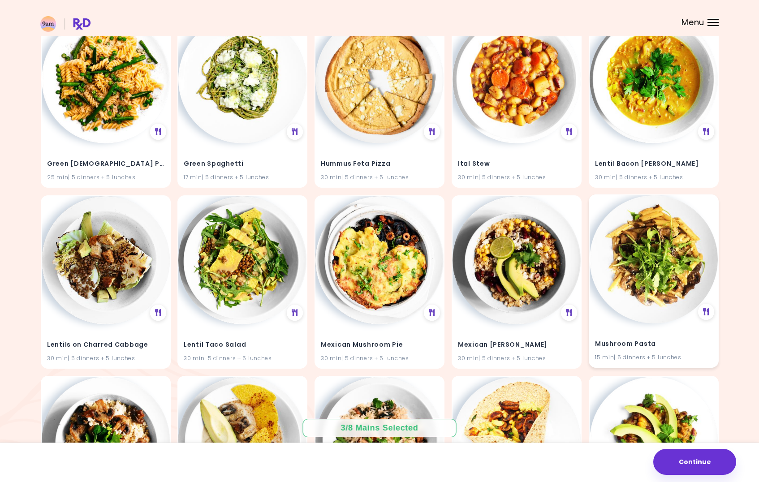
click at [652, 266] on img at bounding box center [653, 259] width 128 height 128
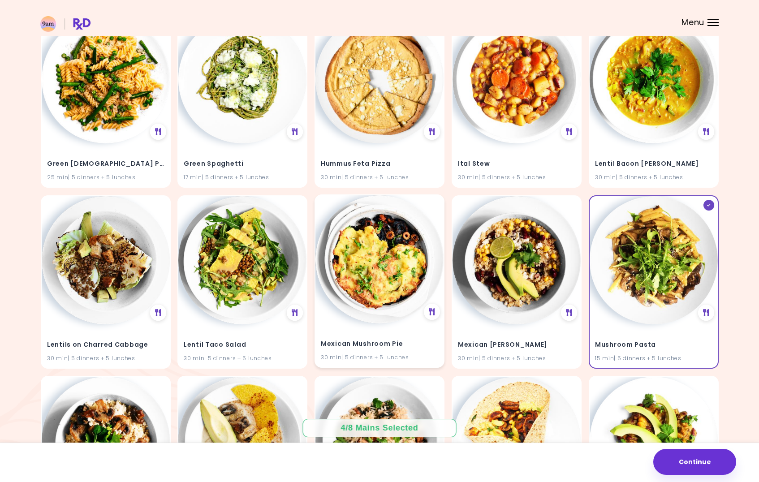
click at [382, 263] on img at bounding box center [379, 259] width 128 height 128
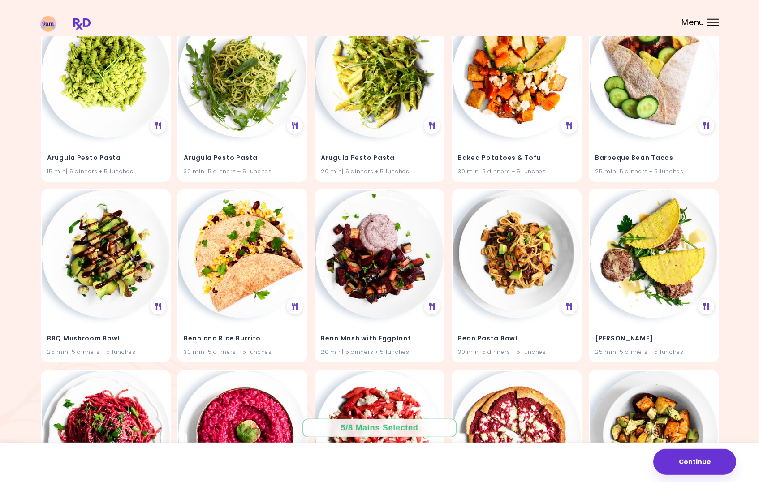
scroll to position [35, 0]
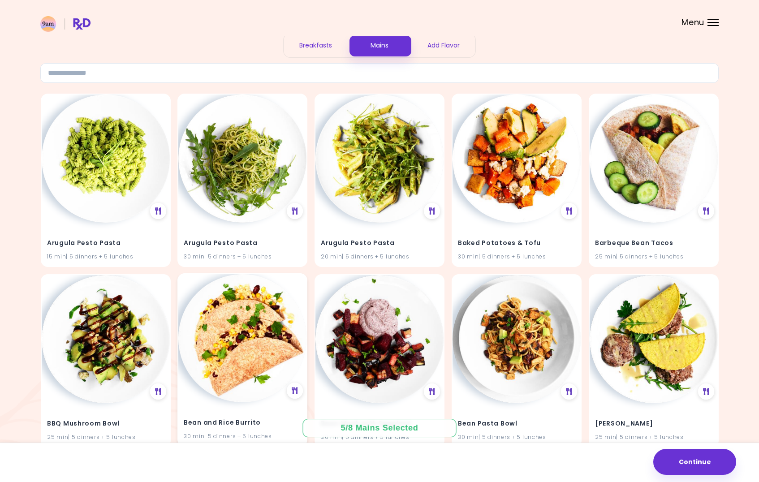
click at [249, 363] on img at bounding box center [242, 338] width 128 height 128
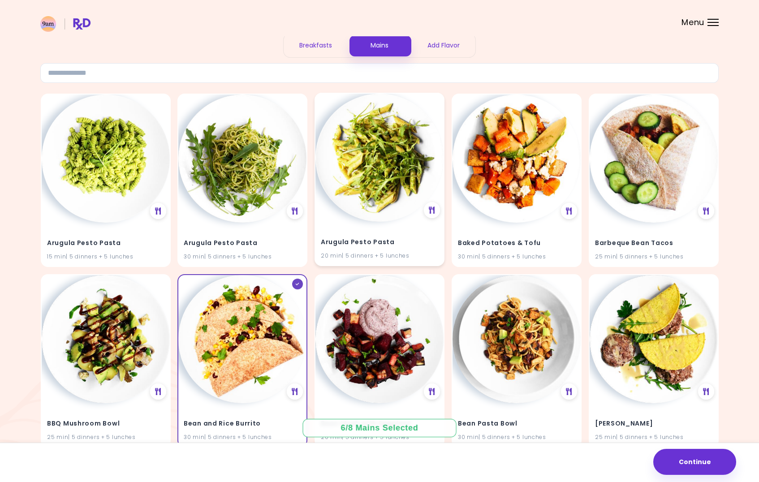
click at [364, 182] on img at bounding box center [379, 158] width 128 height 128
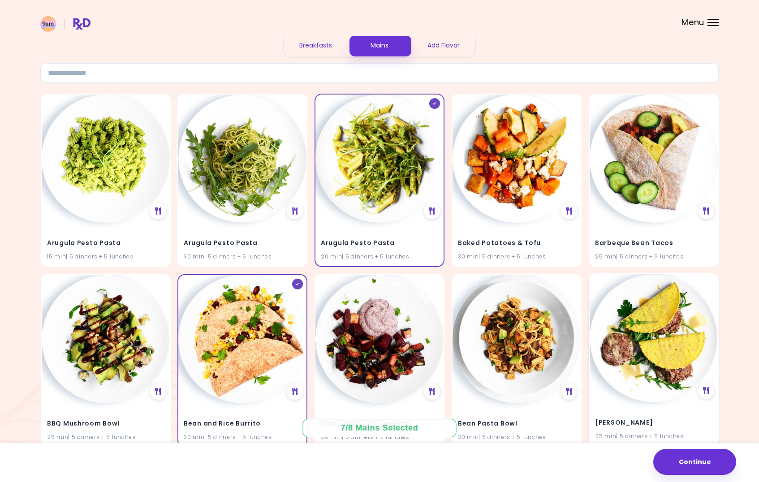
click at [650, 338] on img at bounding box center [653, 338] width 128 height 128
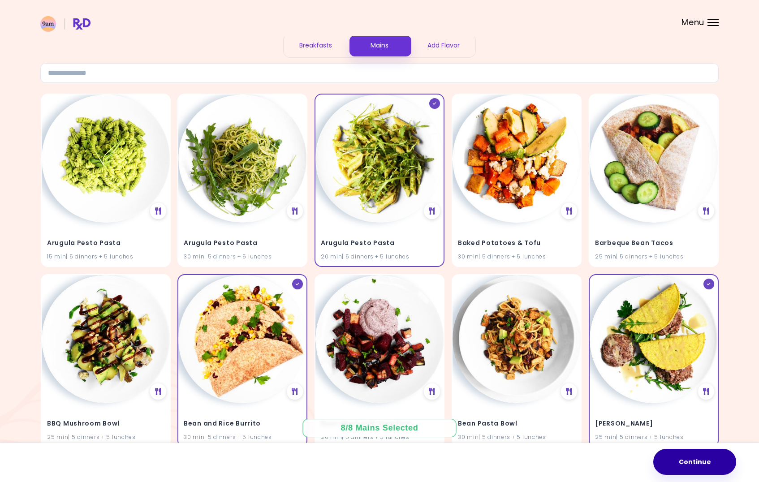
click at [684, 468] on button "Continue" at bounding box center [694, 462] width 83 height 26
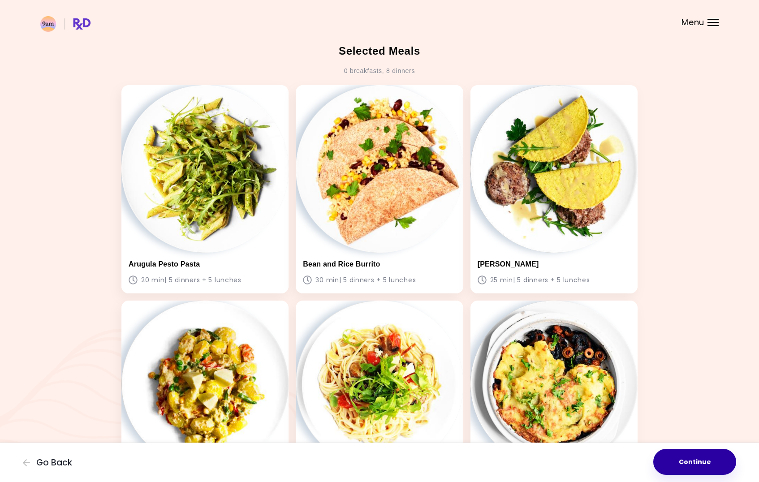
click at [690, 463] on button "Continue" at bounding box center [694, 462] width 83 height 26
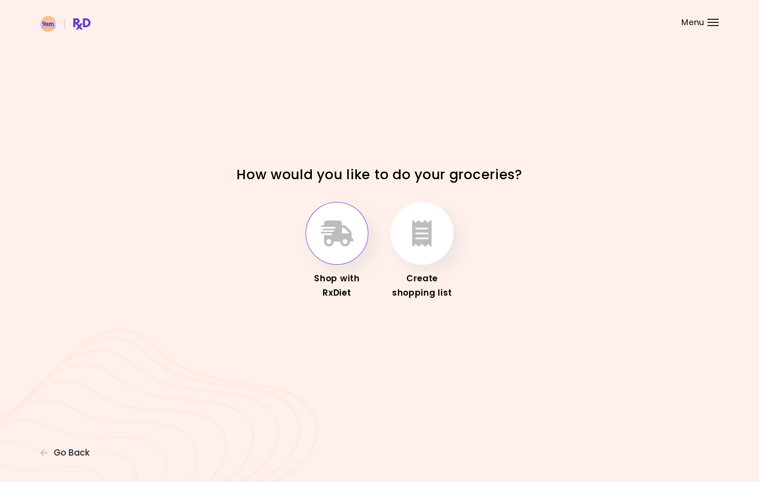
click at [330, 240] on icon "button" at bounding box center [337, 233] width 33 height 26
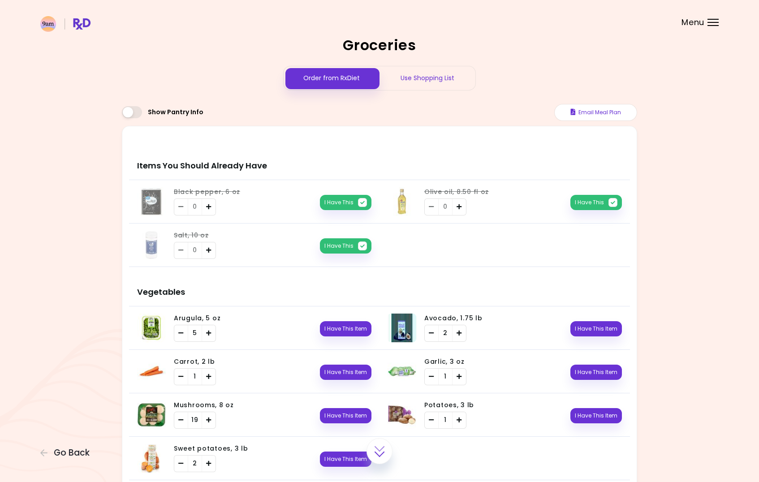
click at [441, 82] on div "Use Shopping List" at bounding box center [427, 78] width 96 height 24
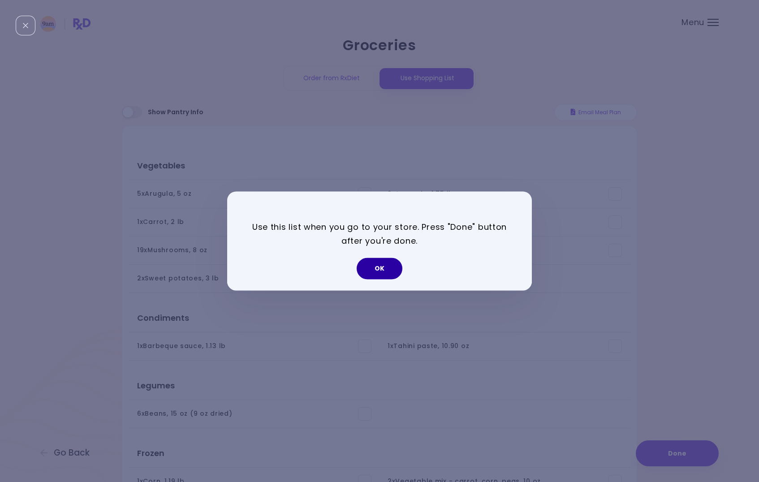
click at [379, 270] on button "OK" at bounding box center [379, 268] width 46 height 21
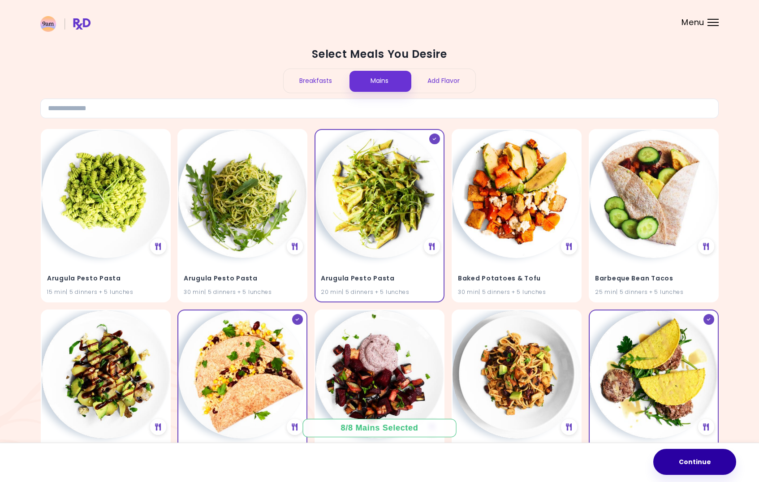
click at [697, 467] on button "Continue" at bounding box center [694, 462] width 83 height 26
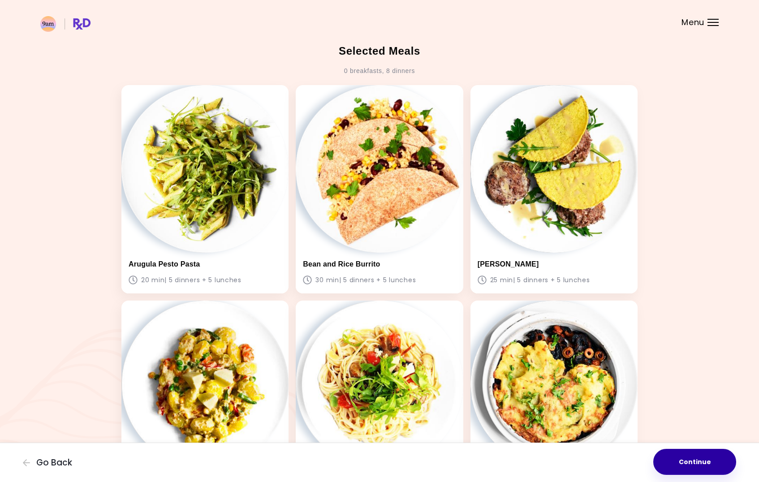
click at [698, 467] on button "Continue" at bounding box center [694, 462] width 83 height 26
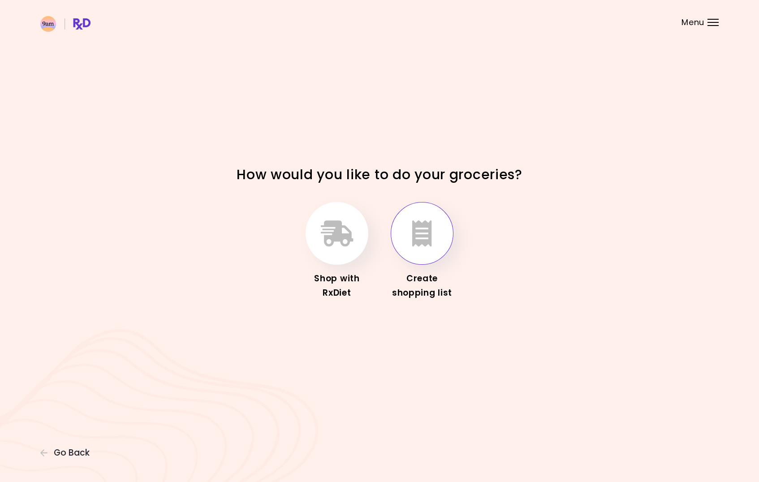
click at [440, 232] on button "button" at bounding box center [421, 233] width 63 height 63
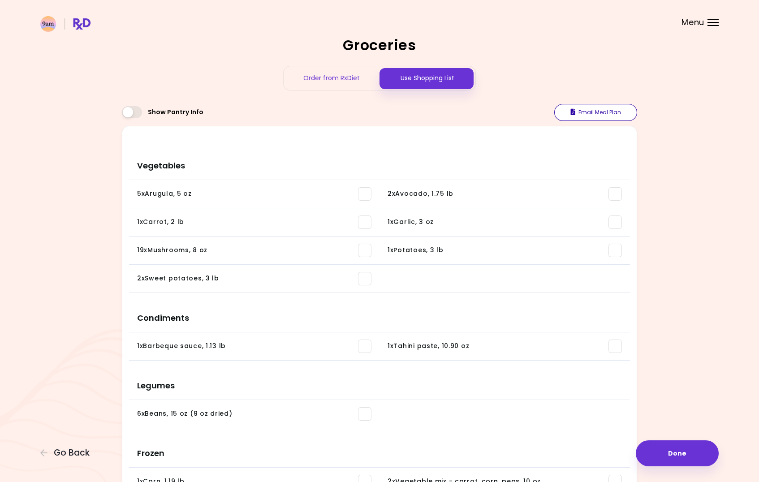
click at [578, 110] on button "Email Meal Plan" at bounding box center [595, 112] width 83 height 17
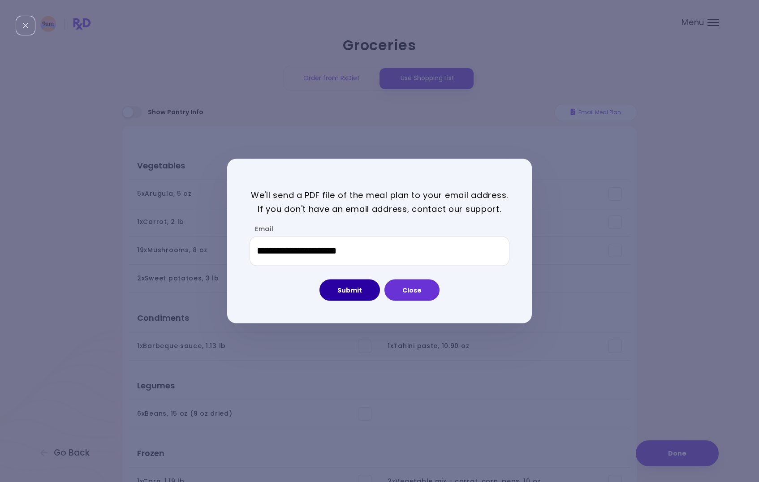
click at [356, 287] on button "Submit" at bounding box center [349, 289] width 60 height 21
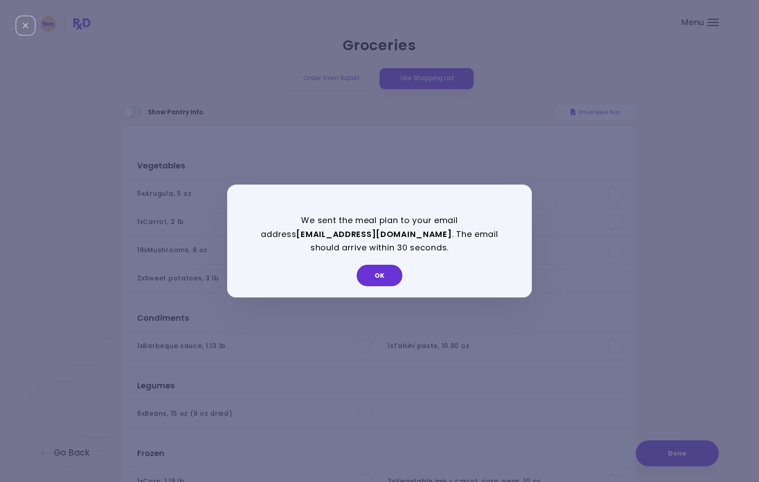
click at [382, 265] on div "OK" at bounding box center [379, 278] width 305 height 37
click at [383, 273] on button "OK" at bounding box center [379, 275] width 46 height 21
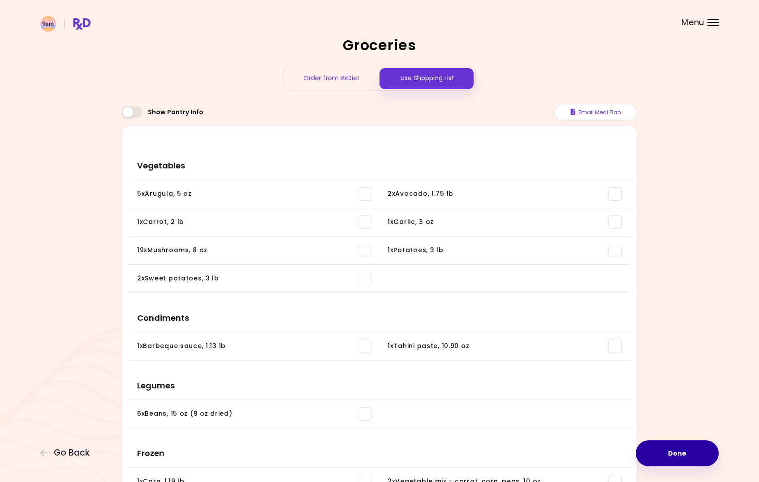
click at [673, 460] on button "Done" at bounding box center [676, 453] width 83 height 26
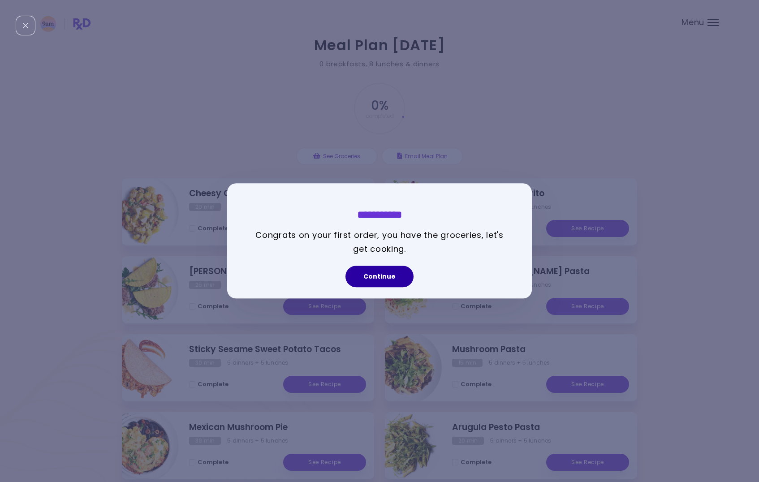
click at [375, 278] on button "Continue" at bounding box center [379, 276] width 68 height 21
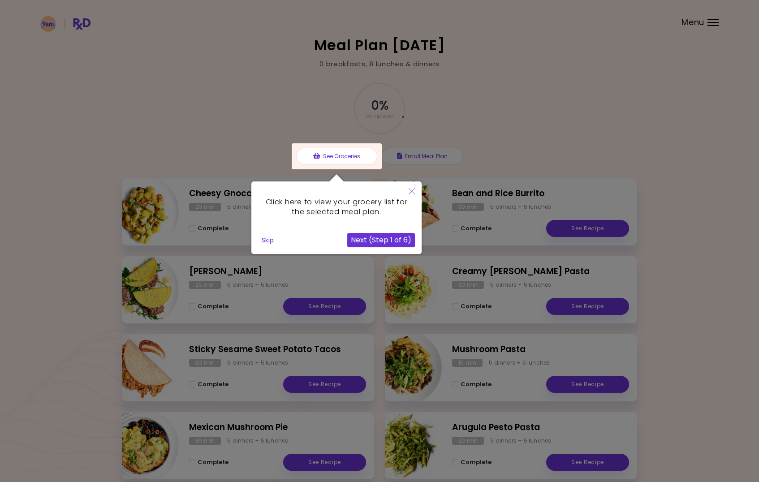
click at [266, 239] on button "Skip" at bounding box center [267, 239] width 19 height 13
